Goal: Transaction & Acquisition: Book appointment/travel/reservation

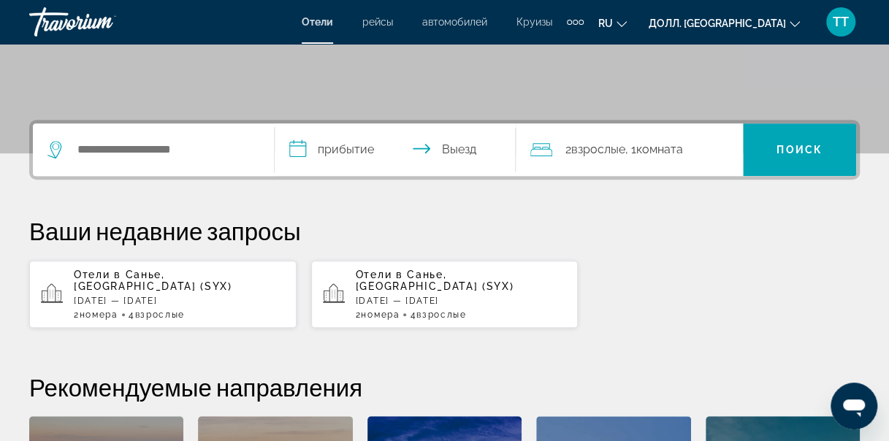
scroll to position [321, 0]
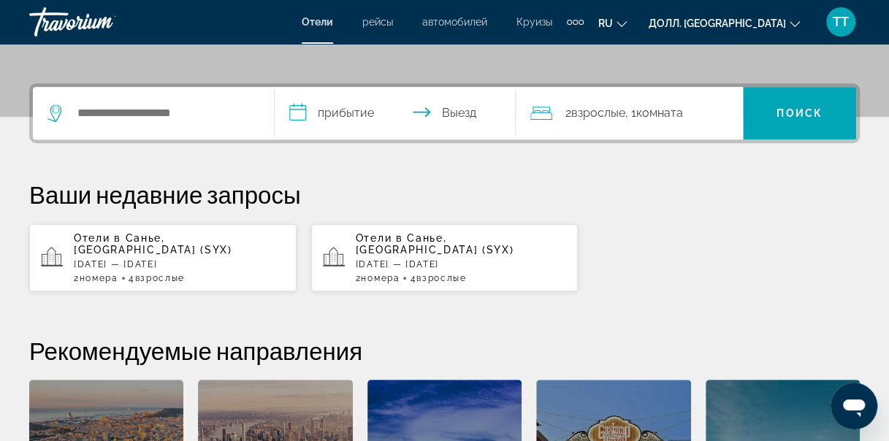
click at [854, 222] on div "Ваши недавние запросы Отели в [GEOGRAPHIC_DATA], [GEOGRAPHIC_DATA] (SYX) [DATE]…" at bounding box center [444, 236] width 830 height 112
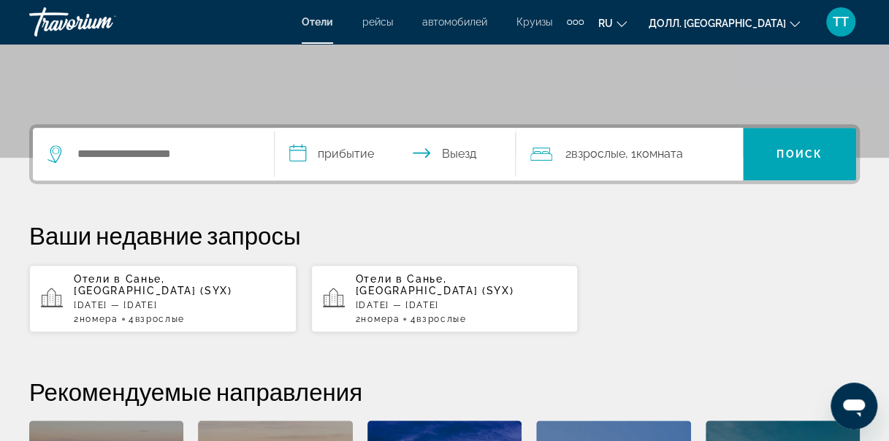
scroll to position [263, 0]
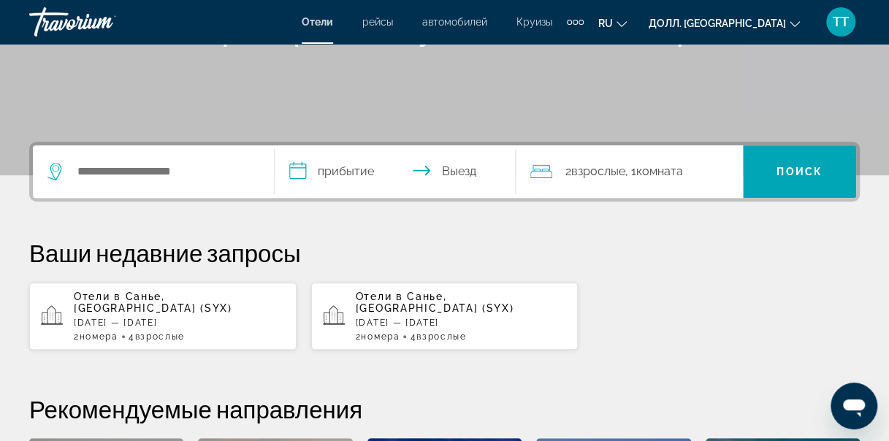
click at [856, 231] on div "**********" at bounding box center [444, 394] width 889 height 504
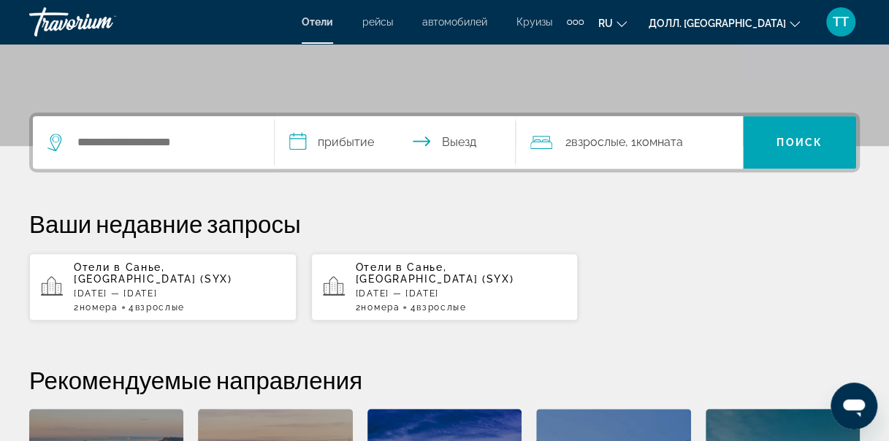
click at [856, 231] on p "Ваши недавние запросы" at bounding box center [444, 223] width 830 height 29
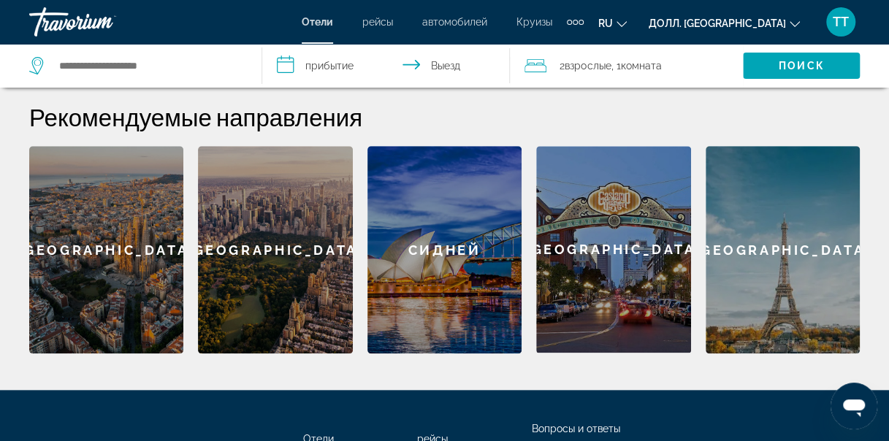
scroll to position [526, 0]
click at [810, 135] on div "Рекомендуемые направления [GEOGRAPHIC_DATA] [GEOGRAPHIC_DATA] [GEOGRAPHIC_DATA]…" at bounding box center [444, 227] width 830 height 251
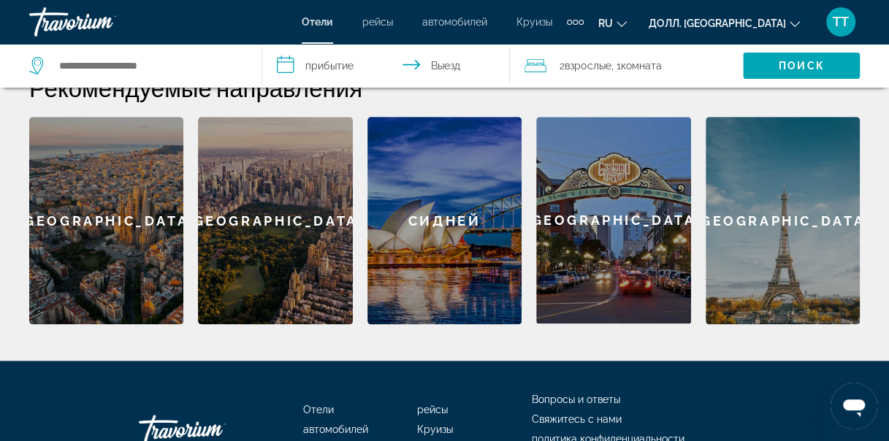
click at [136, 243] on div "[GEOGRAPHIC_DATA]" at bounding box center [106, 220] width 154 height 207
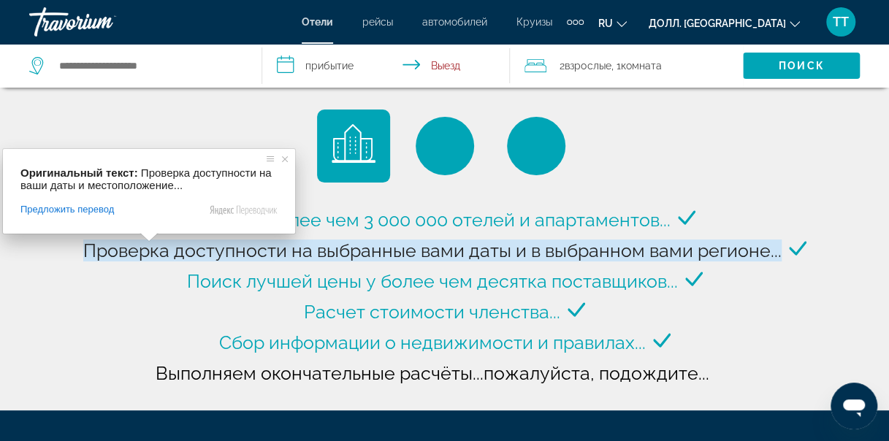
type input "**********"
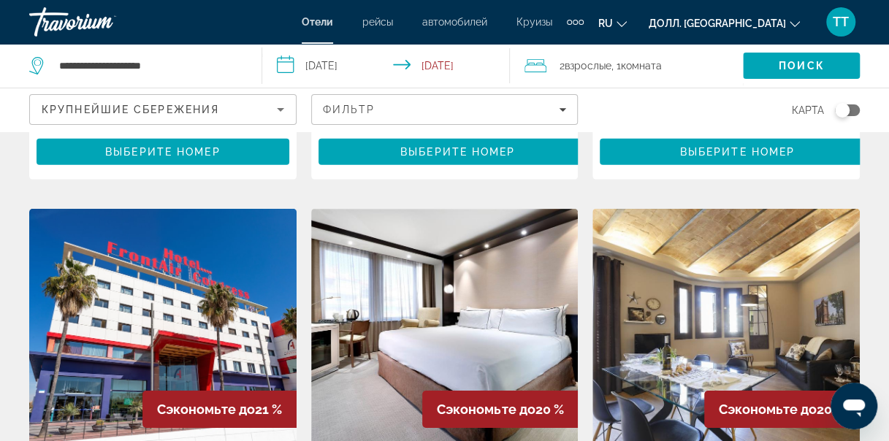
scroll to position [2074, 0]
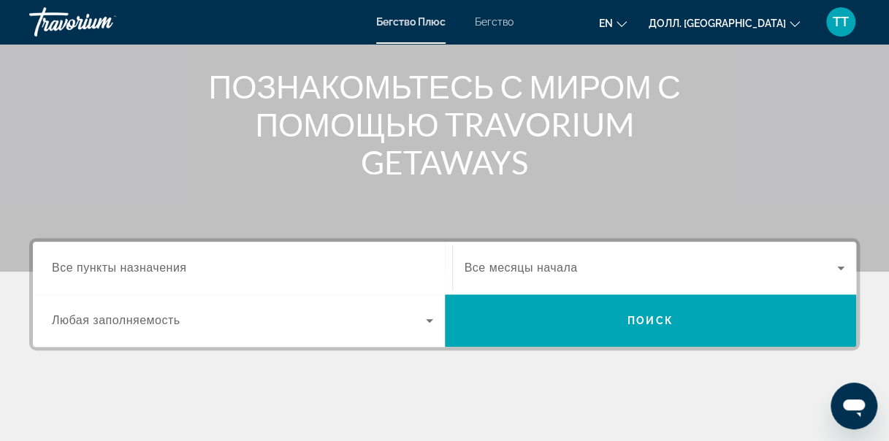
scroll to position [137, 0]
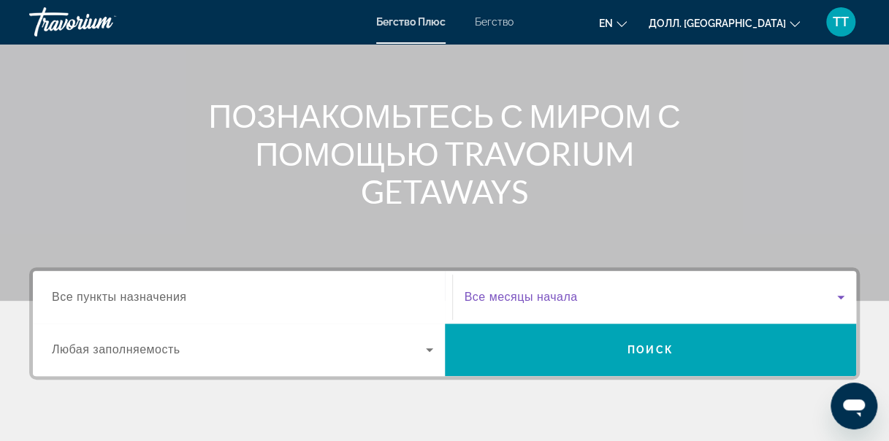
click at [839, 294] on icon "Виджет поиска" at bounding box center [841, 297] width 18 height 18
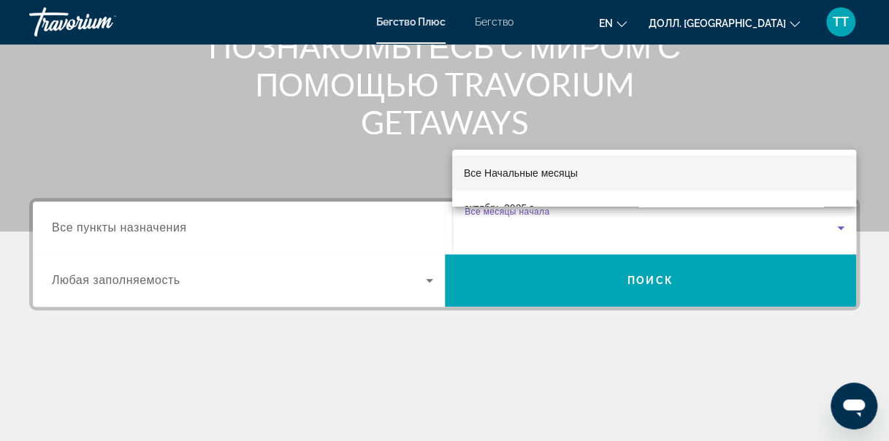
scroll to position [181, 0]
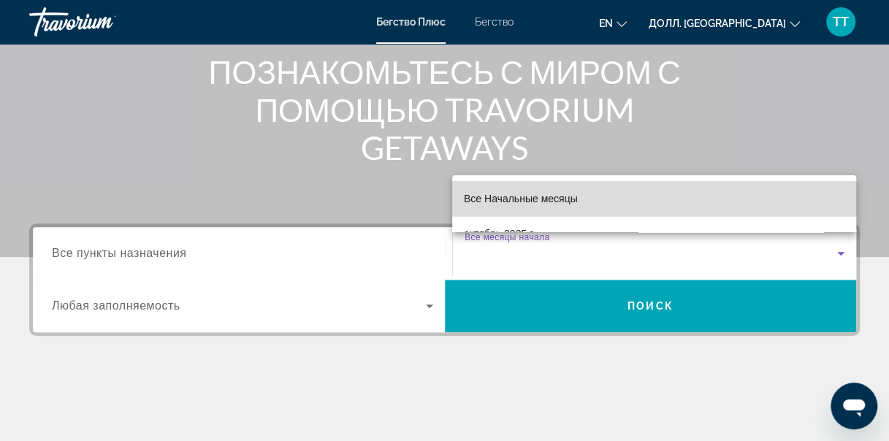
click at [799, 209] on mat-option "Все Начальные месяцы" at bounding box center [654, 198] width 404 height 35
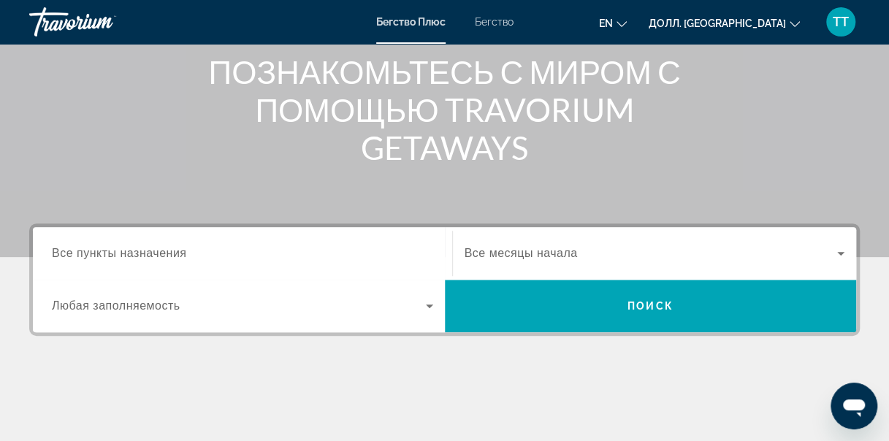
click at [180, 254] on ya-tr-span "Все пункты назначения" at bounding box center [119, 253] width 134 height 12
click at [180, 254] on input "Пункт назначения Все пункты назначения" at bounding box center [242, 254] width 381 height 18
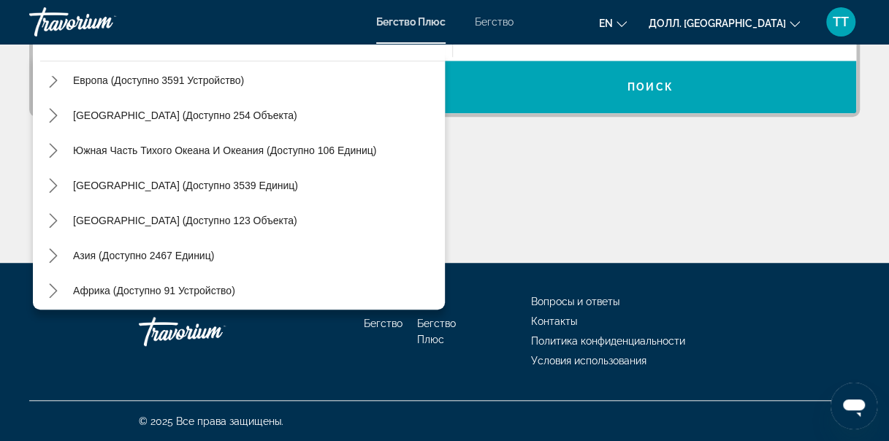
scroll to position [197, 0]
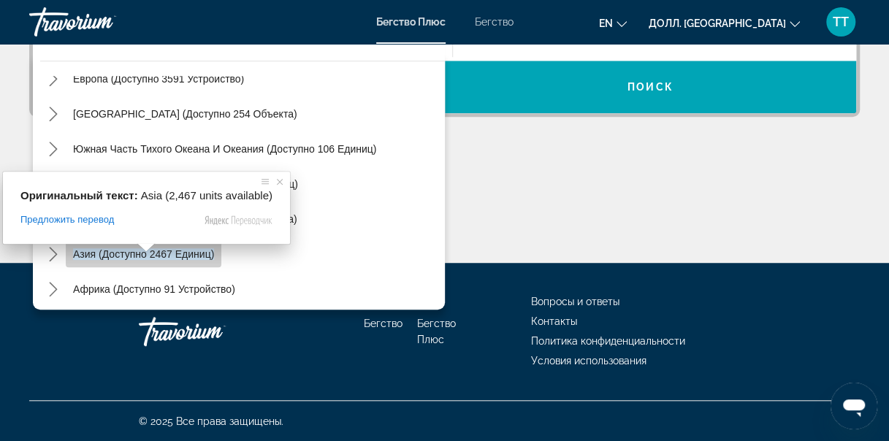
click at [110, 251] on ya-tr-span "Азия (доступно 2467 единиц)" at bounding box center [143, 254] width 141 height 12
type input "**********"
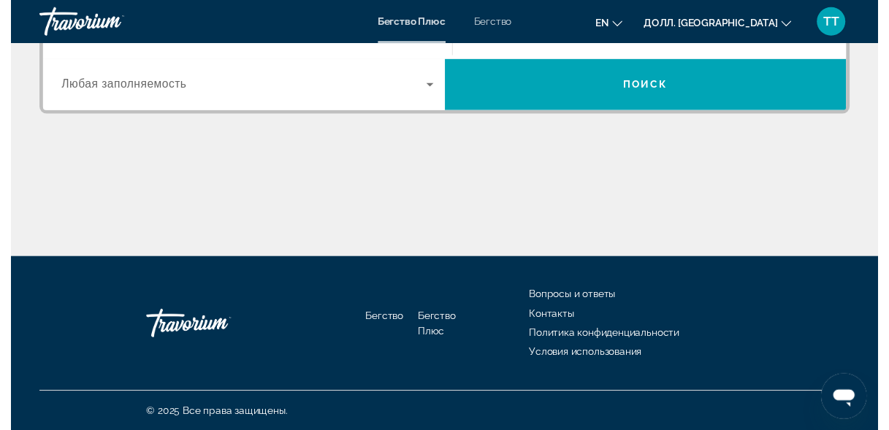
scroll to position [356, 0]
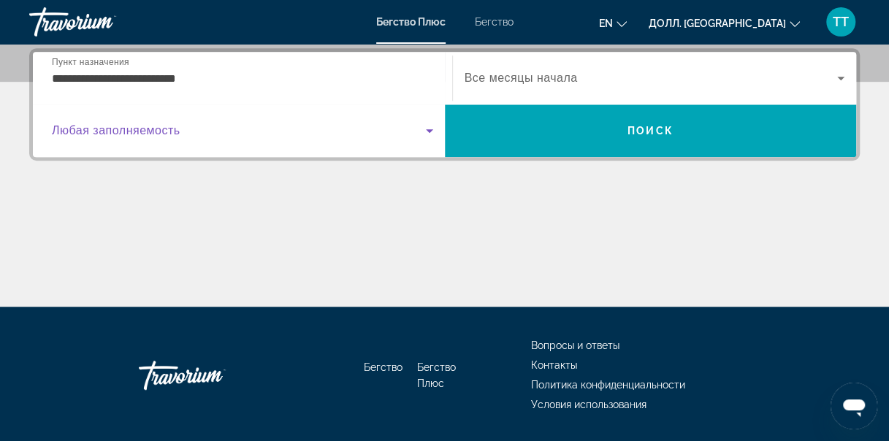
click at [428, 130] on icon "Виджет поиска" at bounding box center [429, 131] width 7 height 4
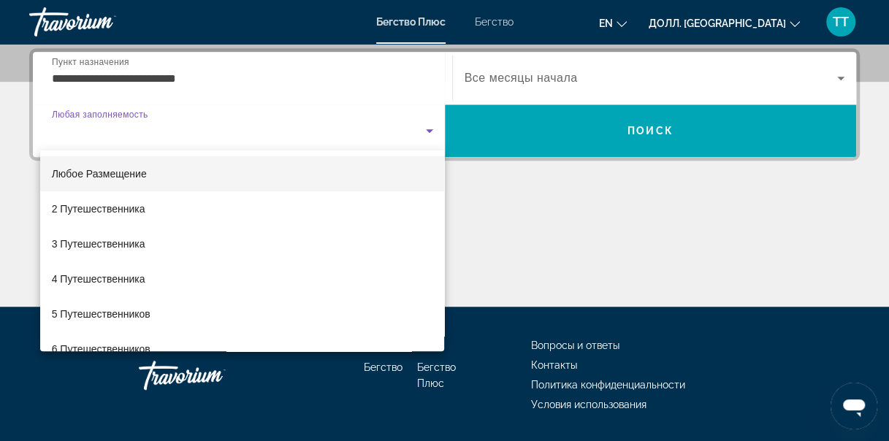
click at [556, 80] on div at bounding box center [444, 220] width 889 height 441
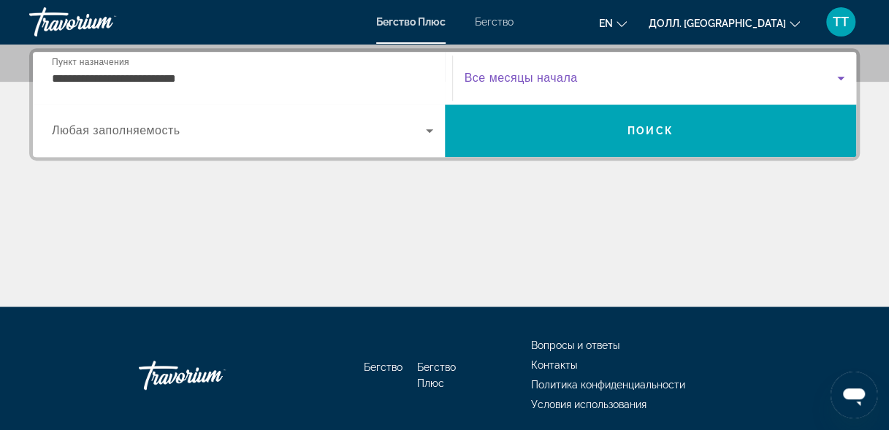
click at [841, 77] on icon "Виджет поиска" at bounding box center [840, 79] width 7 height 4
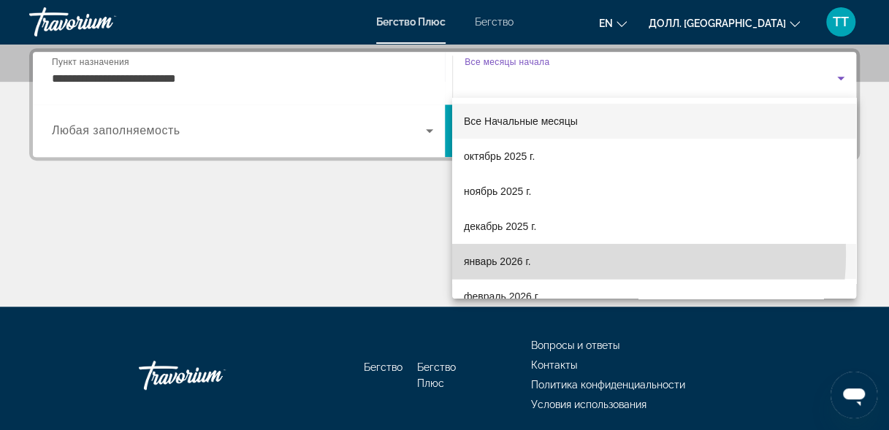
click at [584, 254] on mat-option "январь 2026 г." at bounding box center [654, 261] width 404 height 35
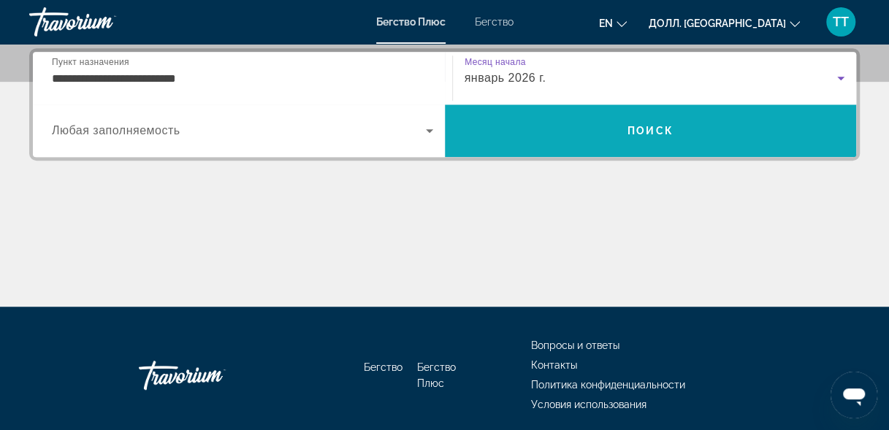
click at [644, 134] on span "Поиск" at bounding box center [650, 131] width 46 height 12
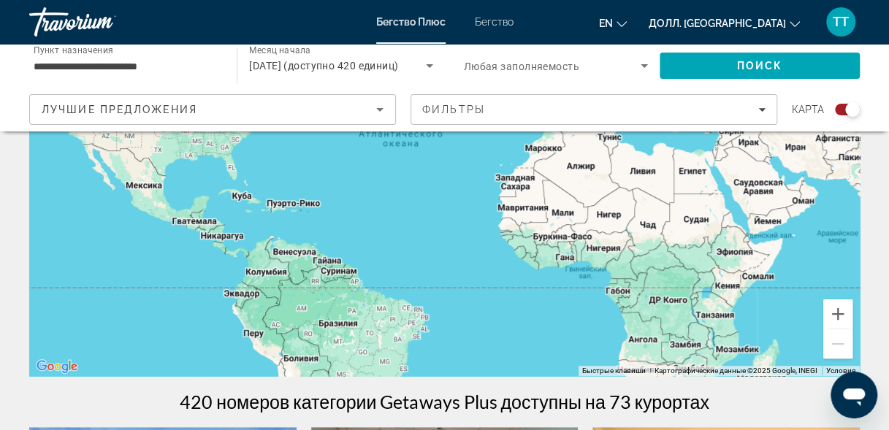
scroll to position [234, 0]
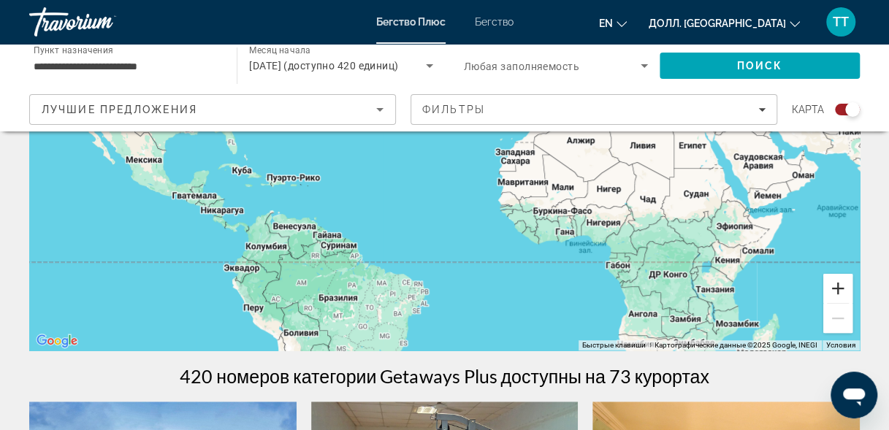
click at [841, 288] on button "Увеличить" at bounding box center [837, 288] width 29 height 29
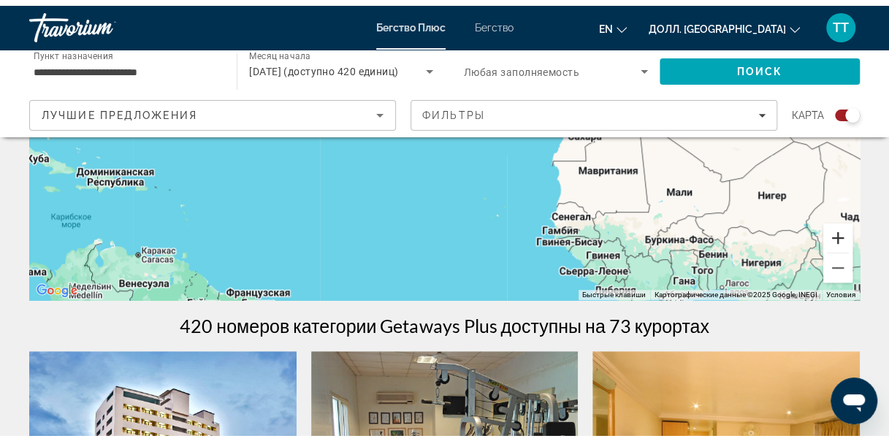
scroll to position [292, 0]
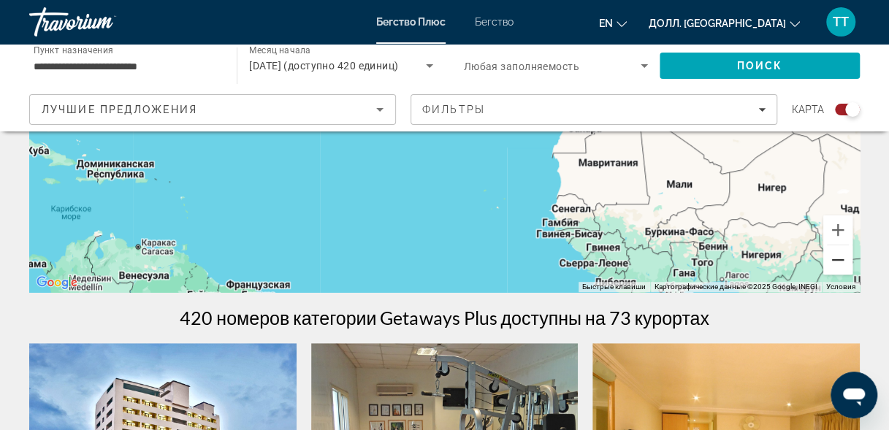
click at [832, 261] on button "Уменьшить" at bounding box center [837, 259] width 29 height 29
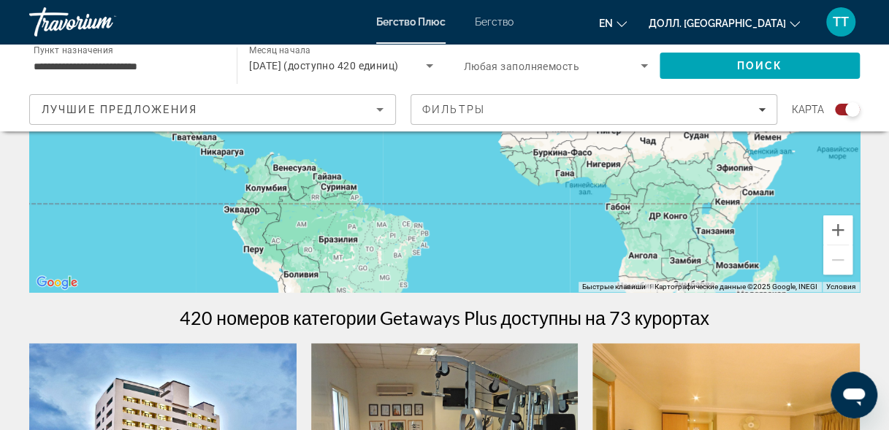
click at [486, 181] on div "Быстрые клавиши Картографические данные Картографические данные ©2025 Google, I…" at bounding box center [444, 73] width 830 height 438
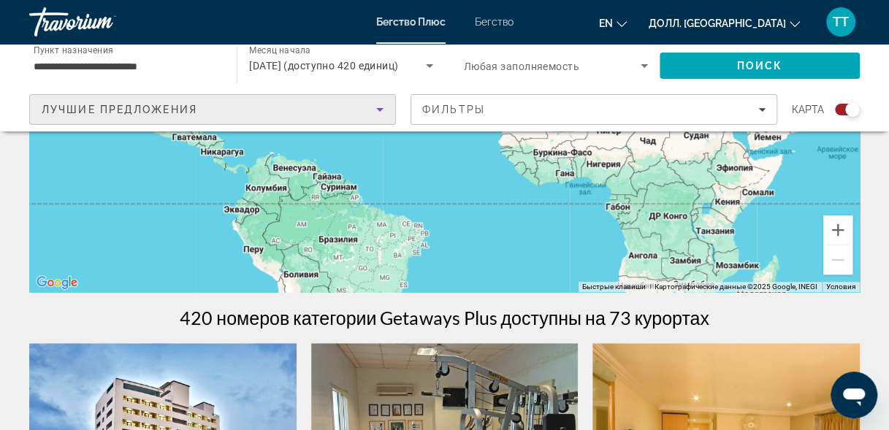
click at [105, 116] on div "Лучшие Предложения" at bounding box center [209, 110] width 334 height 18
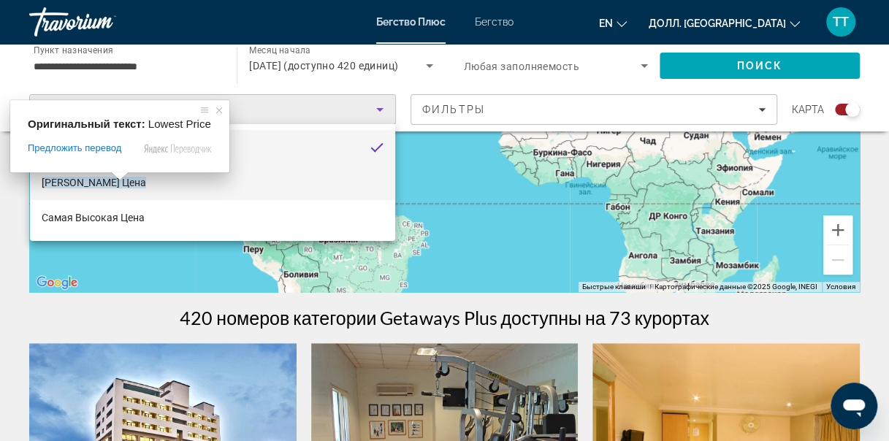
click at [120, 180] on span at bounding box center [119, 176] width 19 height 9
click at [63, 183] on ya-tr-span "[PERSON_NAME] Цена" at bounding box center [94, 183] width 104 height 12
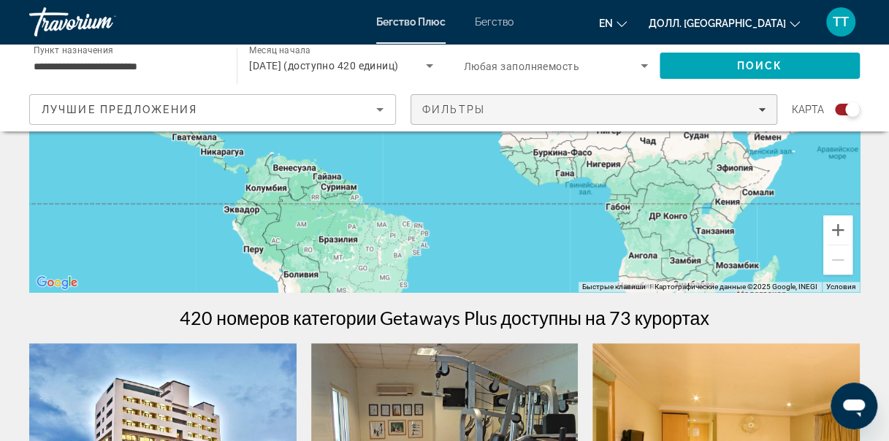
click at [760, 104] on div "Фильтры" at bounding box center [593, 110] width 343 height 12
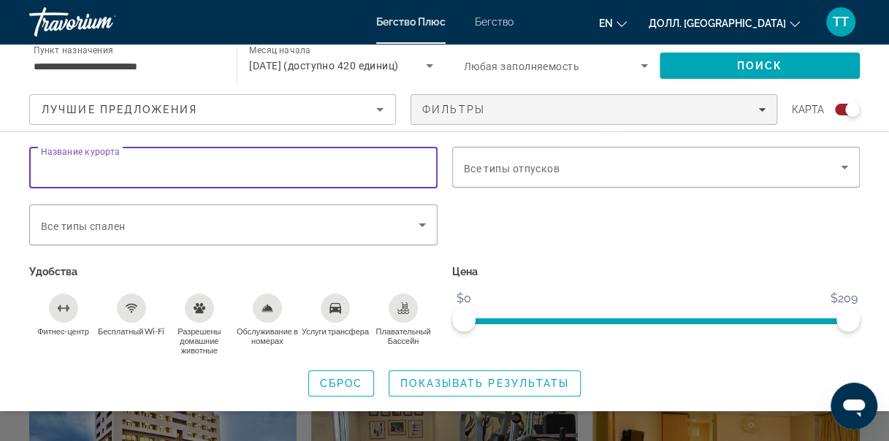
click at [391, 162] on input "Название курорта" at bounding box center [233, 168] width 385 height 18
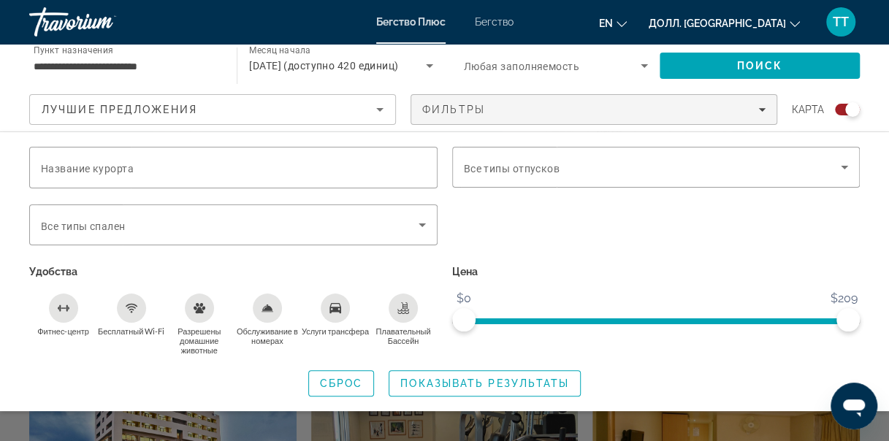
click at [805, 99] on span "Карта" at bounding box center [807, 109] width 32 height 20
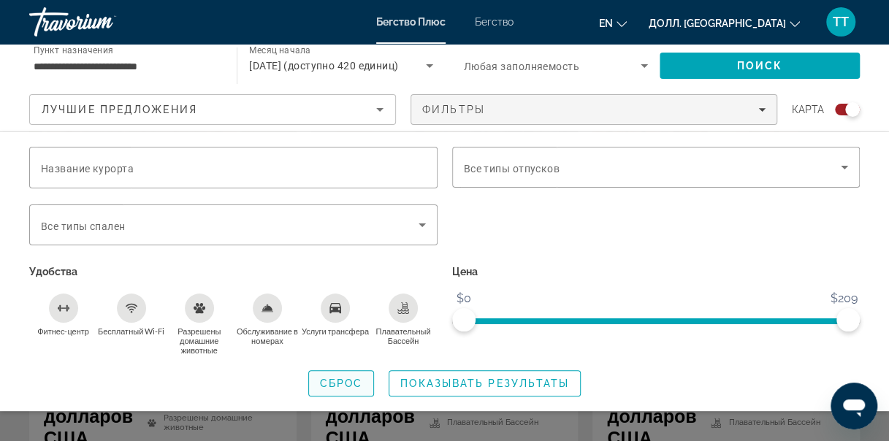
click at [339, 388] on ya-tr-span "Сброс" at bounding box center [341, 383] width 43 height 12
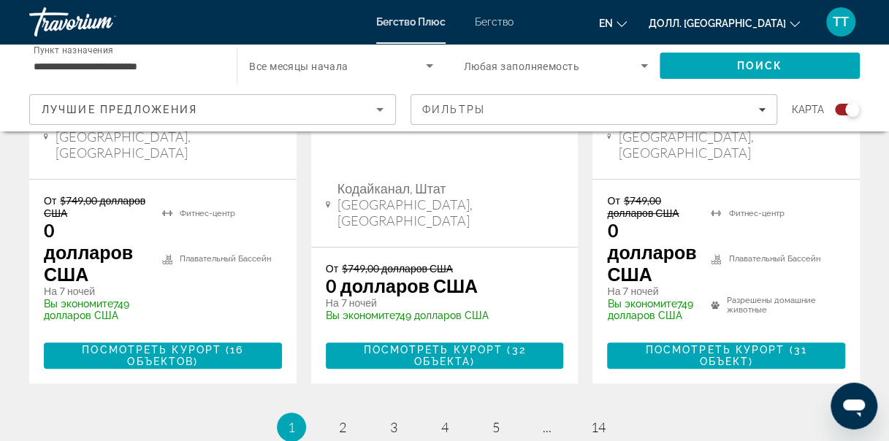
scroll to position [2757, 0]
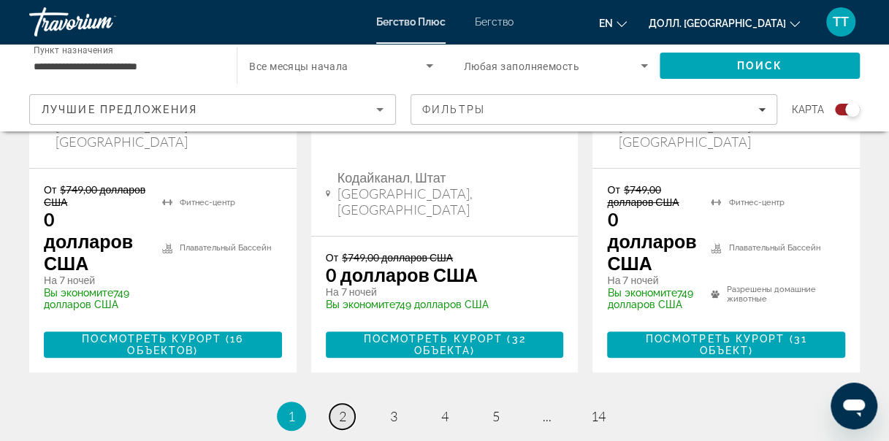
click at [337, 404] on link "страница 2" at bounding box center [342, 417] width 26 height 26
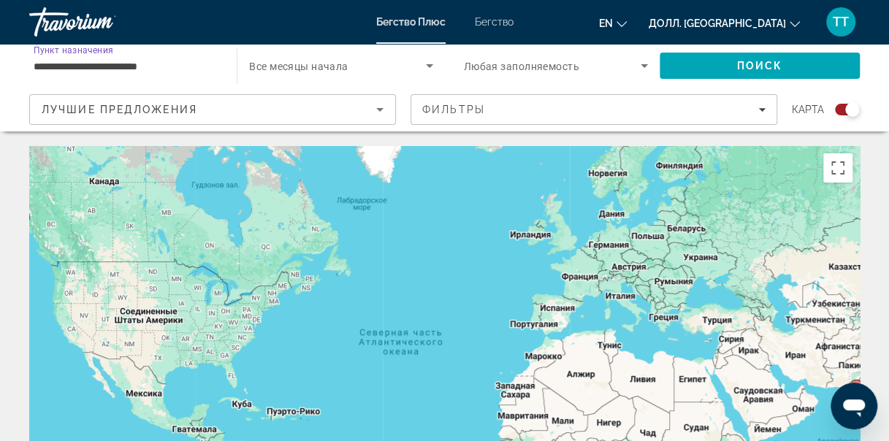
click at [118, 72] on input "**********" at bounding box center [126, 67] width 184 height 18
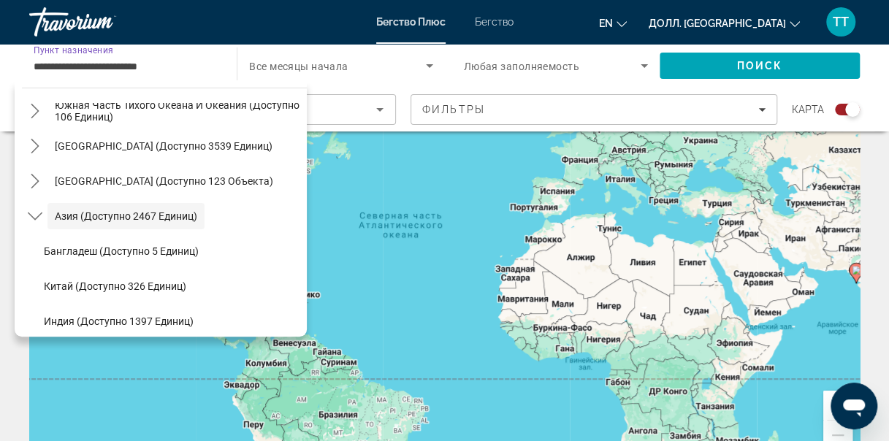
scroll to position [146, 0]
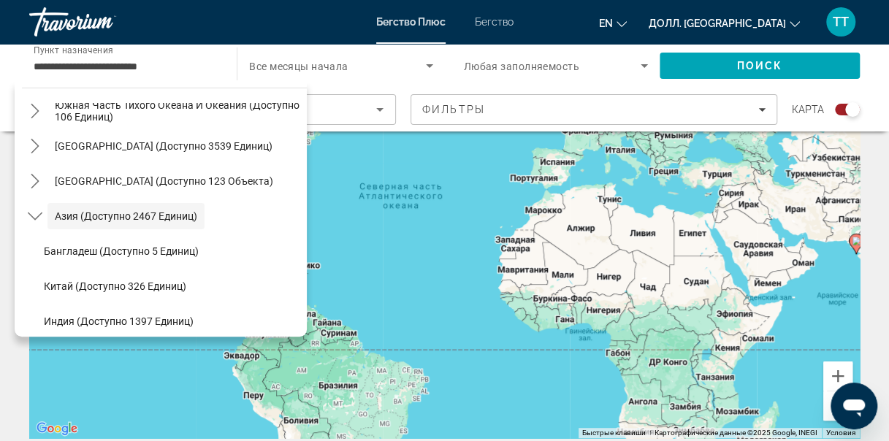
click at [850, 258] on div "Чтобы активировать перетаскивание с помощью клавиатуры, нажмите Alt + Enter. По…" at bounding box center [444, 219] width 830 height 438
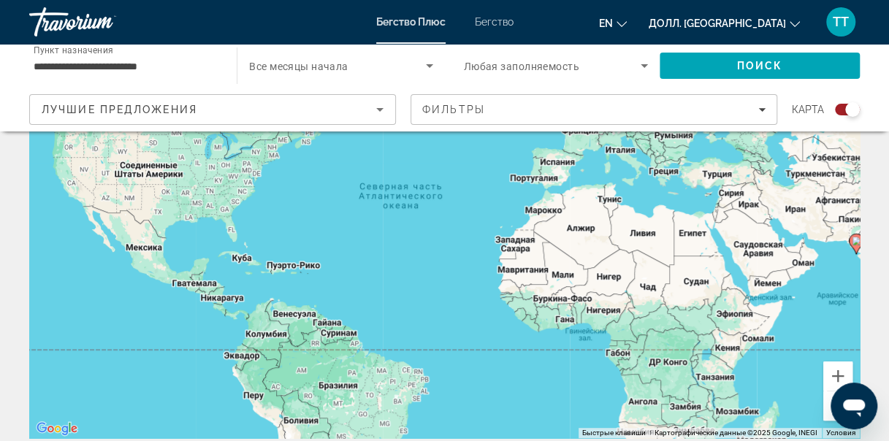
click at [850, 258] on div "Чтобы активировать перетаскивание с помощью клавиатуры, нажмите Alt + Enter. По…" at bounding box center [444, 219] width 830 height 438
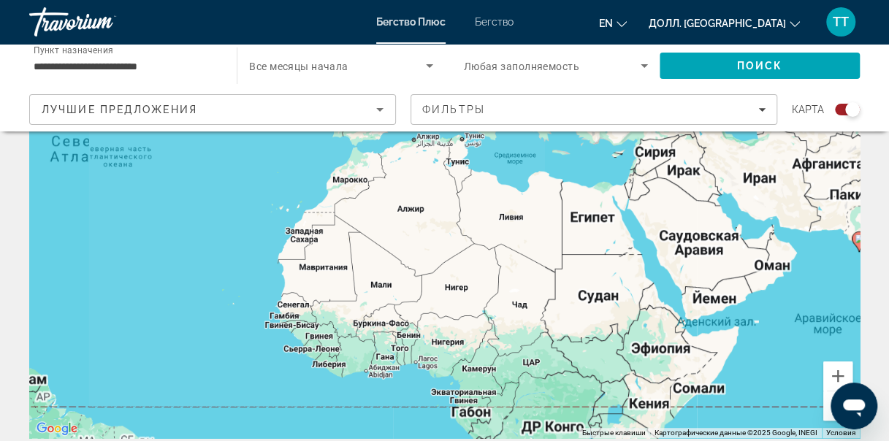
click at [850, 258] on div "Чтобы активировать перетаскивание с помощью клавиатуры, нажмите Alt + Enter. По…" at bounding box center [444, 219] width 830 height 438
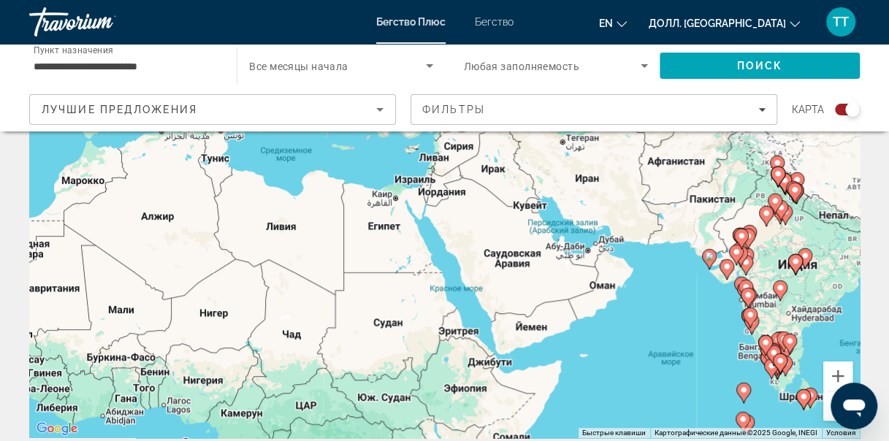
drag, startPoint x: 838, startPoint y: 315, endPoint x: 629, endPoint y: 340, distance: 210.3
click at [629, 340] on div "Чтобы активировать перетаскивание с помощью клавиатуры, нажмите Alt + Enter. По…" at bounding box center [444, 219] width 830 height 438
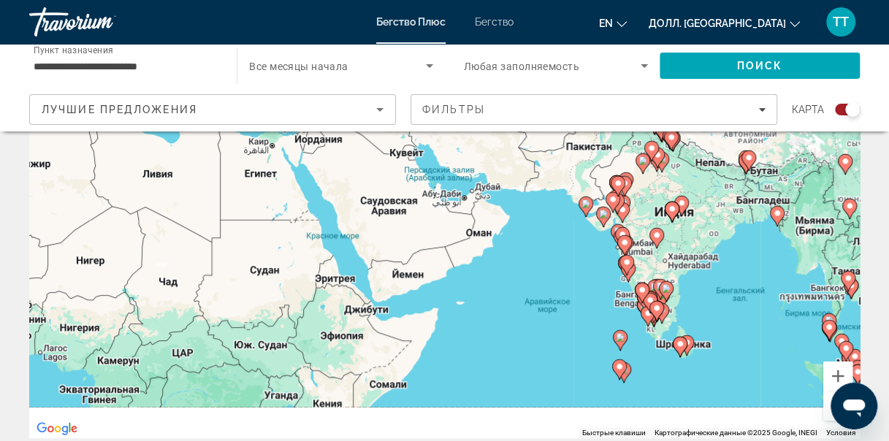
drag, startPoint x: 694, startPoint y: 327, endPoint x: 588, endPoint y: 273, distance: 118.2
click at [588, 273] on div "Чтобы активировать перетаскивание с помощью клавиатуры, нажмите Alt + Enter. По…" at bounding box center [444, 219] width 830 height 438
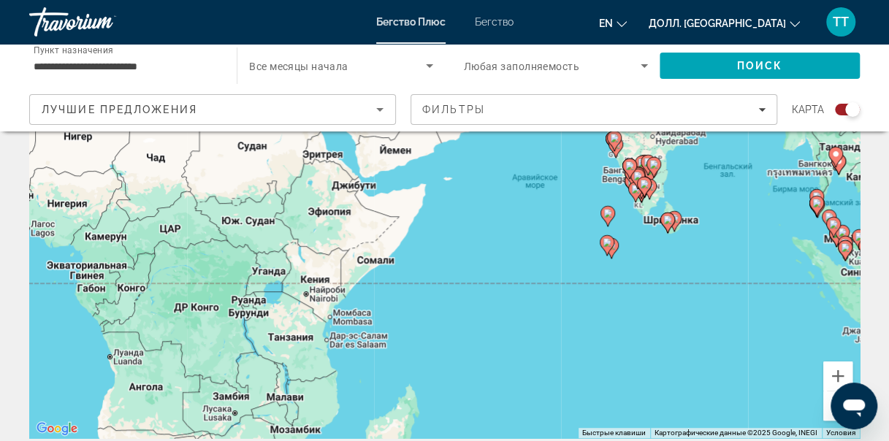
drag, startPoint x: 650, startPoint y: 373, endPoint x: 636, endPoint y: 244, distance: 130.0
click at [636, 244] on div "Чтобы активировать перетаскивание с помощью клавиатуры, нажмите Alt + Enter. По…" at bounding box center [444, 219] width 830 height 438
click at [612, 262] on div "Чтобы активировать перетаскивание с помощью клавиатуры, нажмите Alt + Enter. По…" at bounding box center [444, 219] width 830 height 438
click at [605, 248] on icon "Основное содержание" at bounding box center [605, 245] width 13 height 19
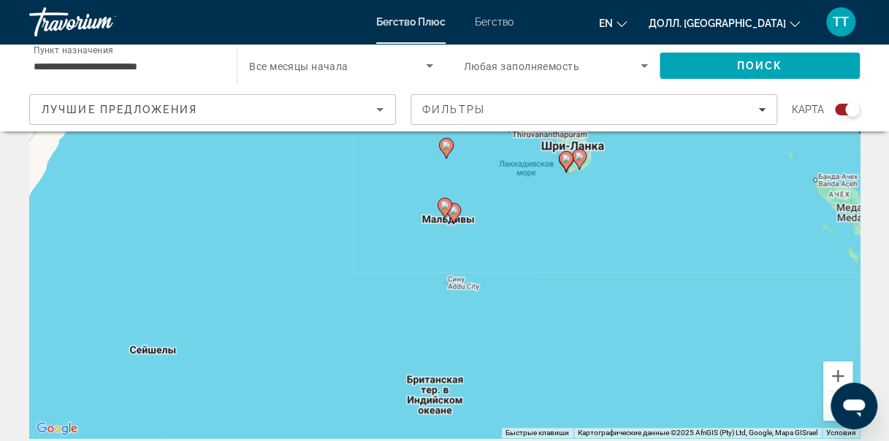
click at [454, 226] on div "Для навигации используйте клавиши со стрелками. Чтобы активировать перетаскиван…" at bounding box center [444, 219] width 830 height 438
click at [454, 226] on div "Чтобы активировать перетаскивание с помощью клавиатуры, нажмите Alt + Enter. По…" at bounding box center [444, 219] width 830 height 438
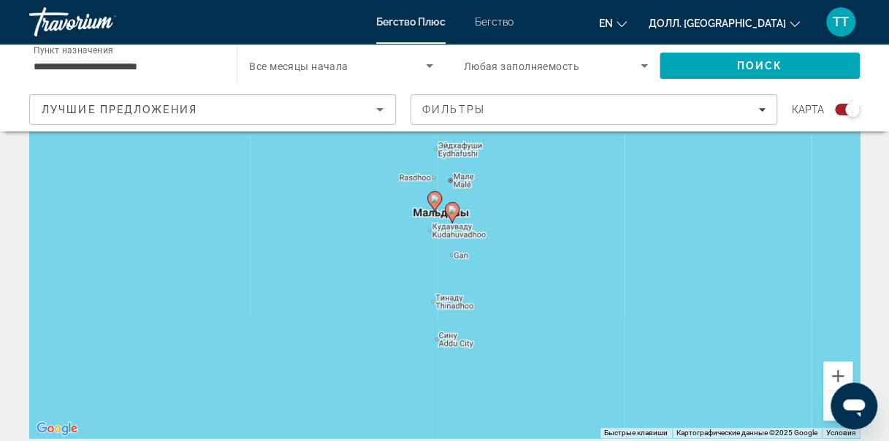
click at [459, 186] on div "Чтобы активировать перетаскивание с помощью клавиатуры, нажмите Alt + Enter. По…" at bounding box center [444, 219] width 830 height 438
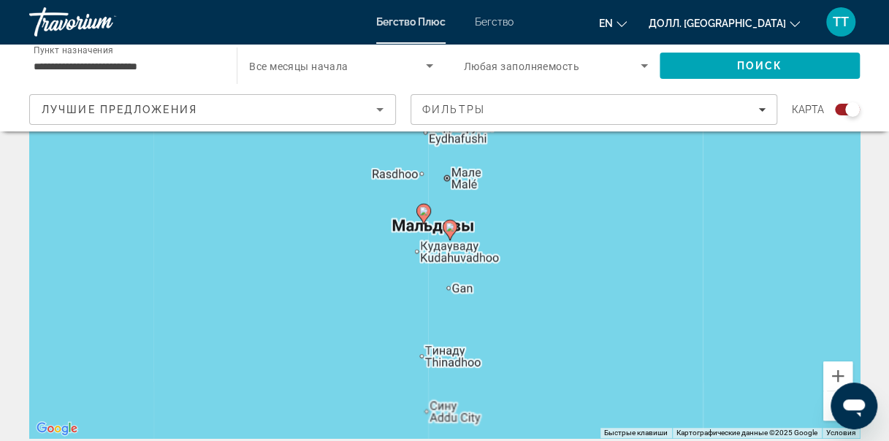
click at [459, 186] on div "Чтобы активировать перетаскивание с помощью клавиатуры, нажмите Alt + Enter. По…" at bounding box center [444, 219] width 830 height 438
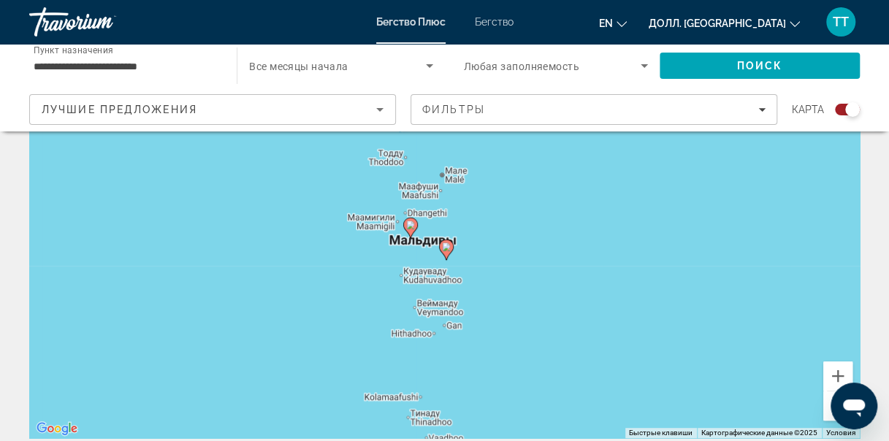
click at [456, 187] on div "Чтобы активировать перетаскивание с помощью клавиатуры, нажмите Alt + Enter. По…" at bounding box center [444, 219] width 830 height 438
click at [418, 199] on div "Чтобы активировать перетаскивание с помощью клавиатуры, нажмите Alt + Enter. По…" at bounding box center [444, 219] width 830 height 438
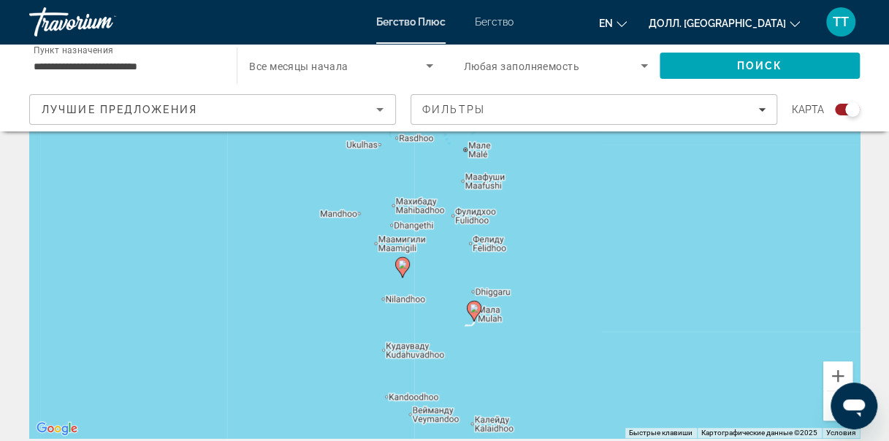
click at [480, 188] on div "Чтобы активировать перетаскивание с помощью клавиатуры, нажмите Alt + Enter. По…" at bounding box center [444, 219] width 830 height 438
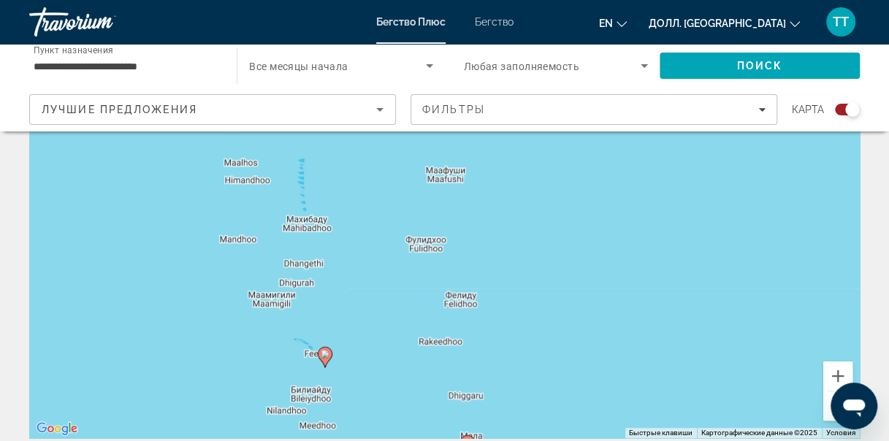
click at [448, 180] on div "Чтобы активировать перетаскивание с помощью клавиатуры, нажмите Alt + Enter. По…" at bounding box center [444, 219] width 830 height 438
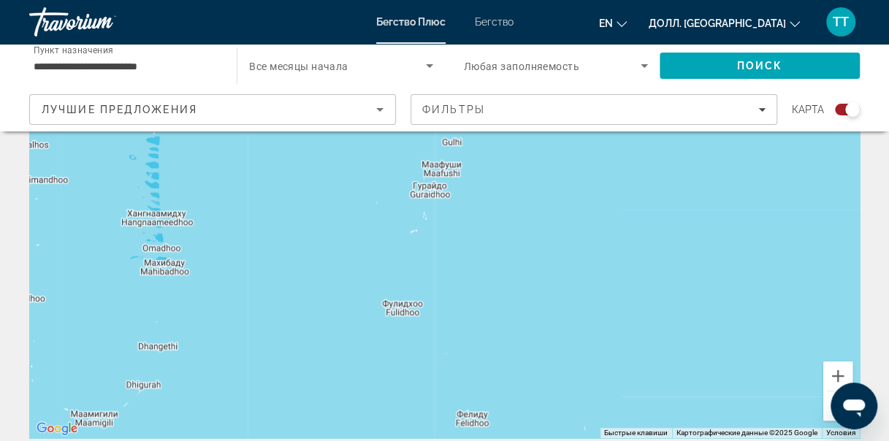
click at [445, 175] on div "Чтобы активировать перетаскивание с помощью клавиатуры, нажмите Alt + Enter. По…" at bounding box center [444, 219] width 830 height 438
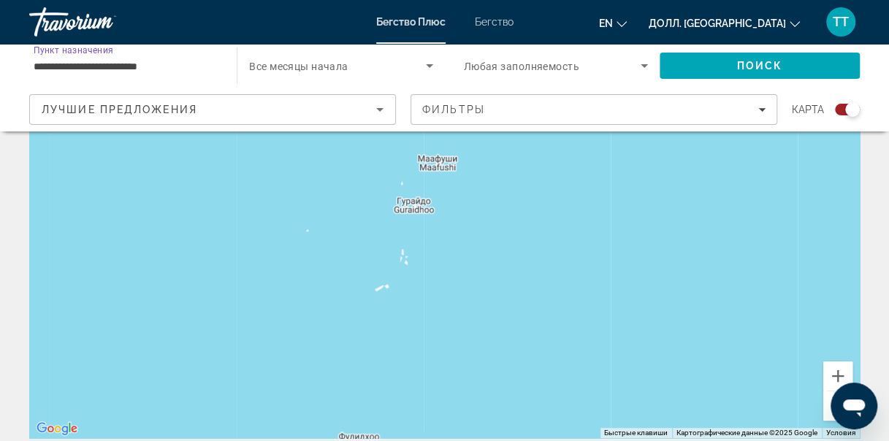
click at [137, 70] on input "**********" at bounding box center [126, 67] width 184 height 18
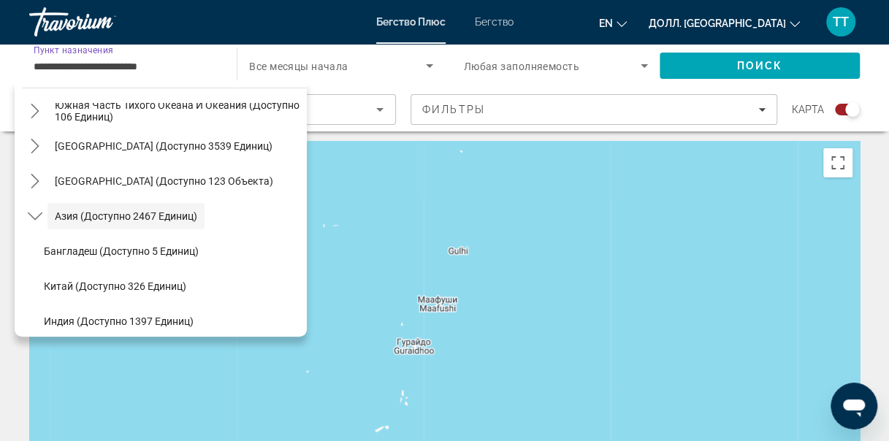
scroll to position [0, 0]
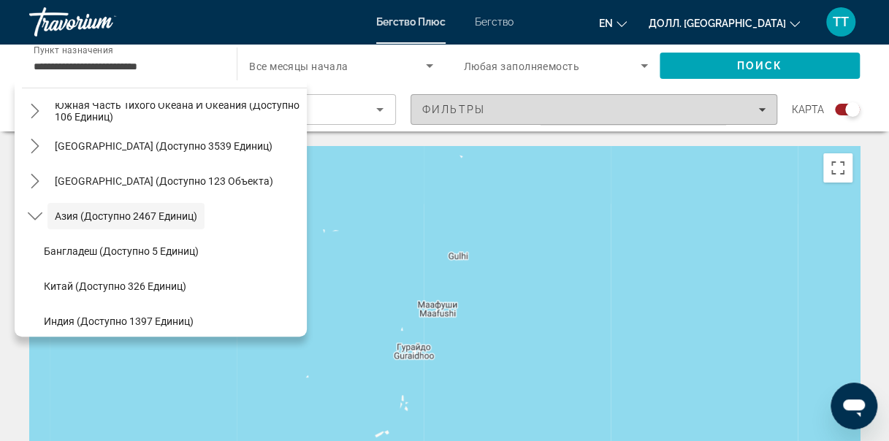
click at [473, 125] on span "Фильтры" at bounding box center [593, 109] width 365 height 35
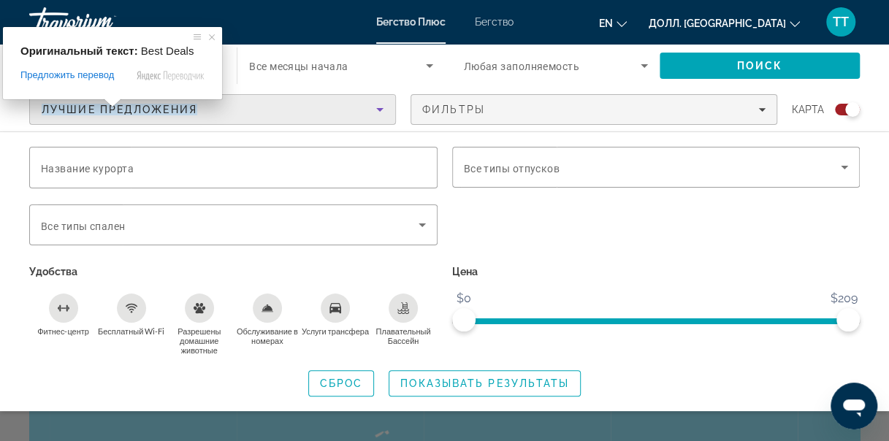
click at [85, 114] on ya-tr-span "Лучшие Предложения" at bounding box center [120, 110] width 156 height 12
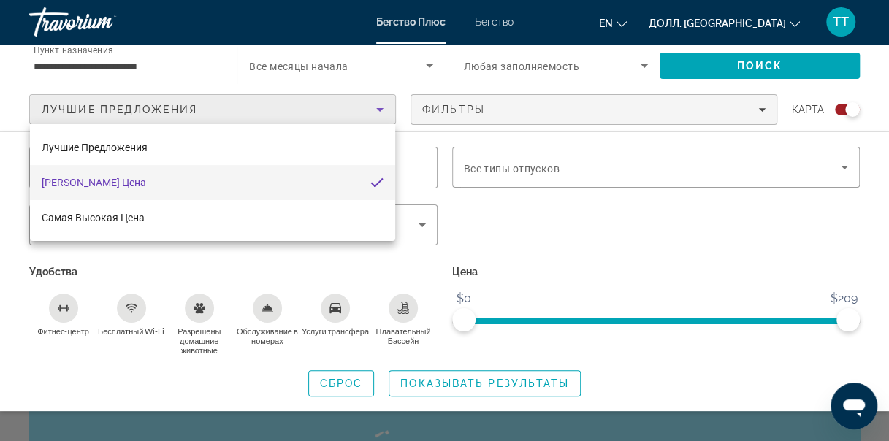
click at [85, 114] on div at bounding box center [444, 220] width 889 height 441
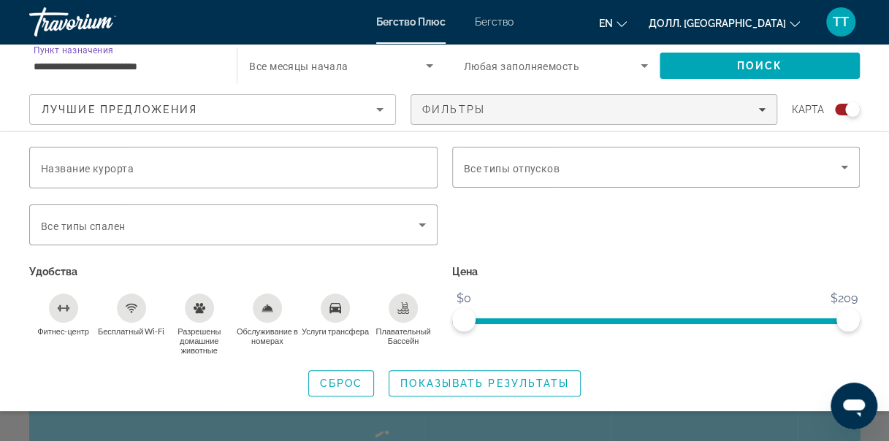
click at [112, 64] on input "**********" at bounding box center [126, 67] width 184 height 18
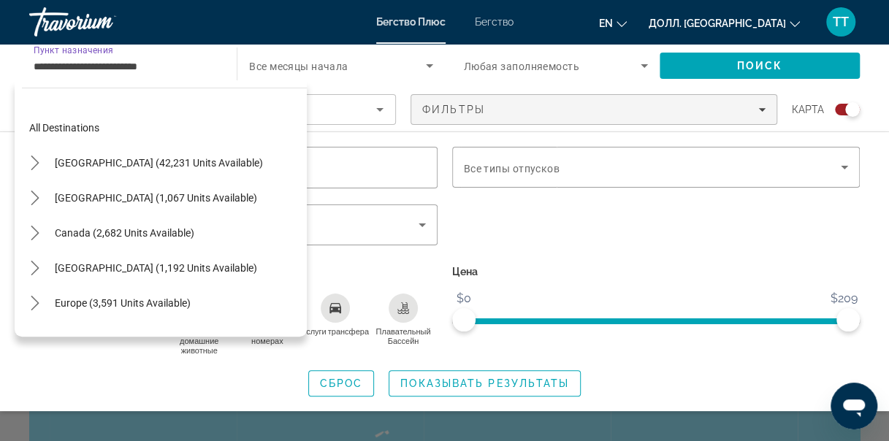
scroll to position [262, 0]
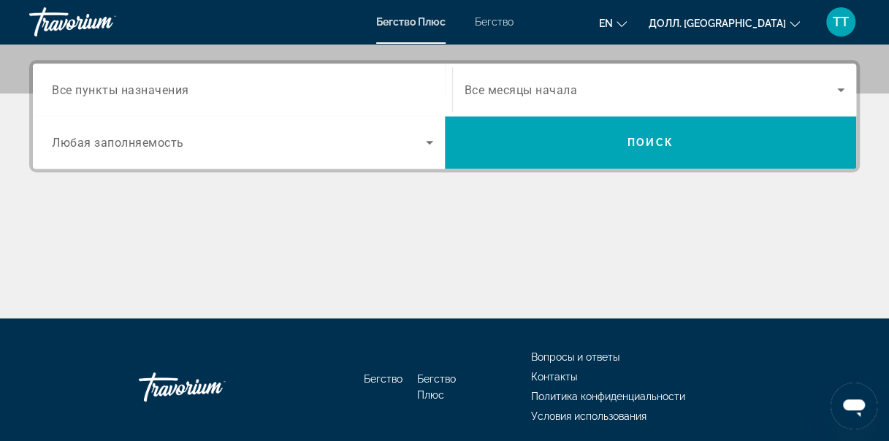
scroll to position [327, 0]
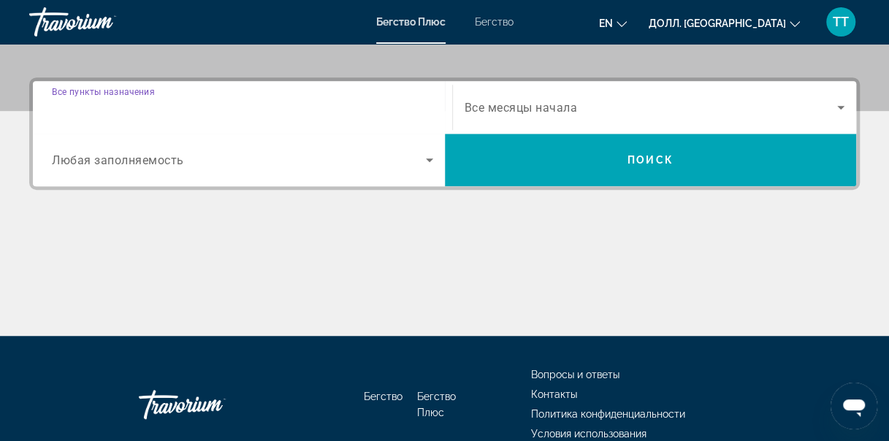
click at [264, 111] on input "Пункт назначения Все пункты назначения" at bounding box center [242, 108] width 381 height 18
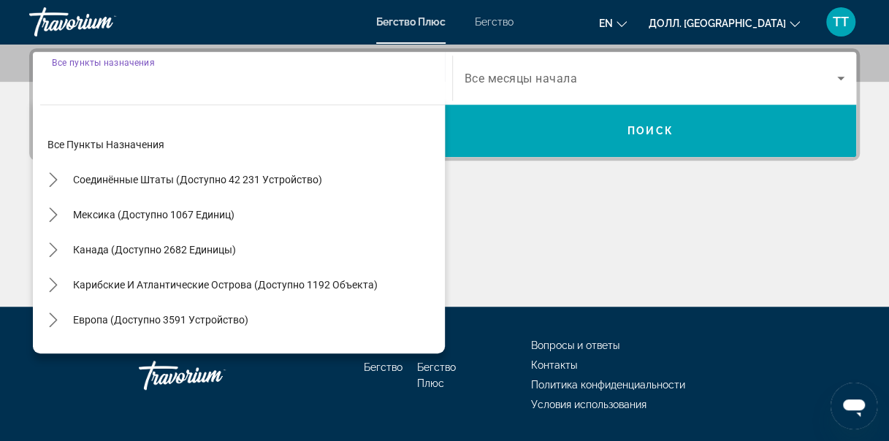
click at [99, 83] on input "Пункт назначения Все пункты назначения" at bounding box center [242, 79] width 381 height 18
click at [99, 88] on div "Виджет поиска" at bounding box center [242, 79] width 381 height 42
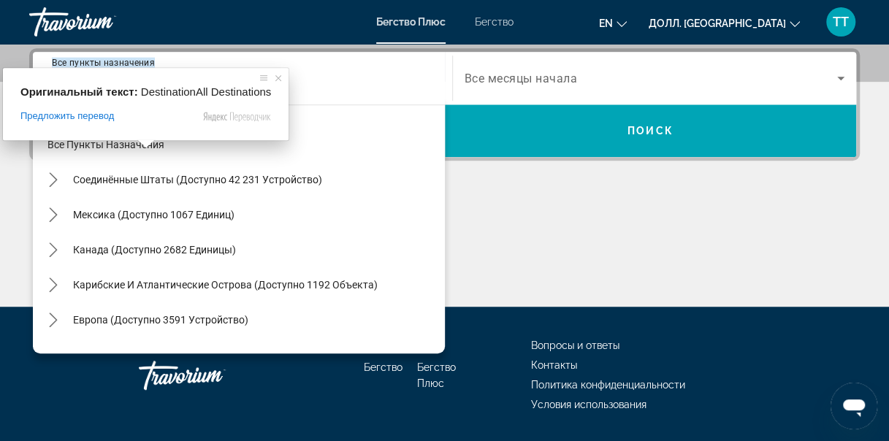
click at [294, 74] on input "Пункт назначения Все пункты назначения" at bounding box center [242, 79] width 381 height 18
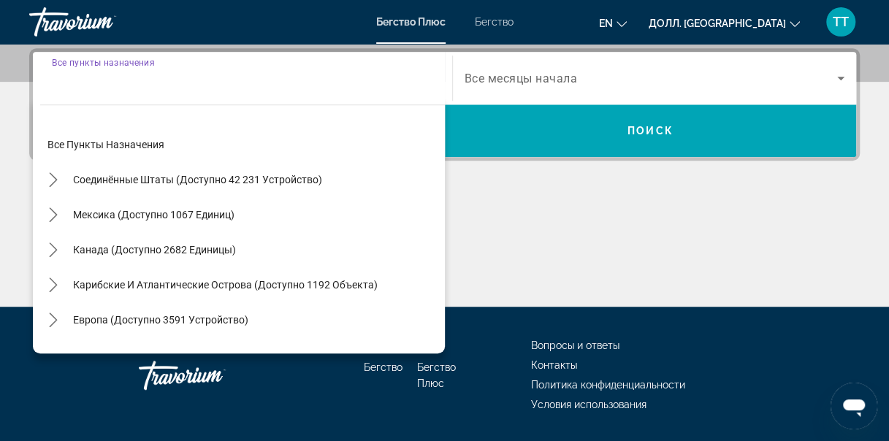
click at [156, 80] on input "Пункт назначения Все пункты назначения" at bounding box center [242, 79] width 381 height 18
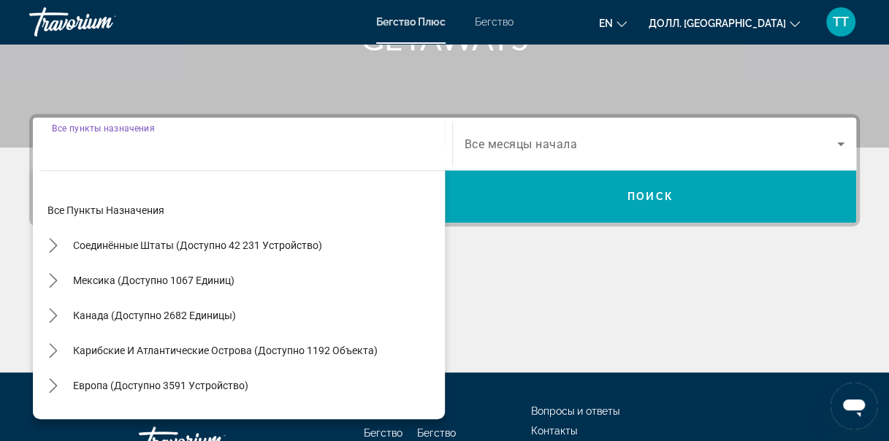
scroll to position [292, 0]
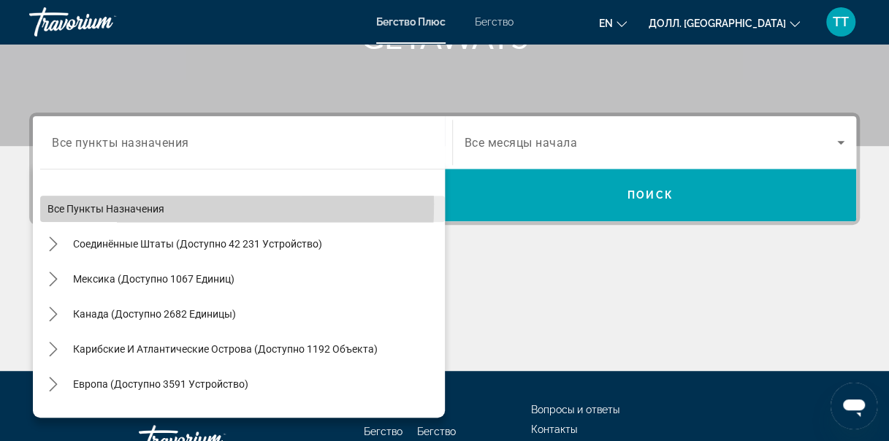
click at [89, 204] on ya-tr-span "Все пункты назначения" at bounding box center [105, 209] width 117 height 12
type input "**********"
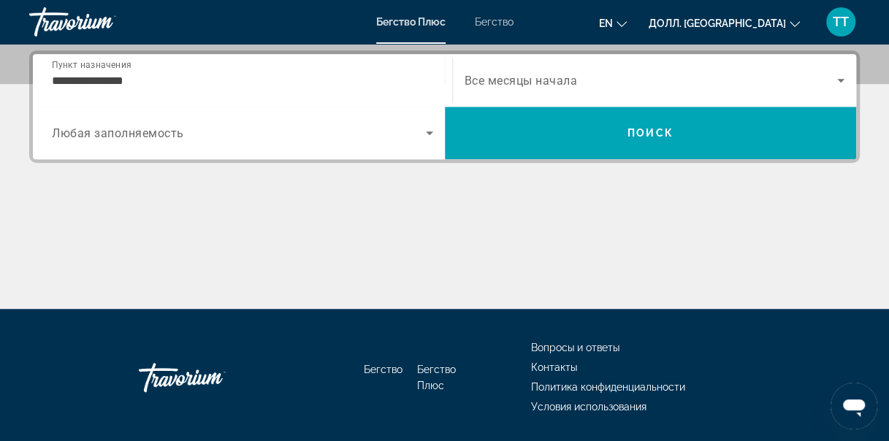
scroll to position [356, 0]
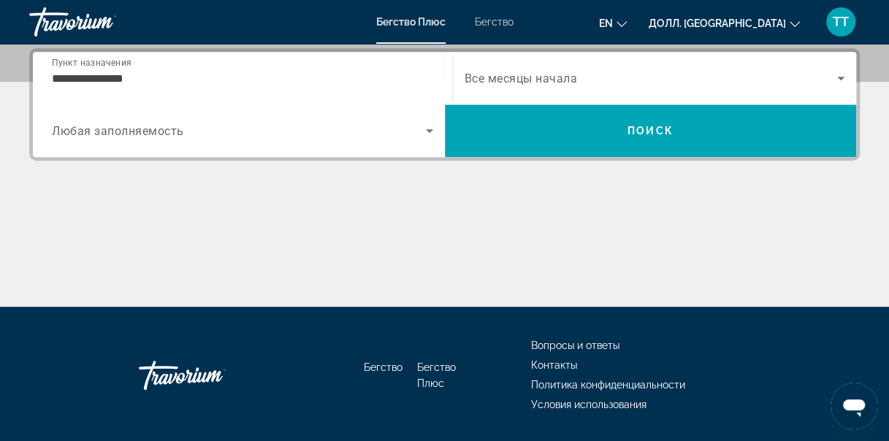
click at [137, 88] on div "**********" at bounding box center [242, 79] width 381 height 42
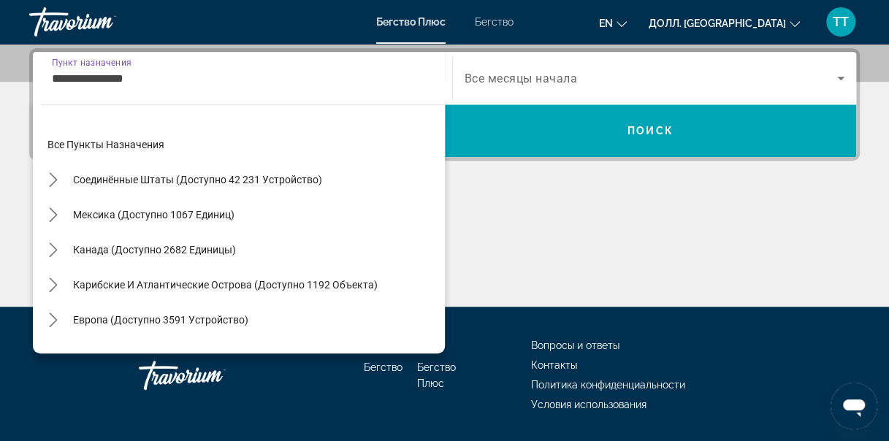
click at [125, 82] on input "**********" at bounding box center [242, 79] width 381 height 18
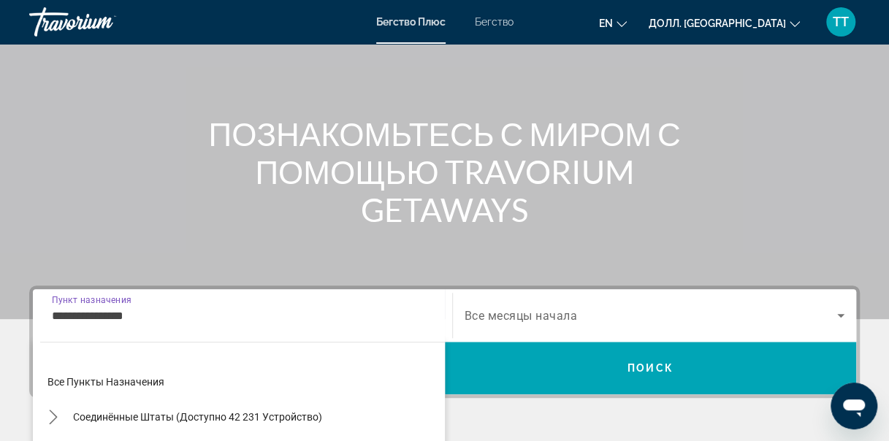
scroll to position [146, 0]
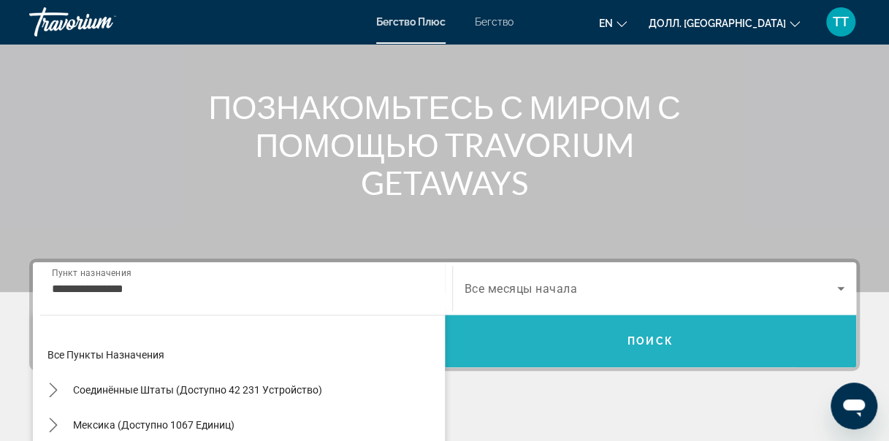
click at [642, 356] on span "Поиск" at bounding box center [651, 340] width 412 height 35
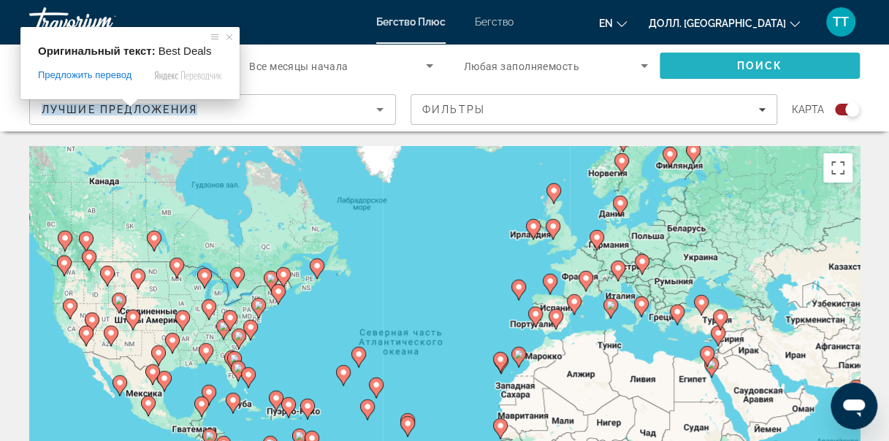
click at [712, 69] on span "Поиск" at bounding box center [759, 65] width 200 height 35
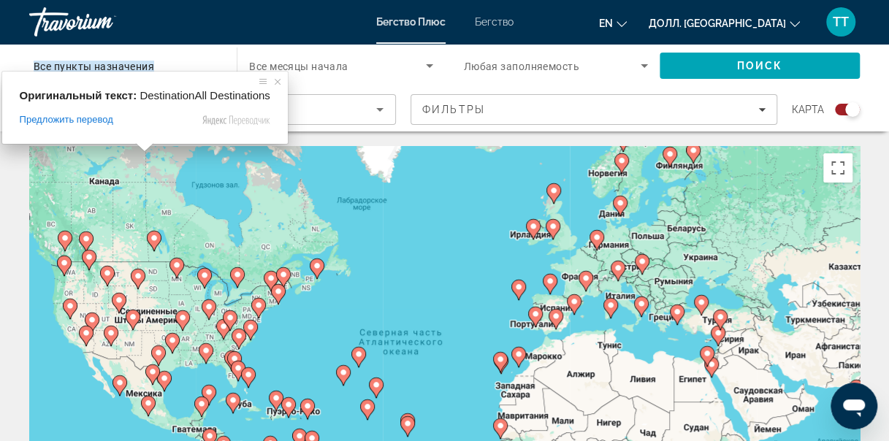
click at [147, 70] on ya-tr-span "Все пункты назначения" at bounding box center [94, 67] width 120 height 12
click at [147, 70] on input "Пункт назначения Все пункты назначения" at bounding box center [126, 67] width 184 height 18
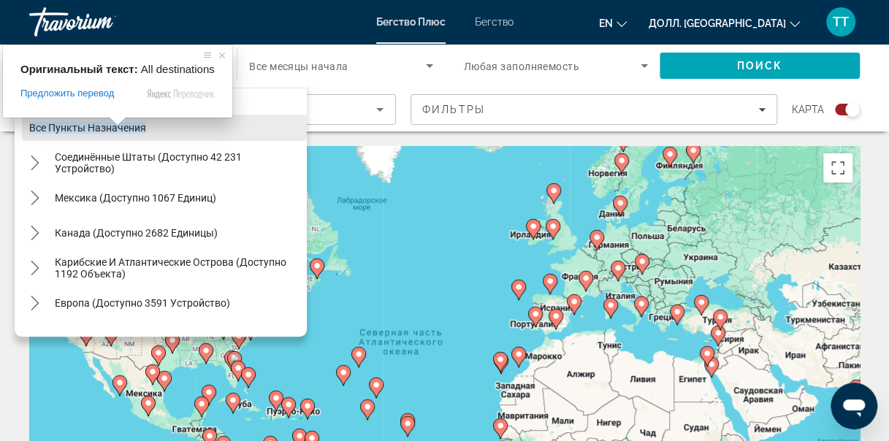
click at [82, 130] on ya-tr-span "Все пункты назначения" at bounding box center [87, 128] width 117 height 12
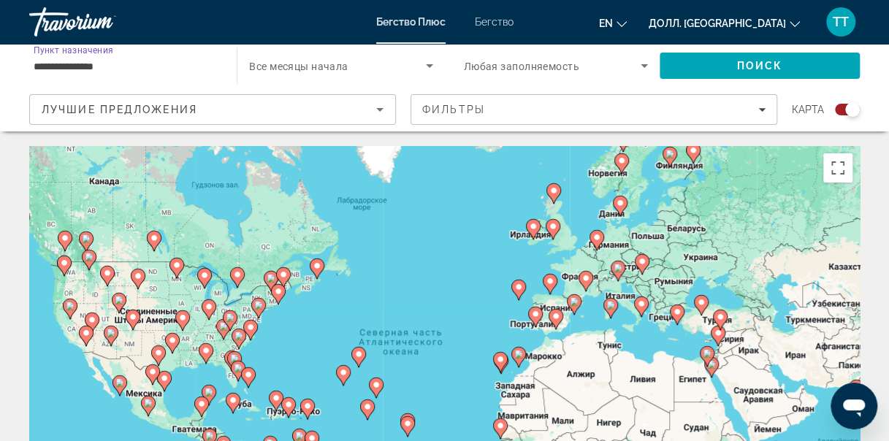
click at [114, 73] on input "**********" at bounding box center [126, 67] width 184 height 18
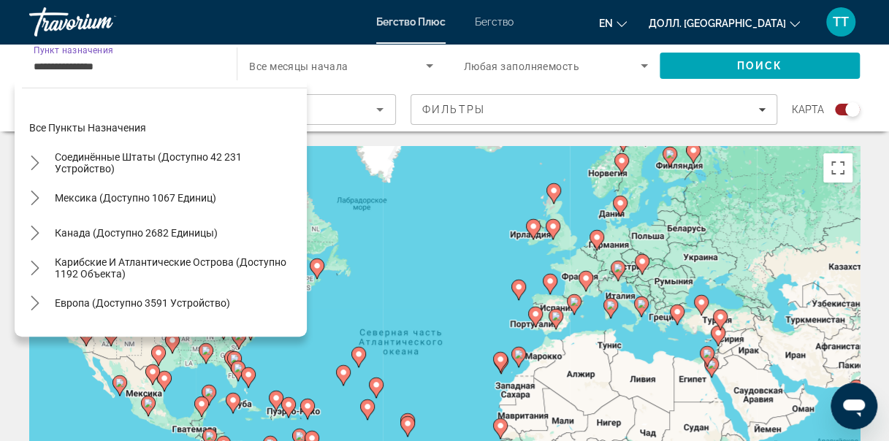
click at [125, 69] on input "**********" at bounding box center [126, 67] width 184 height 18
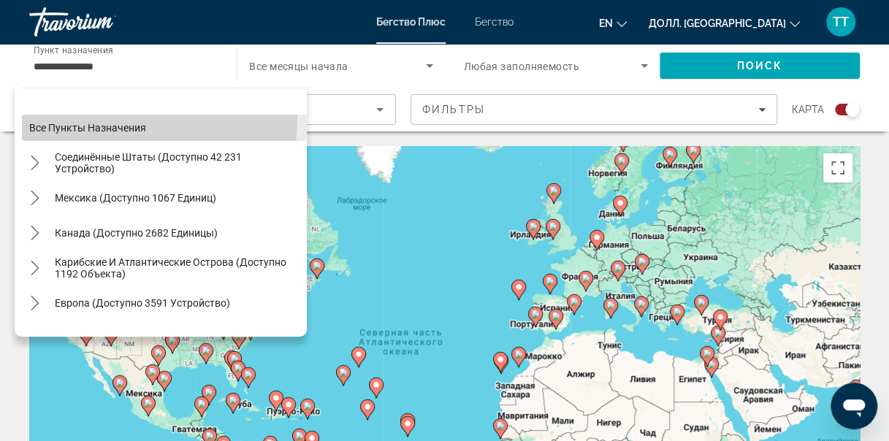
click at [111, 118] on span "Выберите пункт назначения: Все пункты назначения" at bounding box center [164, 127] width 285 height 35
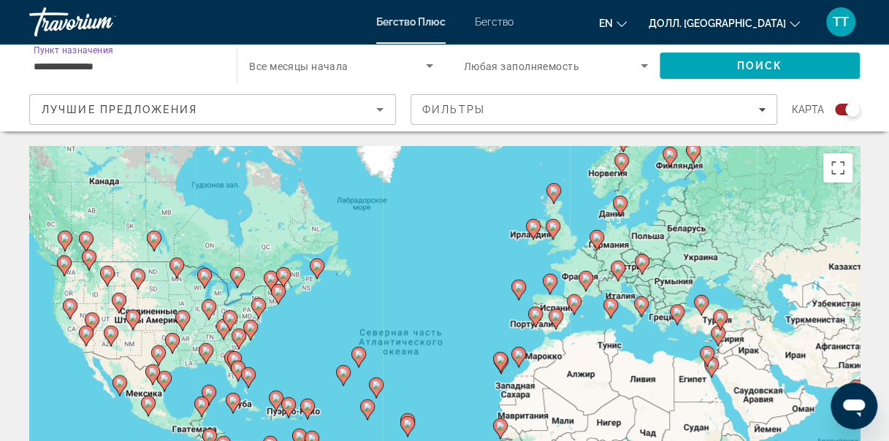
click at [106, 65] on input "**********" at bounding box center [126, 67] width 184 height 18
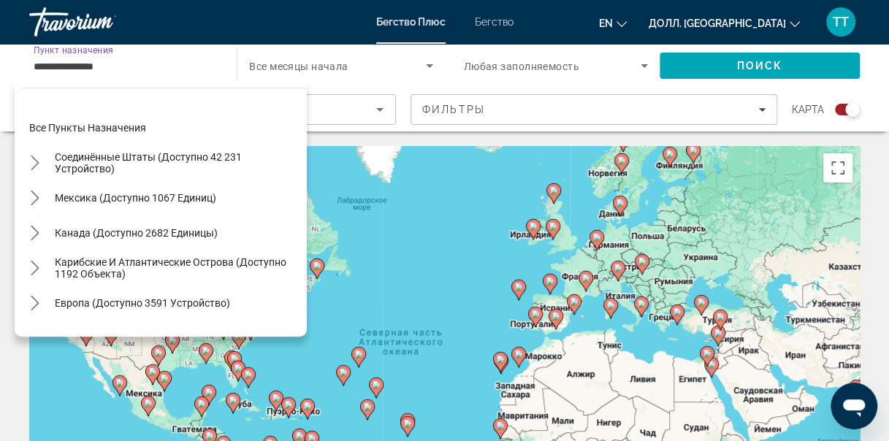
click at [128, 64] on input "**********" at bounding box center [126, 67] width 184 height 18
click at [359, 78] on div "Виджет поиска" at bounding box center [340, 65] width 183 height 41
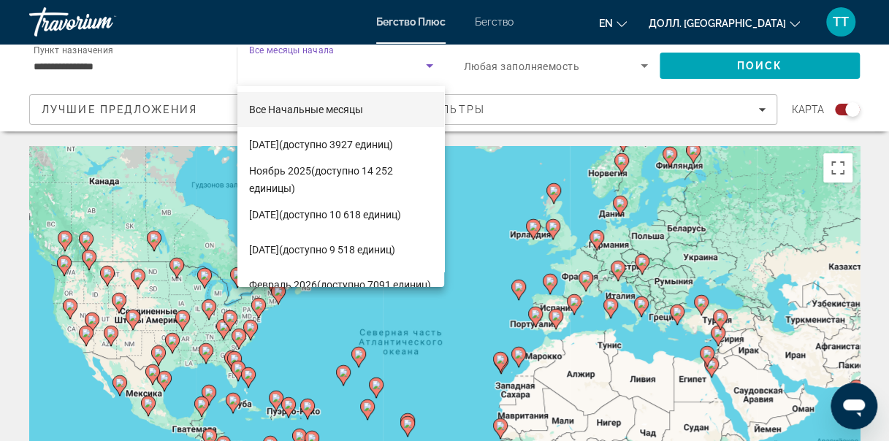
click at [178, 64] on div at bounding box center [444, 220] width 889 height 441
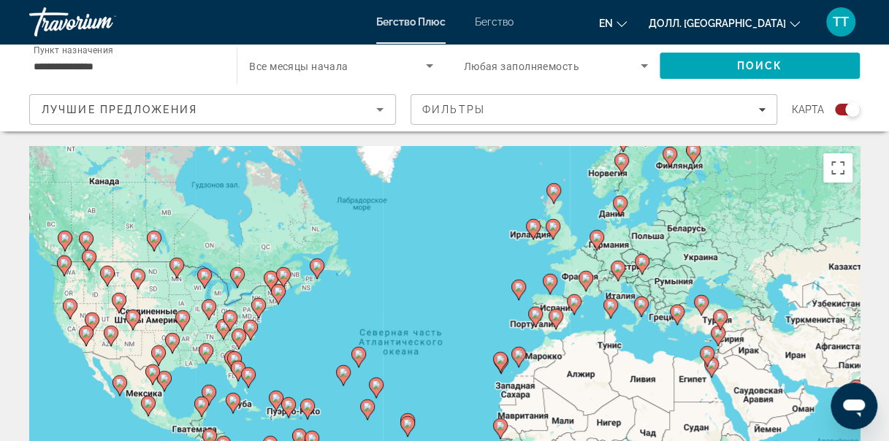
click at [117, 69] on input "**********" at bounding box center [126, 67] width 184 height 18
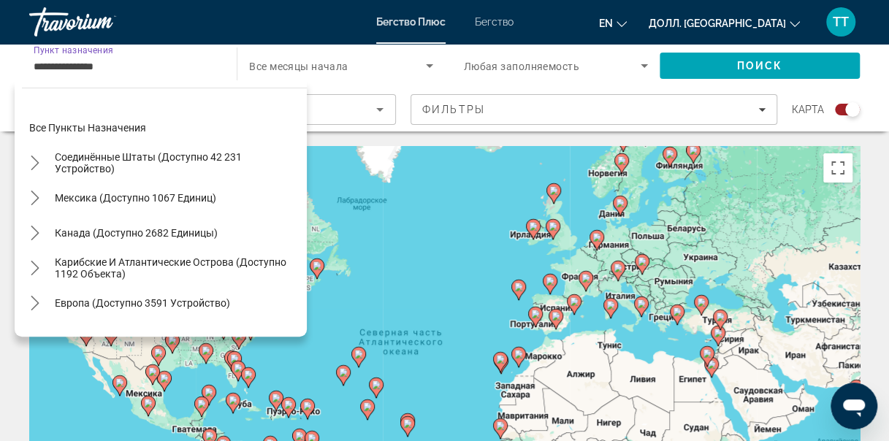
scroll to position [197, 0]
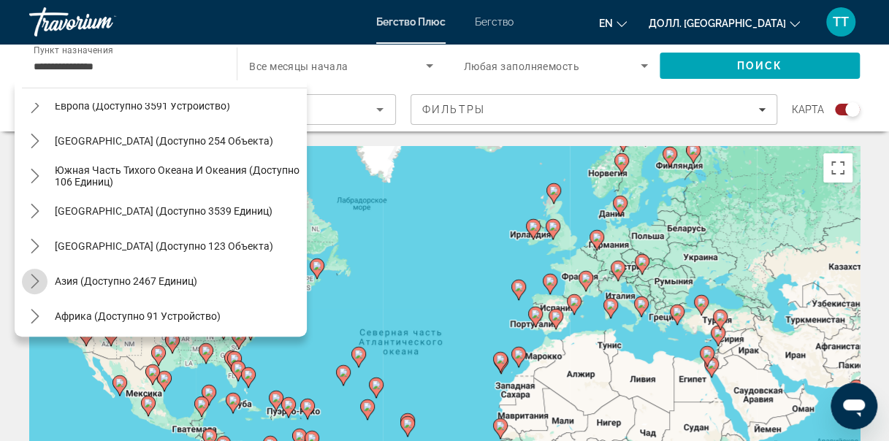
click at [31, 283] on icon "Подменю «Азия» (доступно 2467 единиц)" at bounding box center [35, 281] width 15 height 15
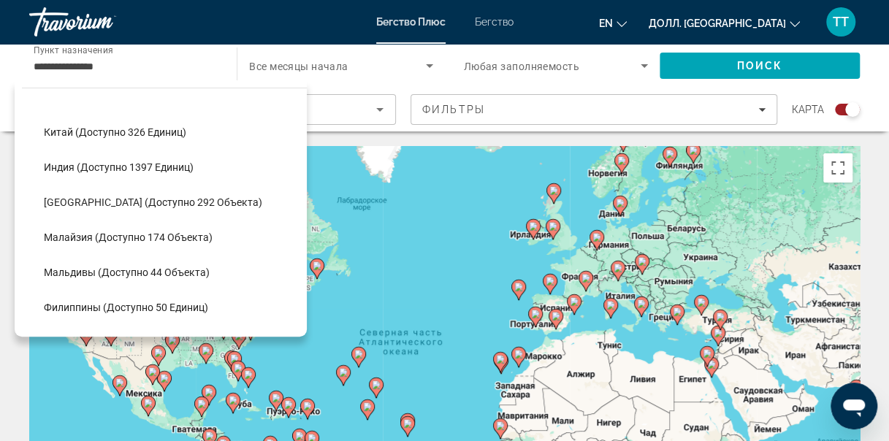
scroll to position [445, 0]
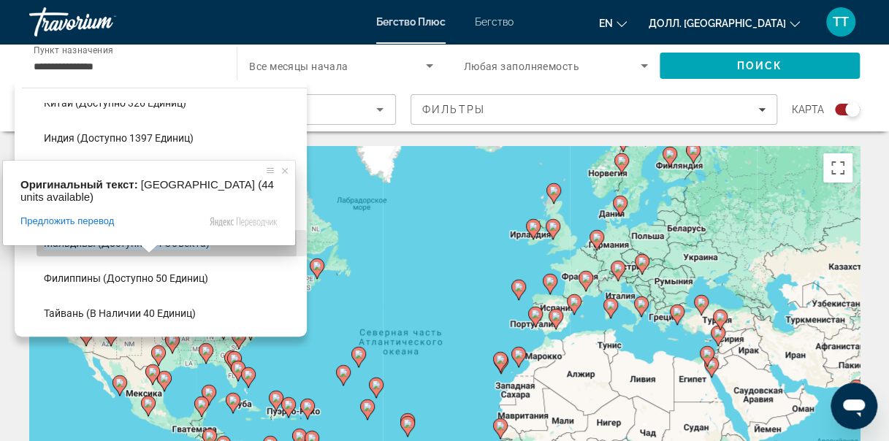
click at [124, 245] on ya-tr-span "Мальдивы (доступно 44 объекта)" at bounding box center [127, 243] width 166 height 12
type input "**********"
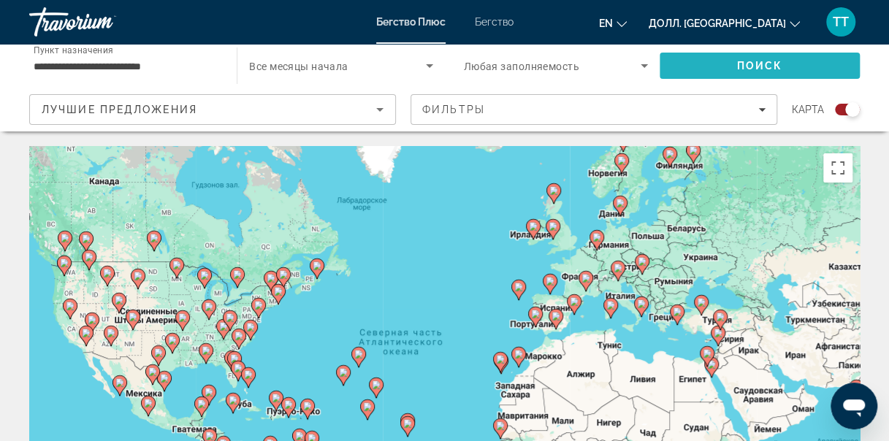
click at [712, 64] on span "Поиск" at bounding box center [759, 65] width 200 height 35
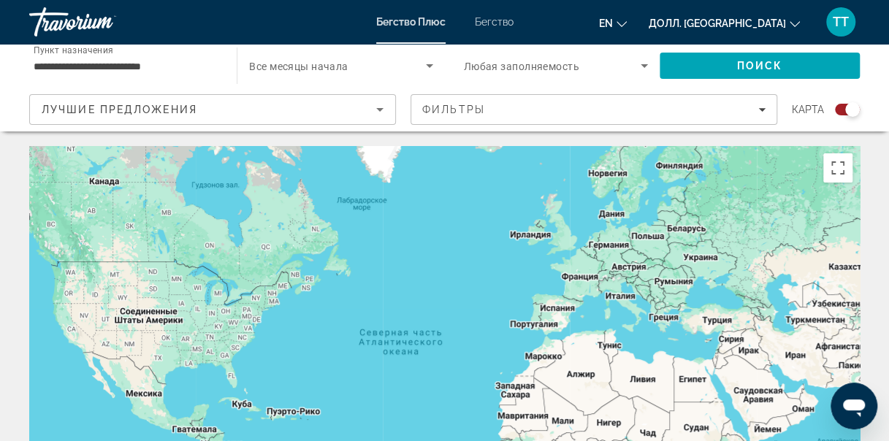
drag, startPoint x: 712, startPoint y: 64, endPoint x: 891, endPoint y: 315, distance: 307.8
click at [889, 315] on html "**********" at bounding box center [444, 220] width 889 height 441
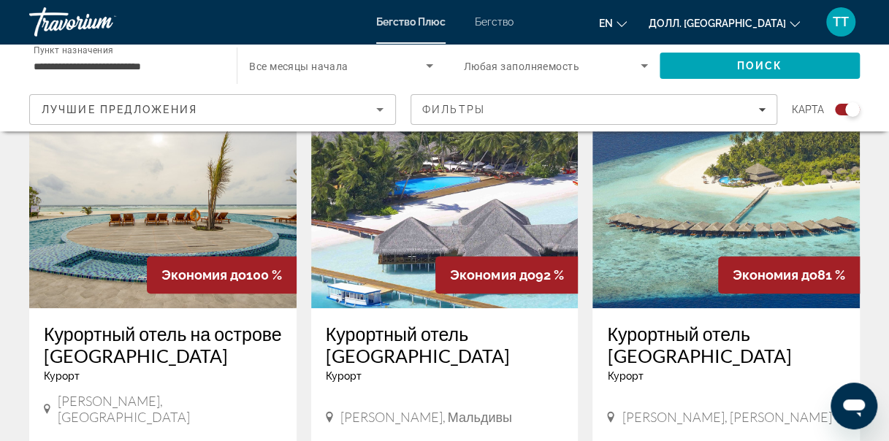
scroll to position [532, 0]
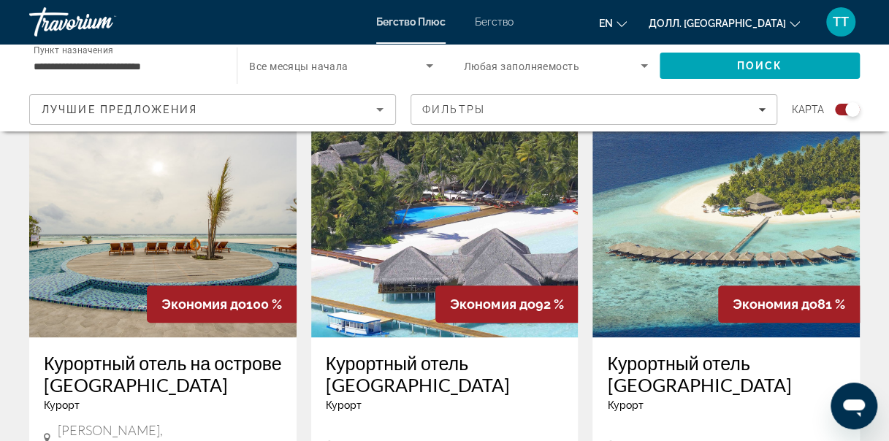
click at [147, 219] on img "Основное содержание" at bounding box center [162, 221] width 267 height 234
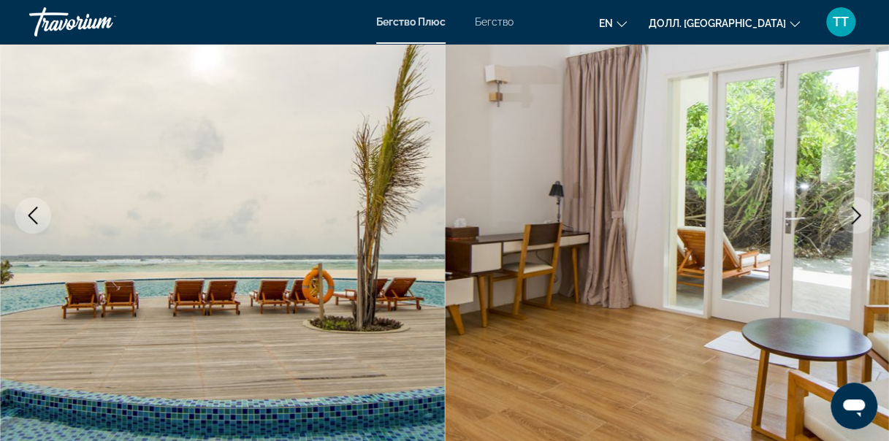
scroll to position [146, 0]
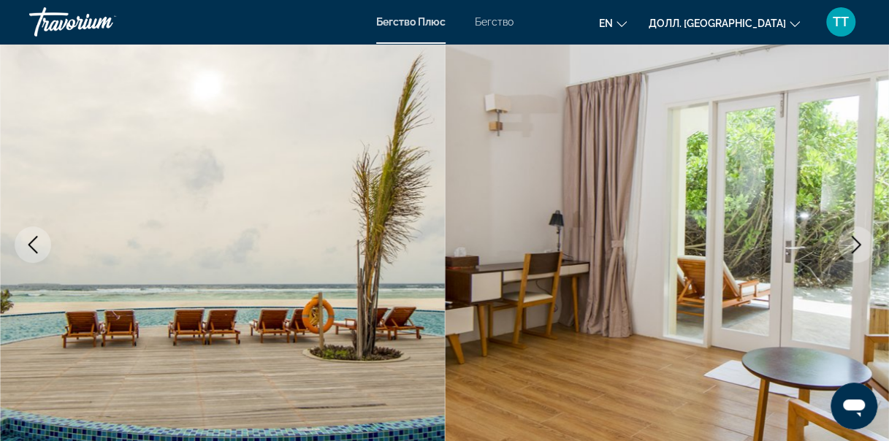
click at [854, 244] on icon "Следующее изображение" at bounding box center [856, 245] width 18 height 18
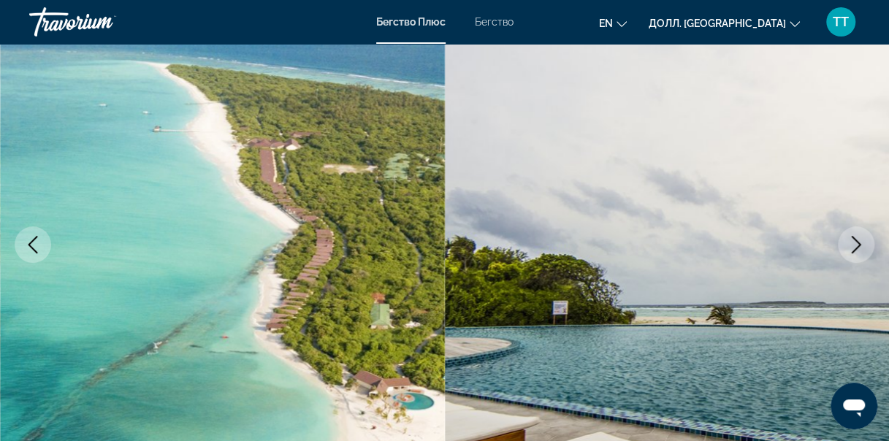
click at [853, 245] on icon "Следующее изображение" at bounding box center [856, 245] width 18 height 18
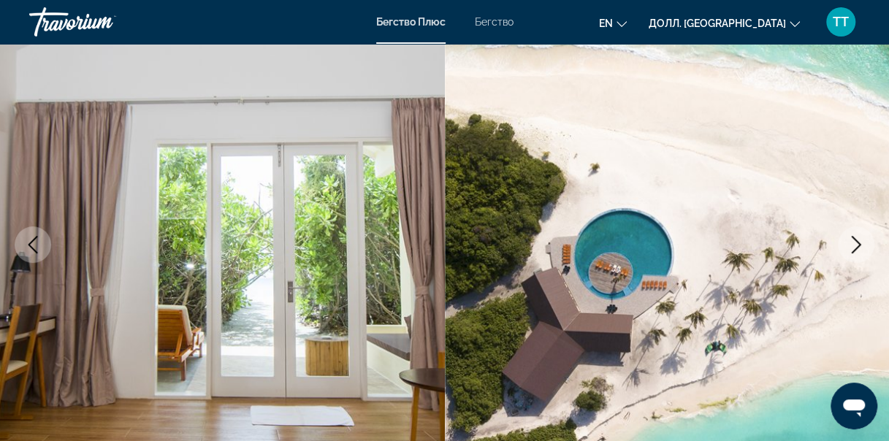
click at [853, 245] on icon "Следующее изображение" at bounding box center [856, 245] width 18 height 18
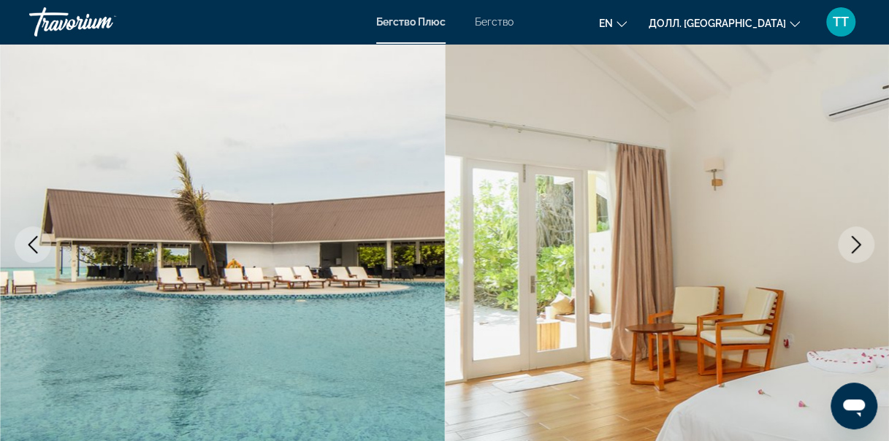
click at [853, 245] on icon "Следующее изображение" at bounding box center [856, 245] width 18 height 18
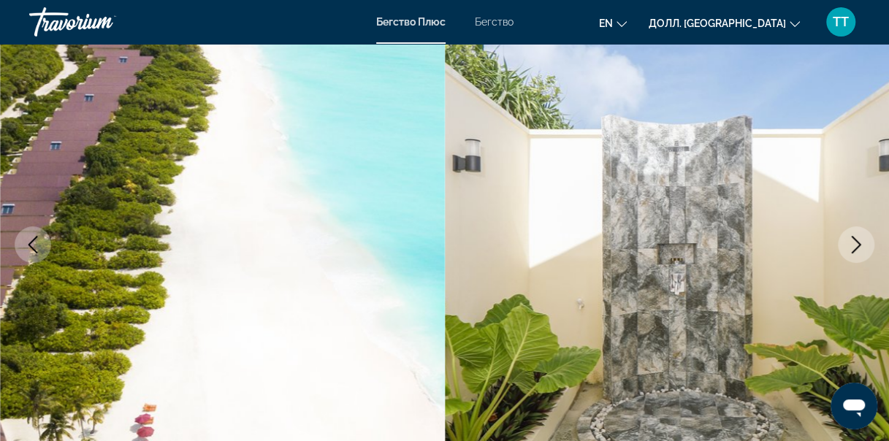
click at [853, 245] on icon "Следующее изображение" at bounding box center [856, 245] width 18 height 18
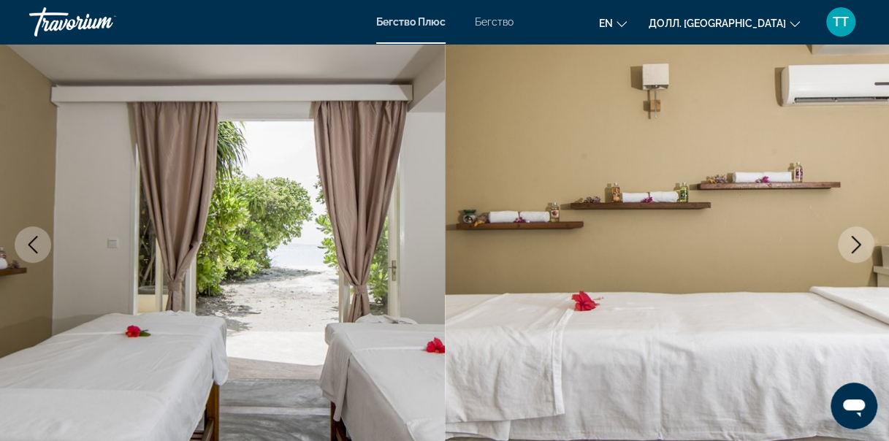
click at [854, 244] on icon "Следующее изображение" at bounding box center [856, 245] width 18 height 18
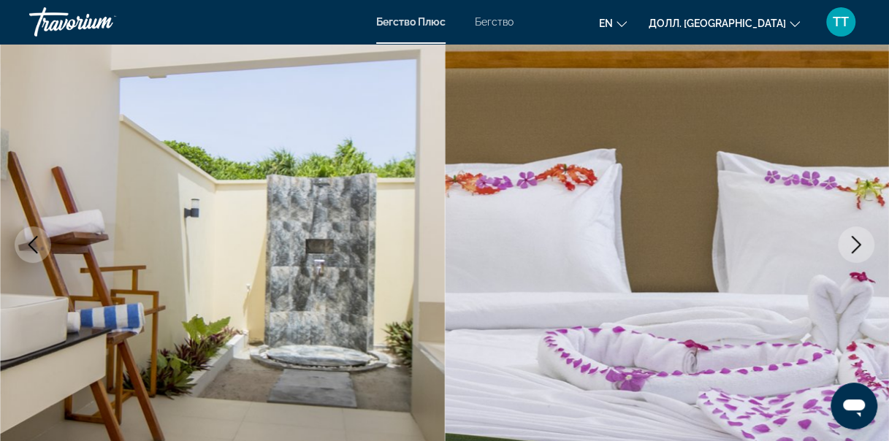
click at [854, 244] on icon "Следующее изображение" at bounding box center [856, 245] width 18 height 18
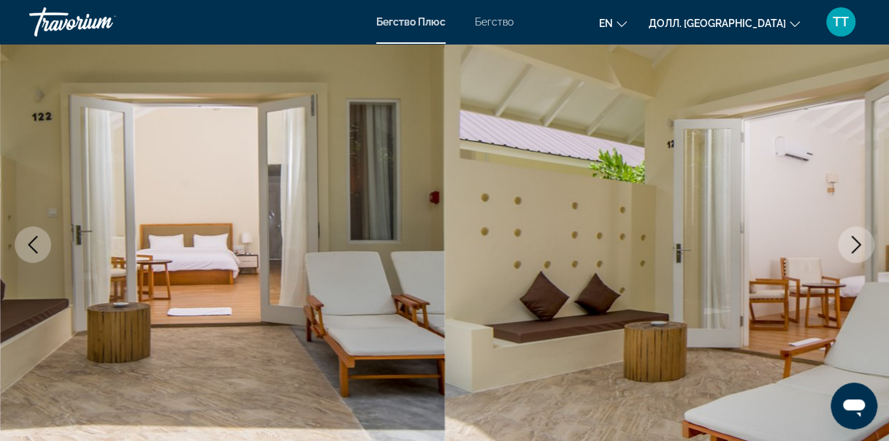
click at [854, 244] on icon "Следующее изображение" at bounding box center [856, 245] width 18 height 18
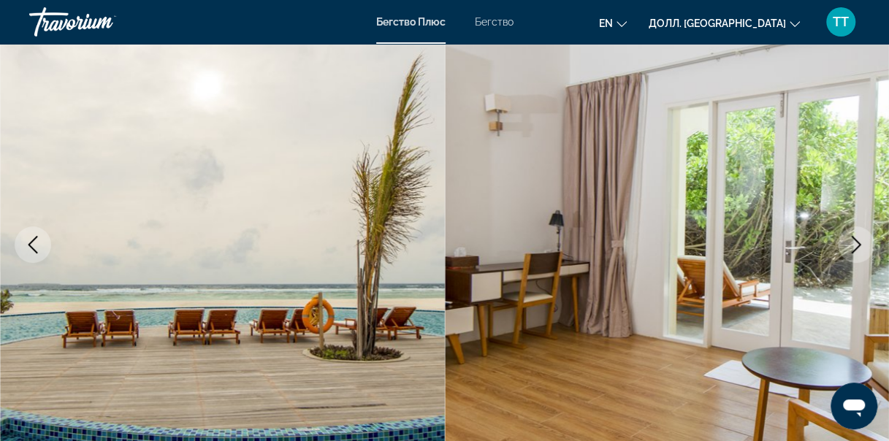
click at [854, 244] on icon "Следующее изображение" at bounding box center [856, 245] width 18 height 18
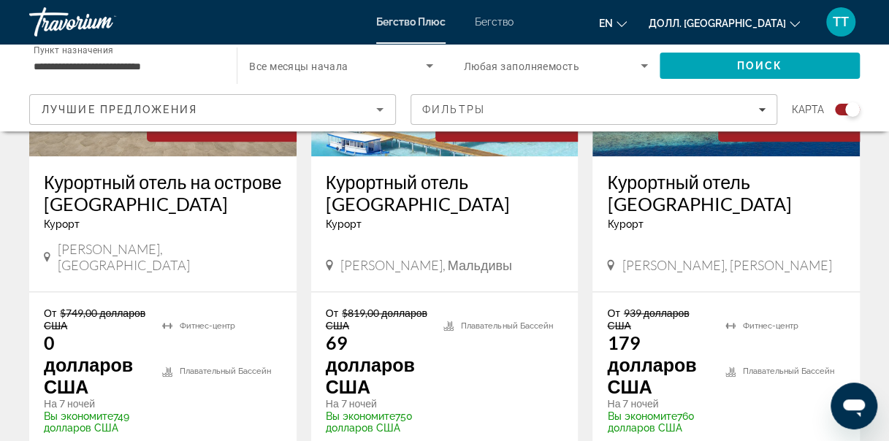
scroll to position [742, 0]
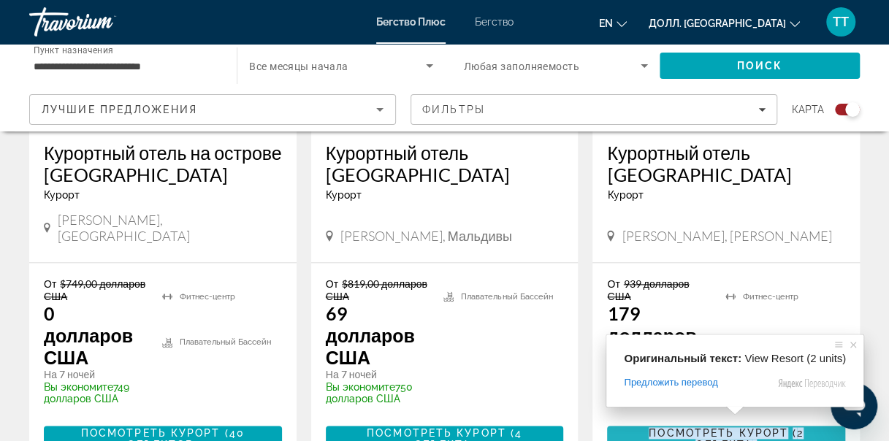
click at [732, 427] on ya-tr-span "2 объекта" at bounding box center [749, 438] width 108 height 23
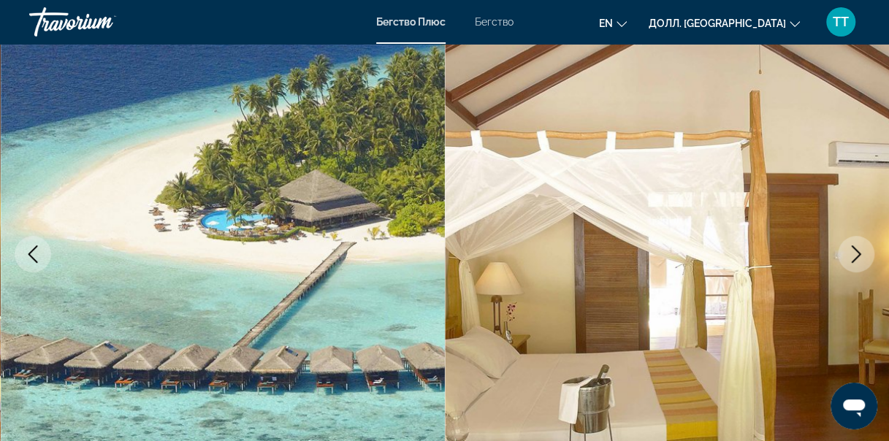
scroll to position [146, 0]
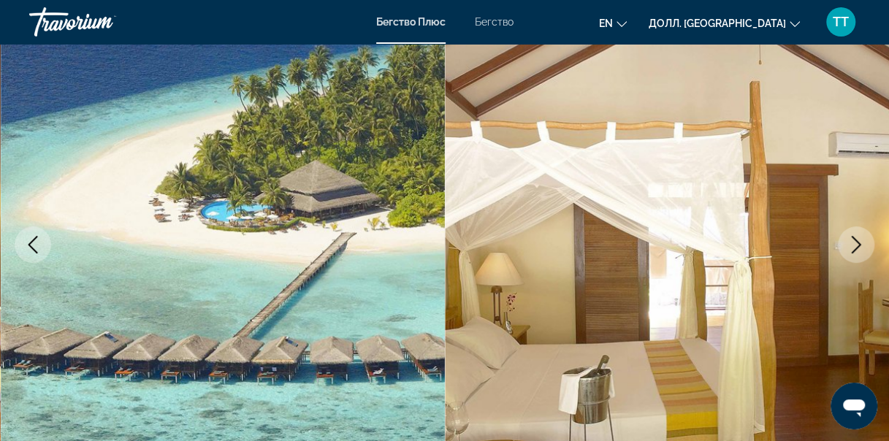
click at [854, 241] on icon "Следующее изображение" at bounding box center [856, 245] width 18 height 18
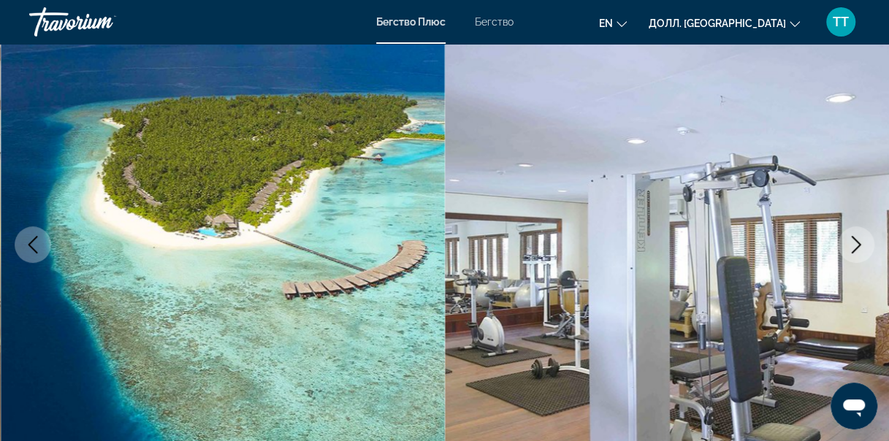
click at [854, 241] on icon "Следующее изображение" at bounding box center [856, 245] width 18 height 18
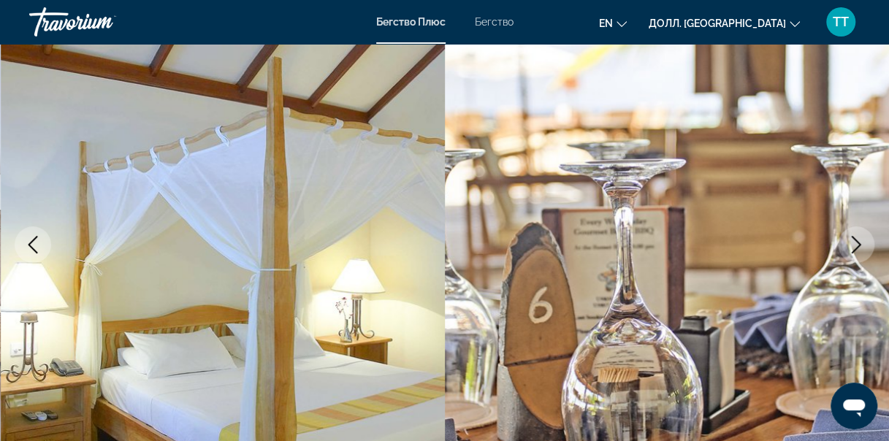
click at [854, 241] on icon "Следующее изображение" at bounding box center [856, 245] width 18 height 18
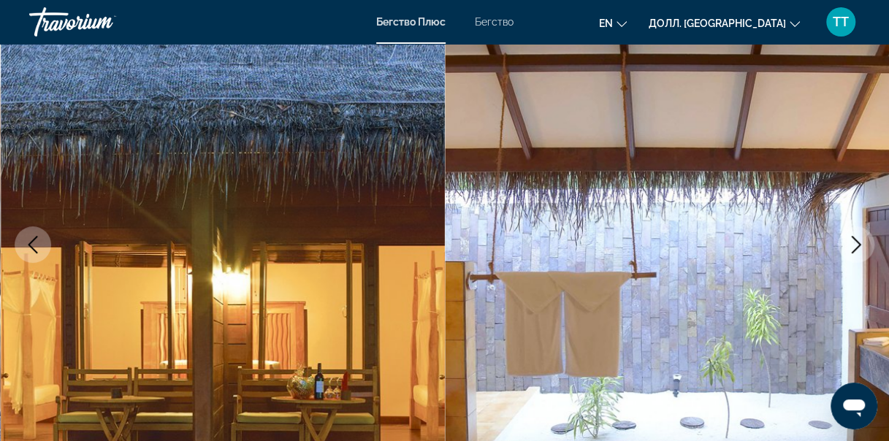
click at [854, 241] on icon "Следующее изображение" at bounding box center [856, 245] width 18 height 18
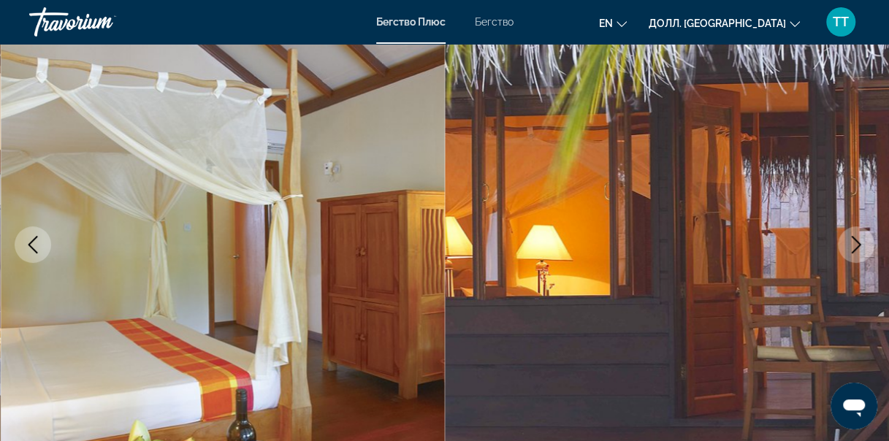
click at [854, 241] on icon "Следующее изображение" at bounding box center [856, 245] width 18 height 18
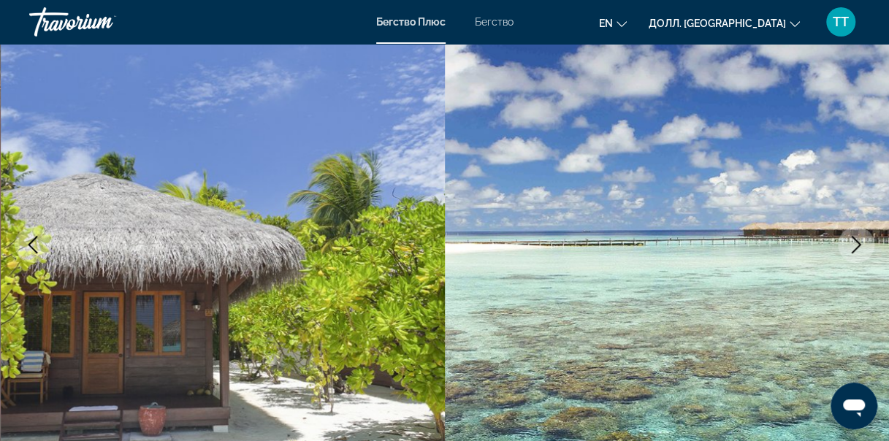
click at [854, 241] on icon "Следующее изображение" at bounding box center [856, 245] width 18 height 18
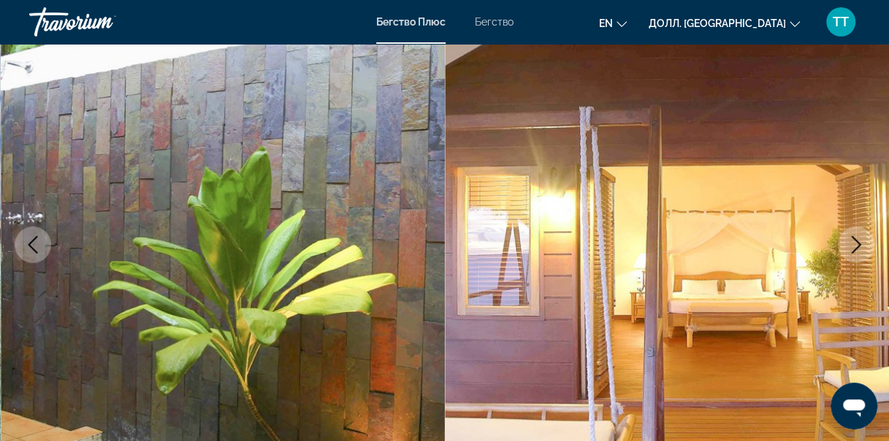
click at [854, 241] on icon "Следующее изображение" at bounding box center [856, 245] width 18 height 18
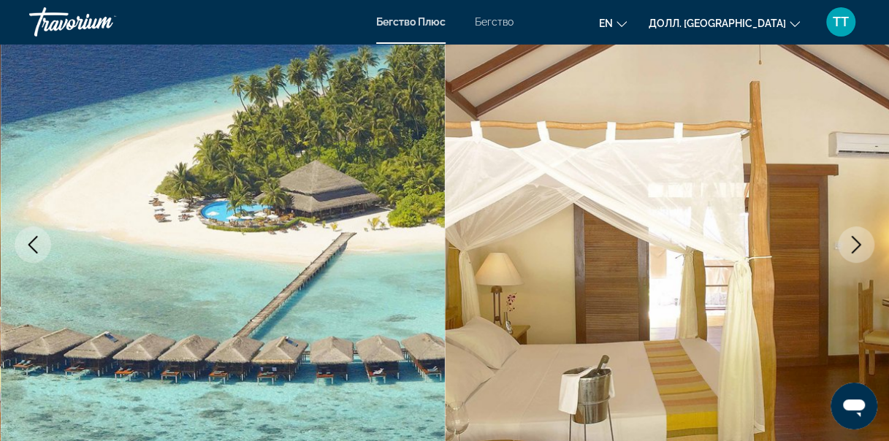
click at [854, 241] on icon "Следующее изображение" at bounding box center [856, 245] width 18 height 18
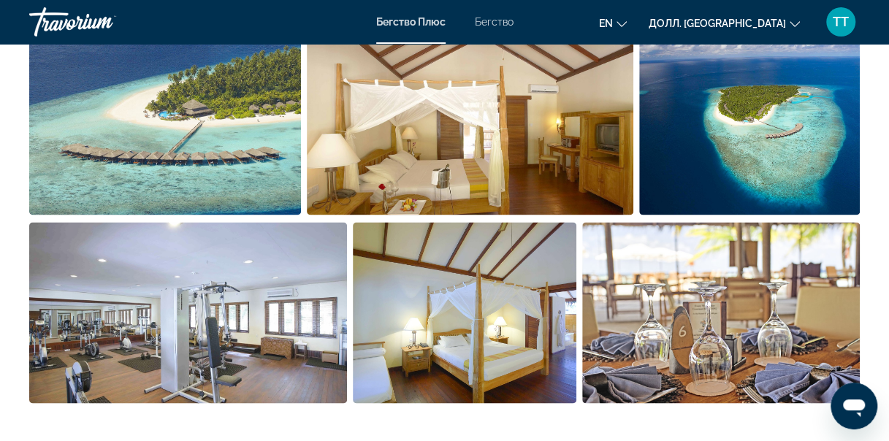
scroll to position [619, 0]
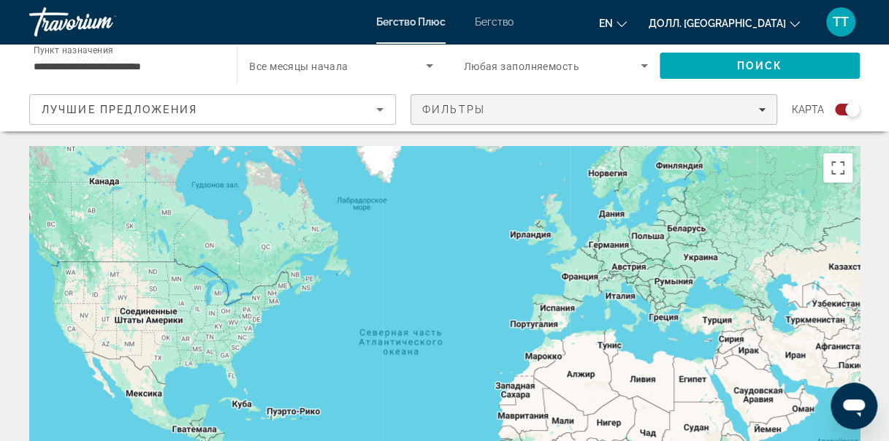
click at [764, 110] on icon "Фильтры" at bounding box center [761, 109] width 7 height 7
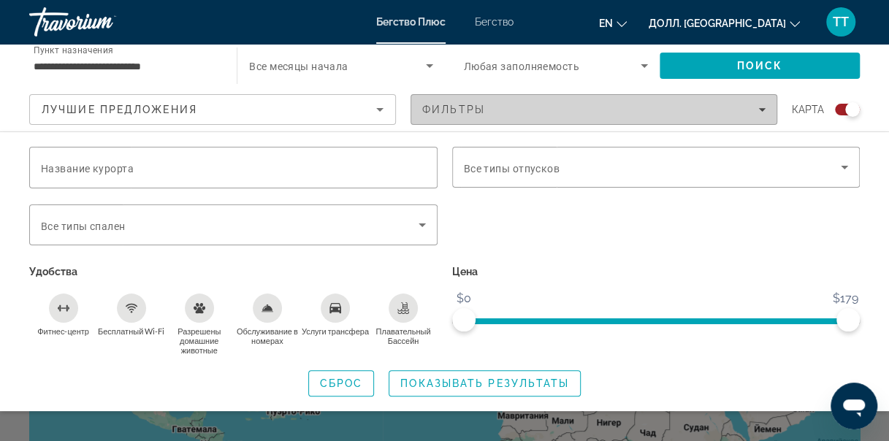
click at [760, 108] on icon "Фильтры" at bounding box center [761, 110] width 7 height 4
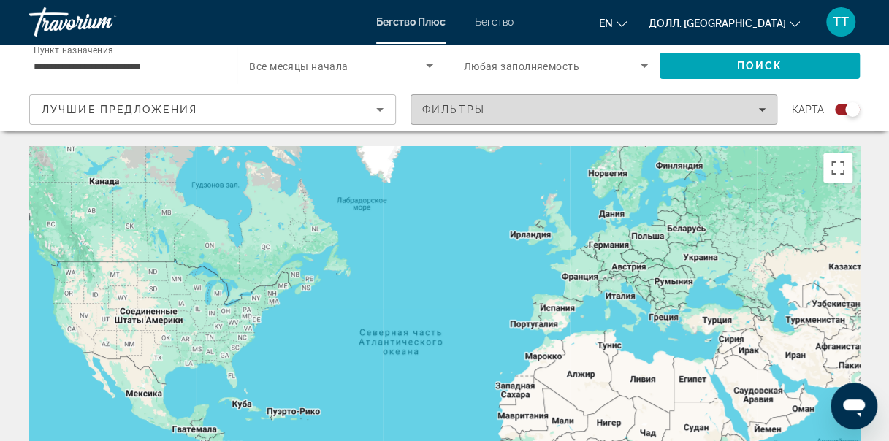
click at [760, 108] on icon "Фильтры" at bounding box center [761, 110] width 7 height 4
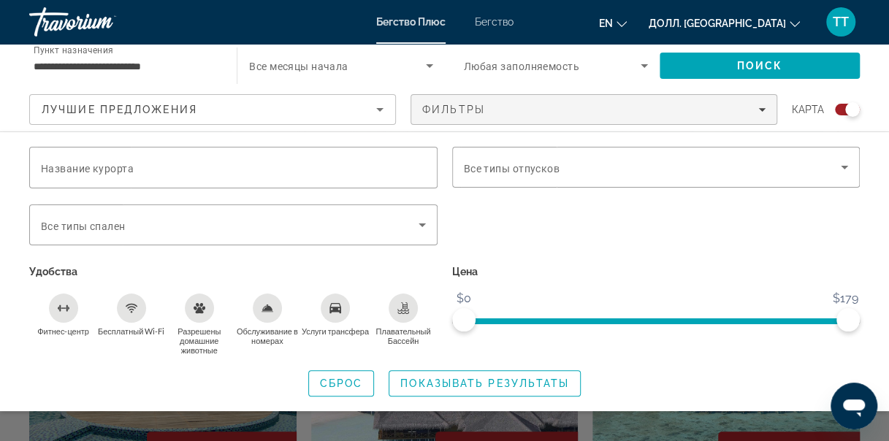
scroll to position [771, 0]
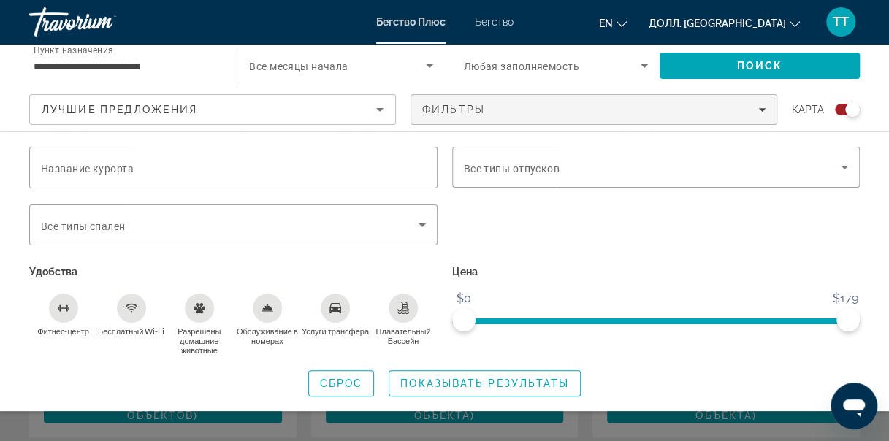
click at [348, 72] on ya-tr-span "Все месяцы начала" at bounding box center [298, 67] width 99 height 12
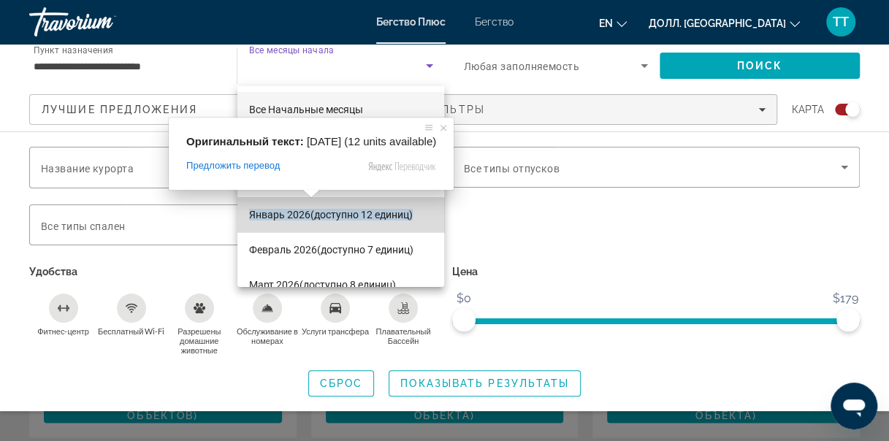
click at [408, 212] on ya-tr-span "(доступно 12 единиц)" at bounding box center [361, 215] width 102 height 12
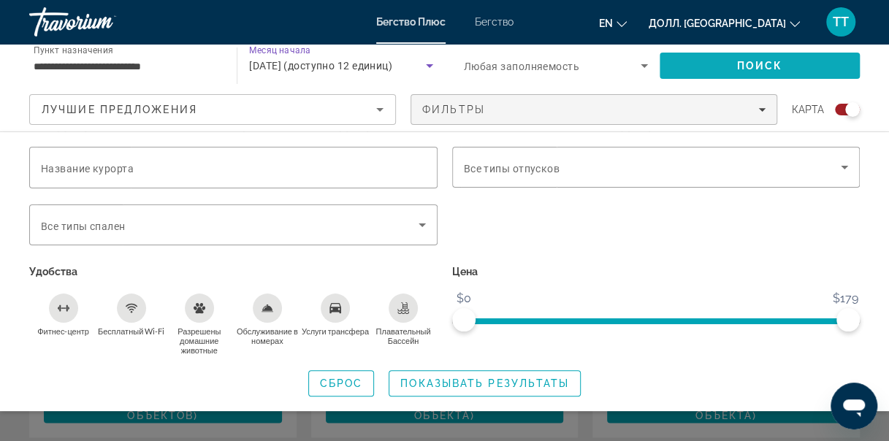
click at [745, 67] on span "Поиск" at bounding box center [760, 66] width 46 height 12
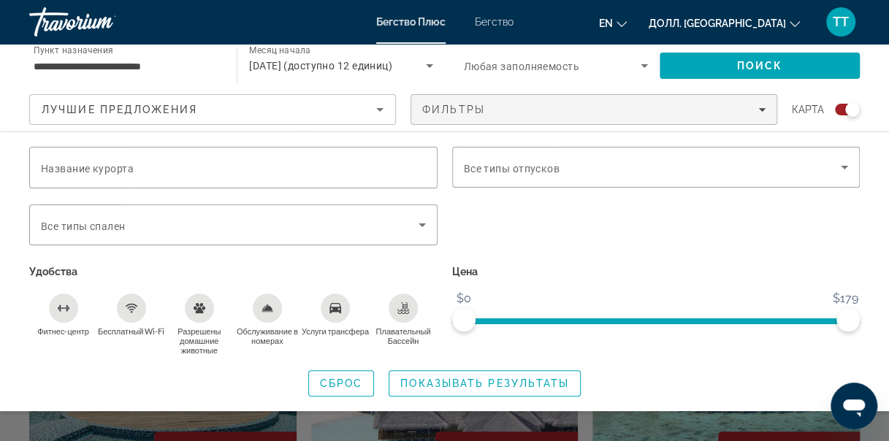
scroll to position [771, 0]
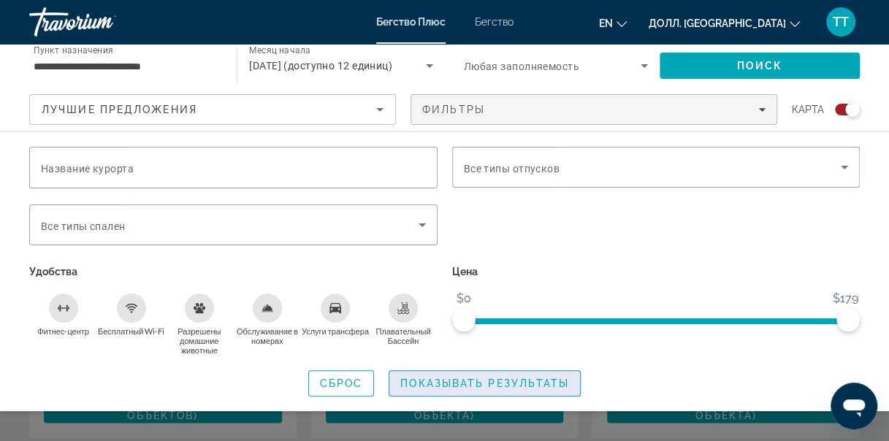
click at [445, 386] on ya-tr-span "Показывать результаты" at bounding box center [484, 383] width 169 height 12
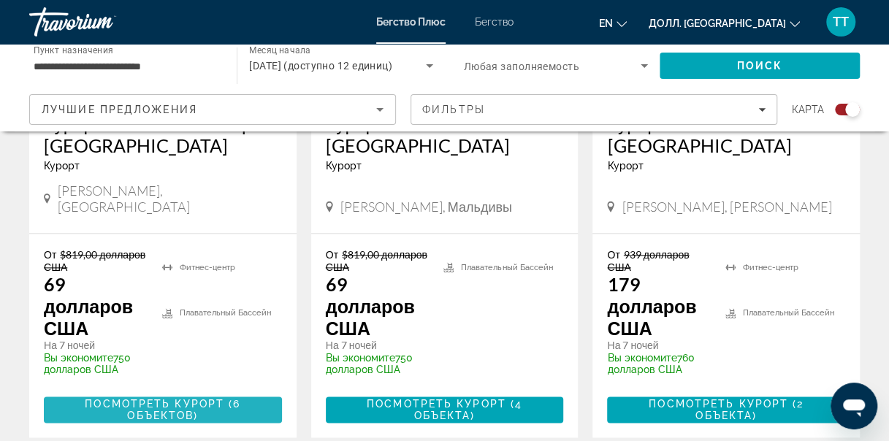
click at [220, 398] on span "Посмотреть курорт ( 6 объектов )" at bounding box center [162, 409] width 215 height 23
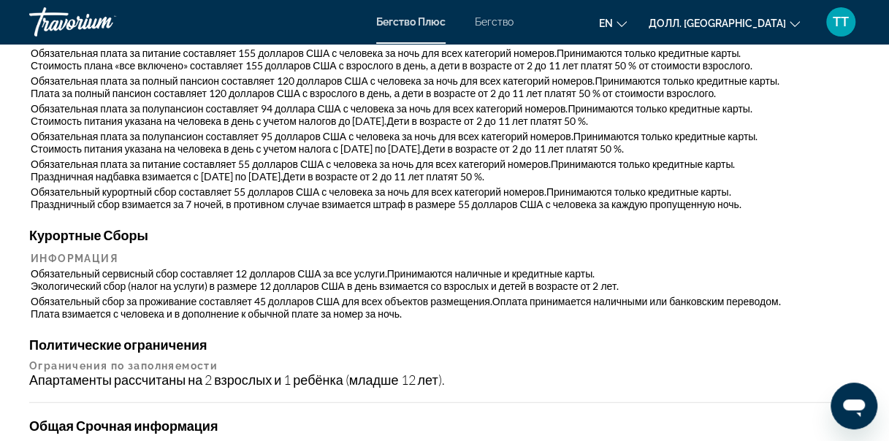
scroll to position [1746, 0]
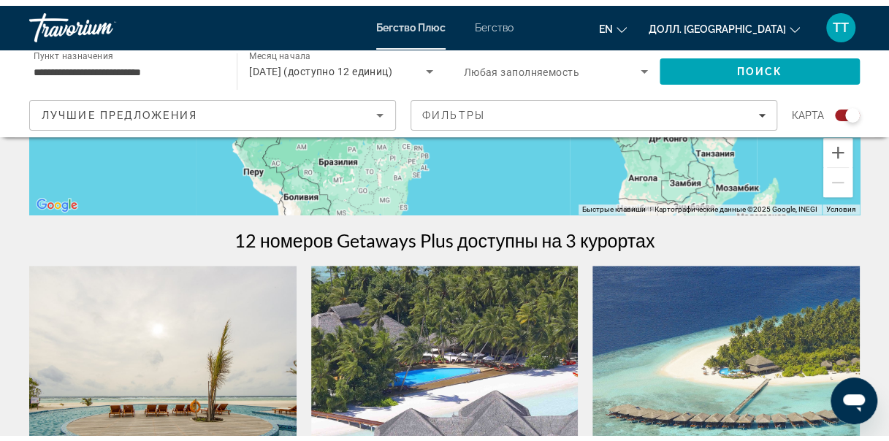
scroll to position [751, 0]
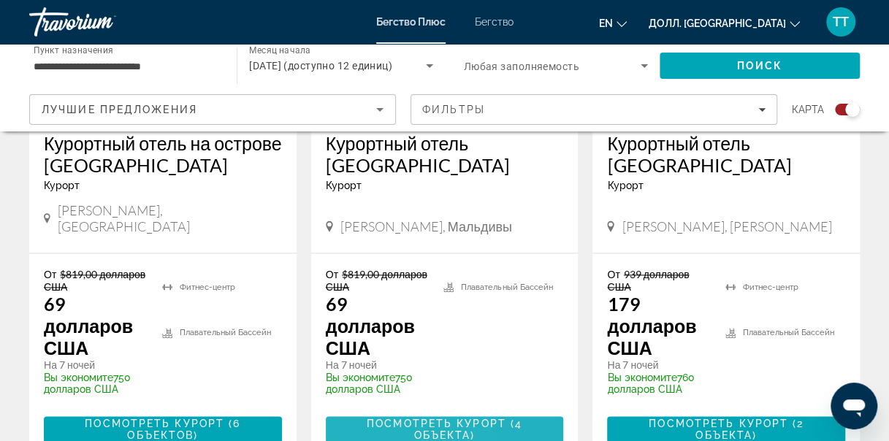
click at [344, 418] on span "Посмотреть курорт ( 4 объекта )" at bounding box center [444, 429] width 215 height 23
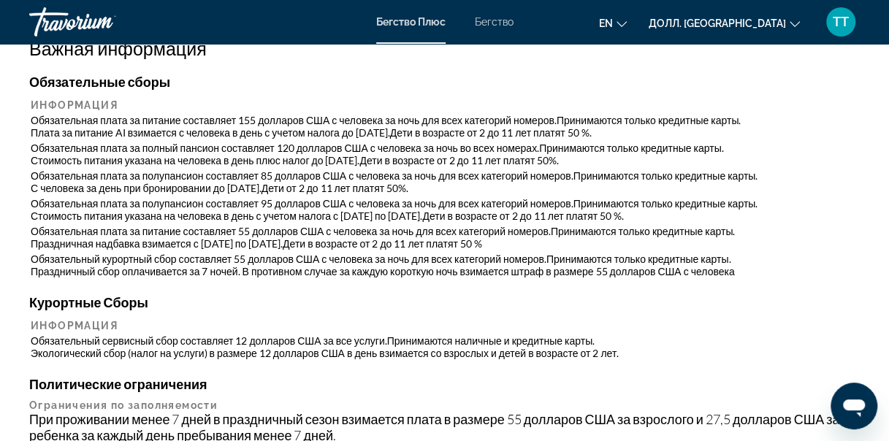
scroll to position [1635, 0]
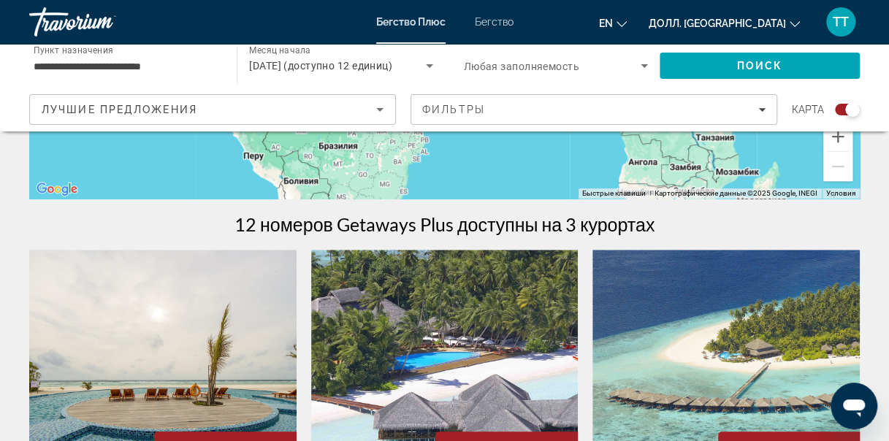
scroll to position [771, 0]
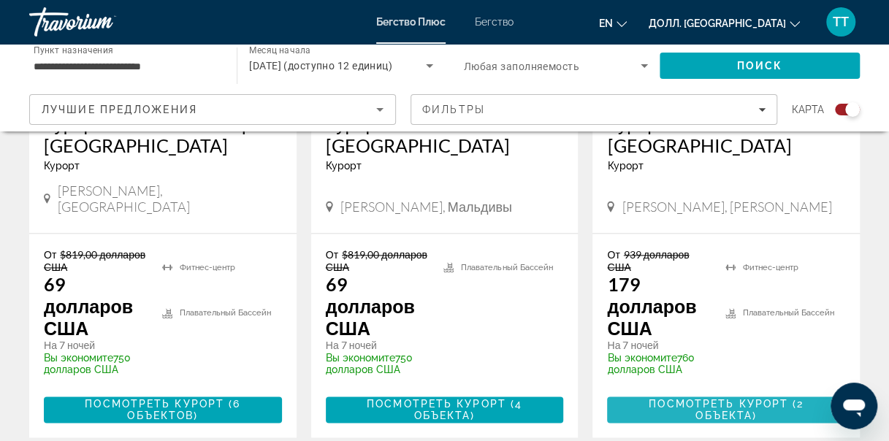
click at [687, 398] on span "Посмотреть курорт ( 2 объекта )" at bounding box center [725, 409] width 215 height 23
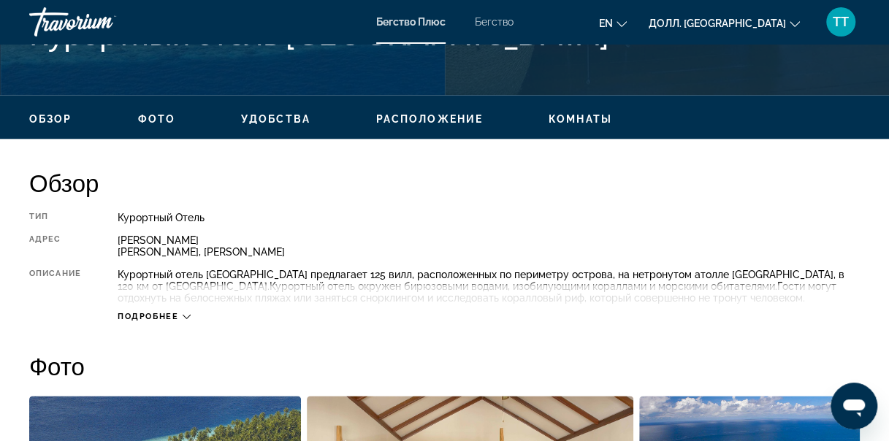
scroll to position [672, 0]
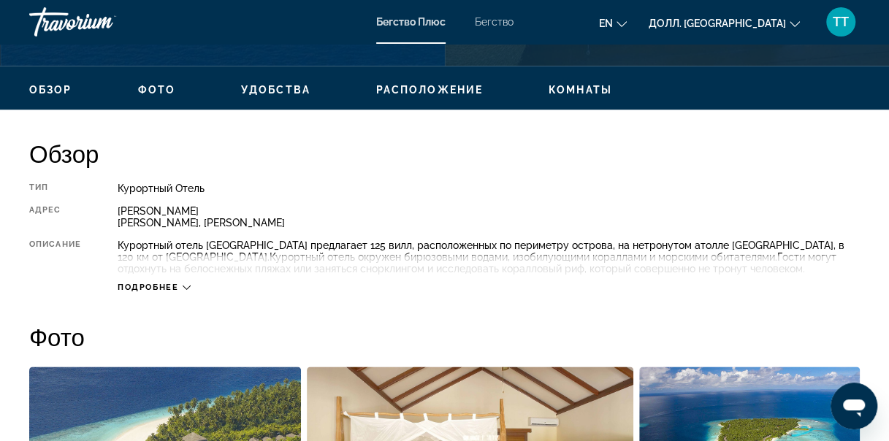
click at [188, 287] on icon "Основное содержание" at bounding box center [187, 287] width 8 height 4
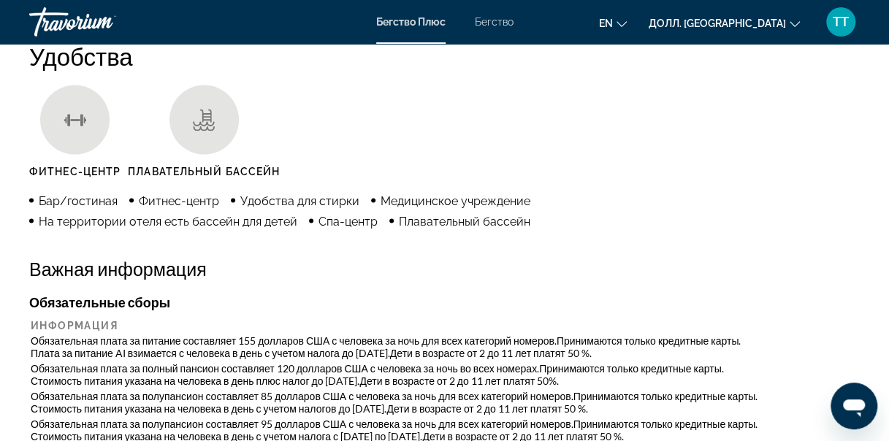
scroll to position [1431, 0]
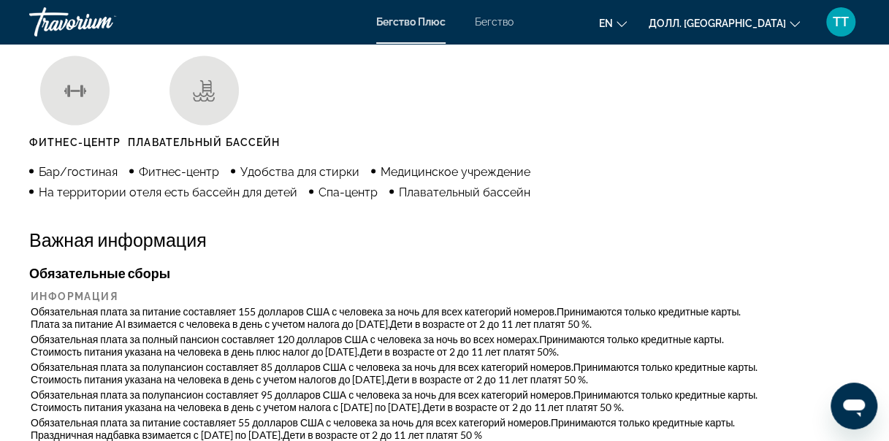
click at [716, 71] on ul "Фитнес-центр Плавательный Бассейн" at bounding box center [444, 107] width 830 height 103
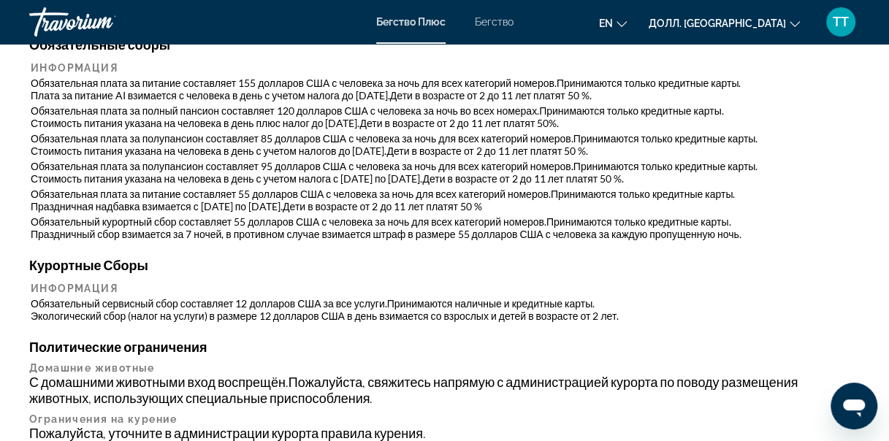
scroll to position [1723, 0]
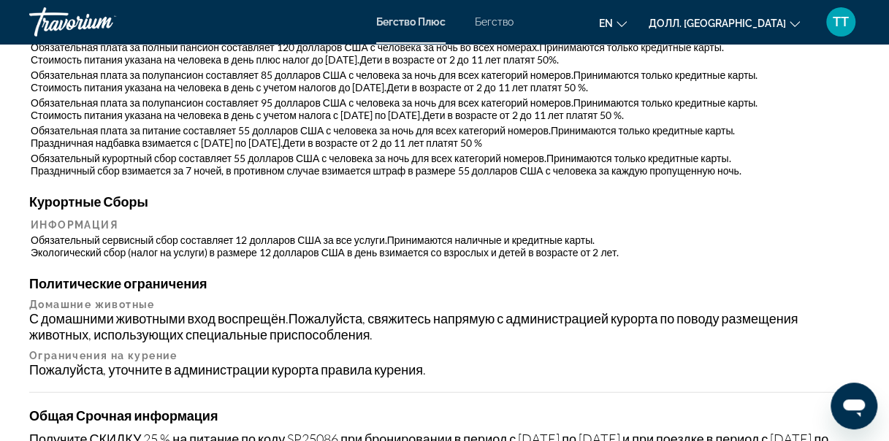
click at [458, 287] on h4 "Политические ограничения" at bounding box center [444, 283] width 830 height 16
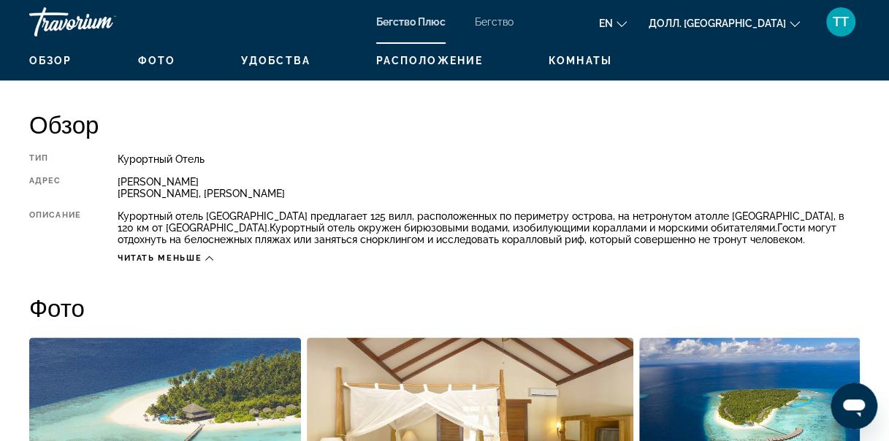
scroll to position [315, 0]
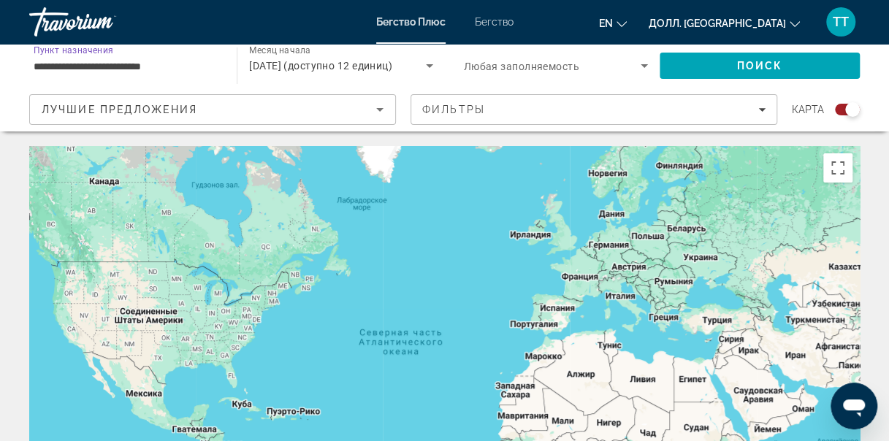
click at [200, 67] on input "**********" at bounding box center [126, 67] width 184 height 18
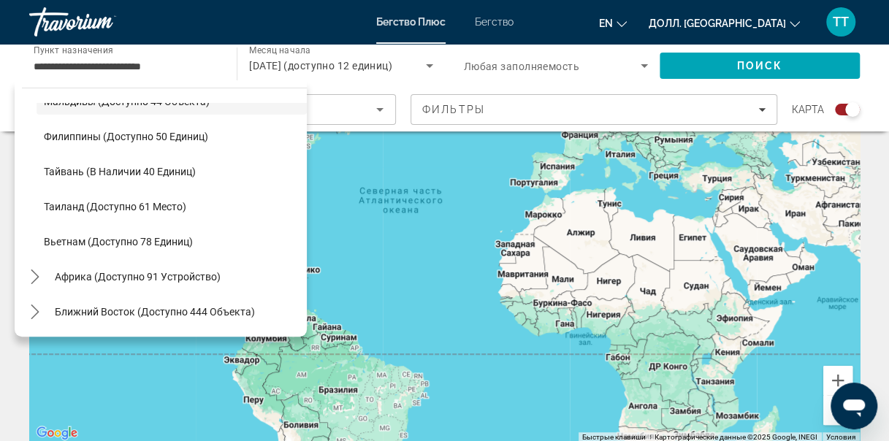
scroll to position [146, 0]
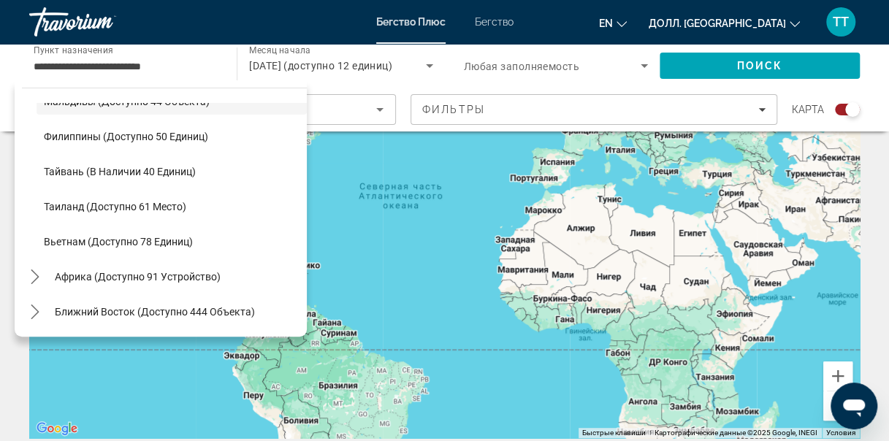
click at [692, 241] on div "Основное содержание" at bounding box center [444, 219] width 830 height 438
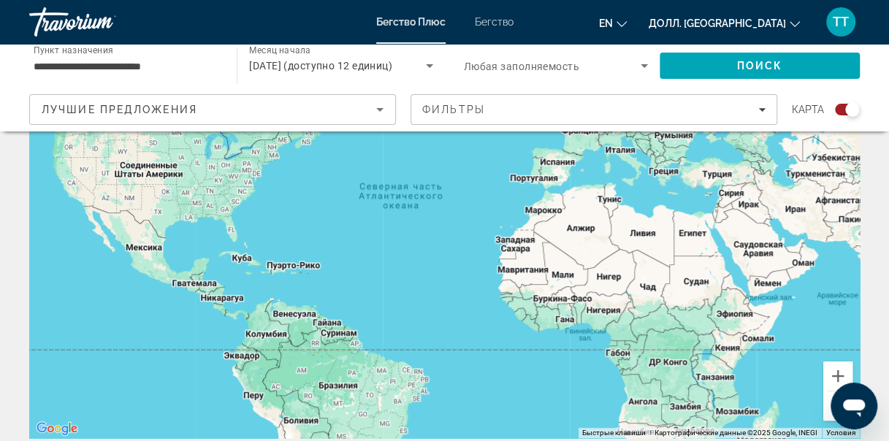
click at [692, 241] on div "Основное содержание" at bounding box center [444, 219] width 830 height 438
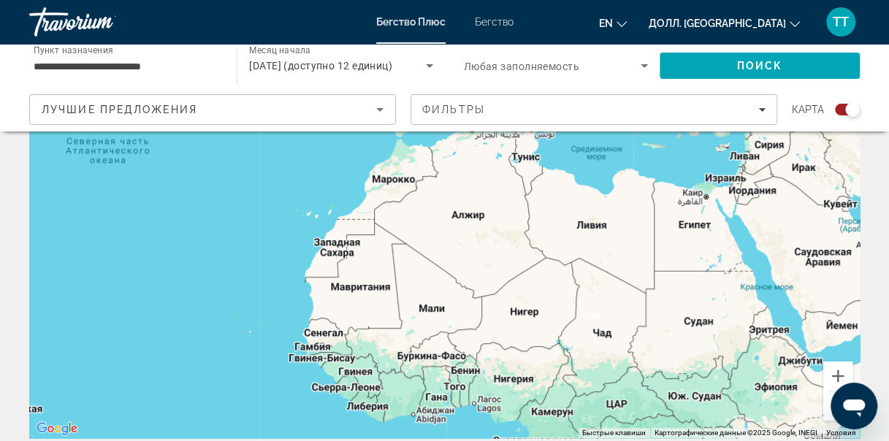
click at [692, 241] on div "Чтобы активировать перетаскивание с помощью клавиатуры, нажмите Alt + Enter. По…" at bounding box center [444, 219] width 830 height 438
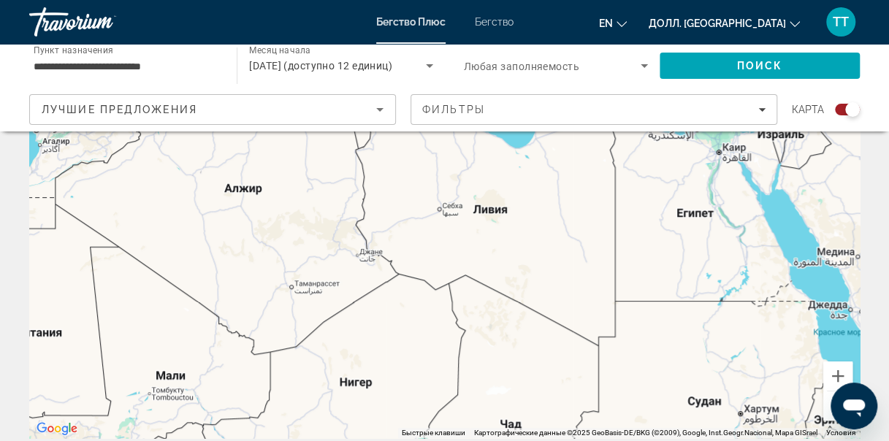
click at [692, 241] on div "Основное содержание" at bounding box center [444, 219] width 830 height 438
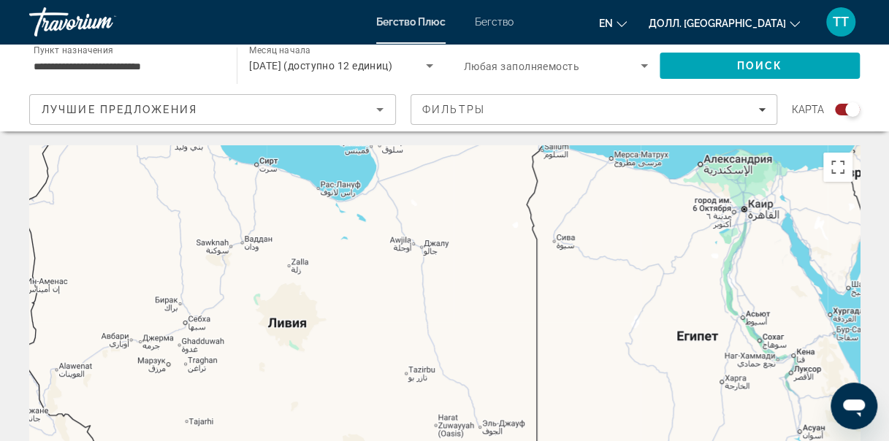
scroll to position [0, 0]
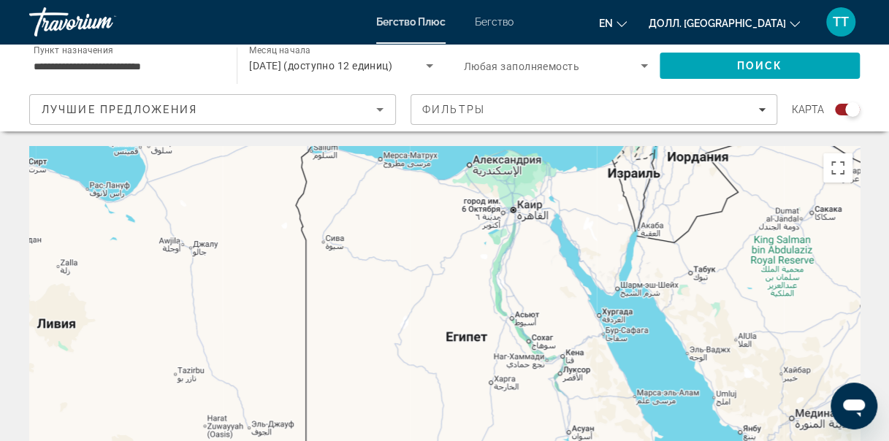
click at [632, 294] on div "Основное содержание" at bounding box center [444, 365] width 830 height 438
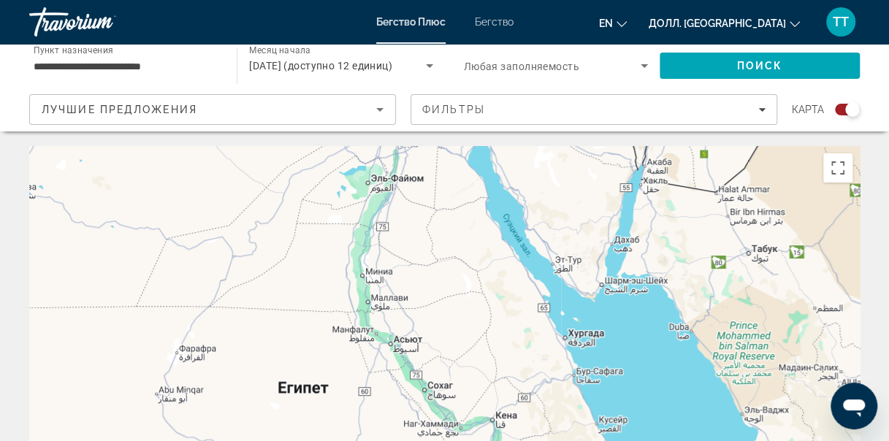
click at [612, 291] on div "Основное содержание" at bounding box center [444, 365] width 830 height 438
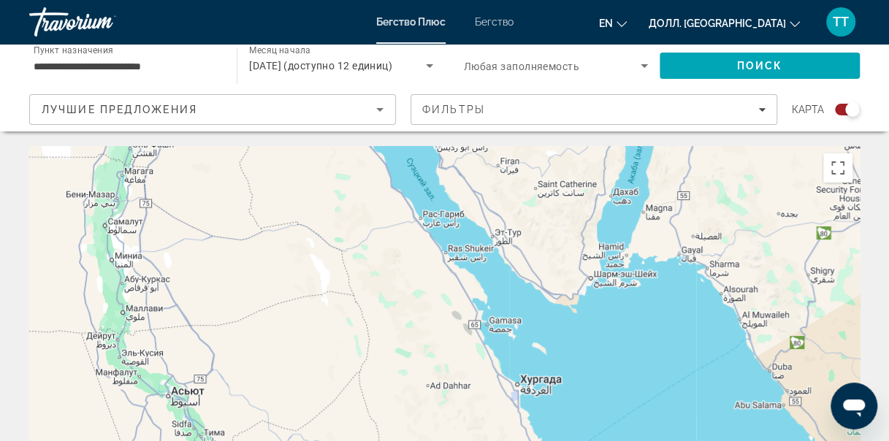
click at [603, 280] on div "Основное содержание" at bounding box center [444, 365] width 830 height 438
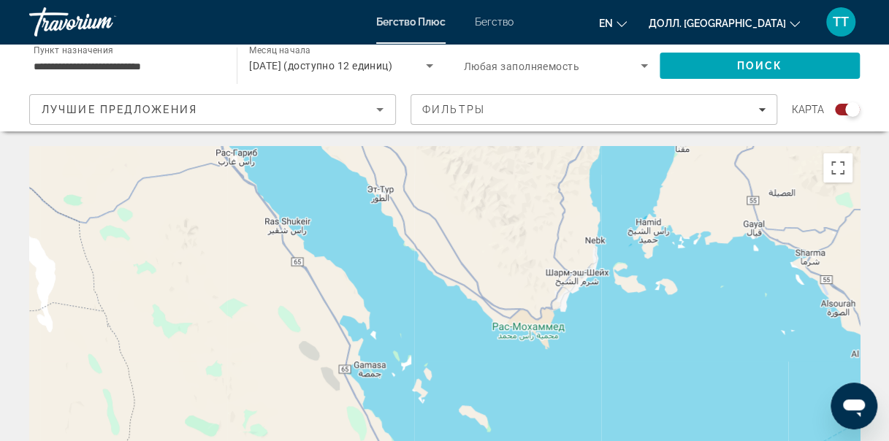
click at [570, 288] on div "Основное содержание" at bounding box center [444, 365] width 830 height 438
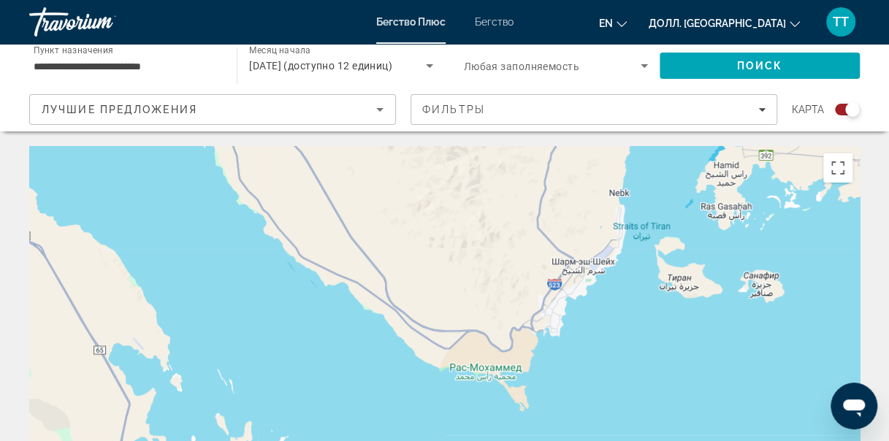
click at [581, 276] on div "Основное содержание" at bounding box center [444, 365] width 830 height 438
click at [154, 71] on input "**********" at bounding box center [126, 67] width 184 height 18
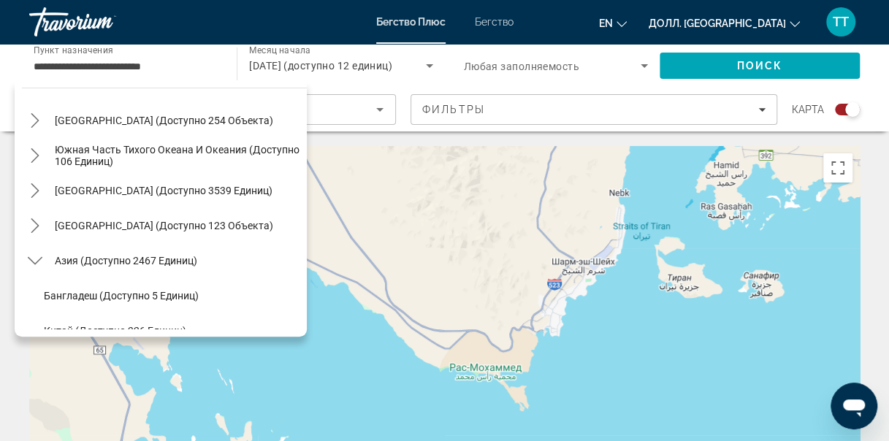
scroll to position [210, 0]
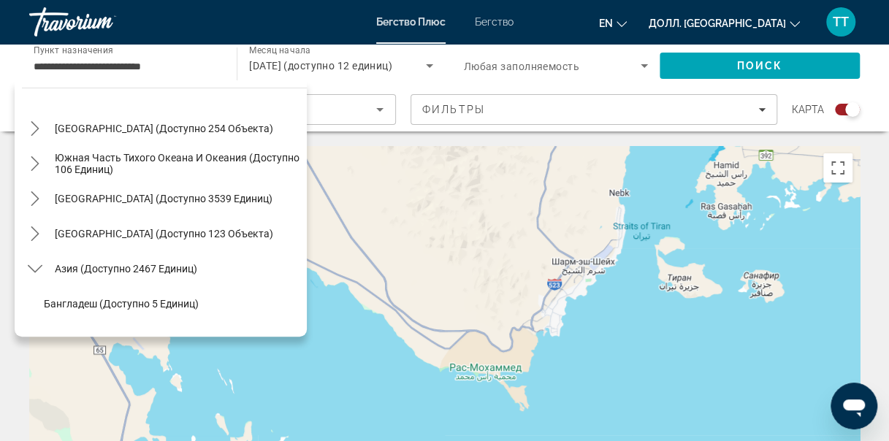
click at [485, 275] on div "Основное содержание" at bounding box center [444, 365] width 830 height 438
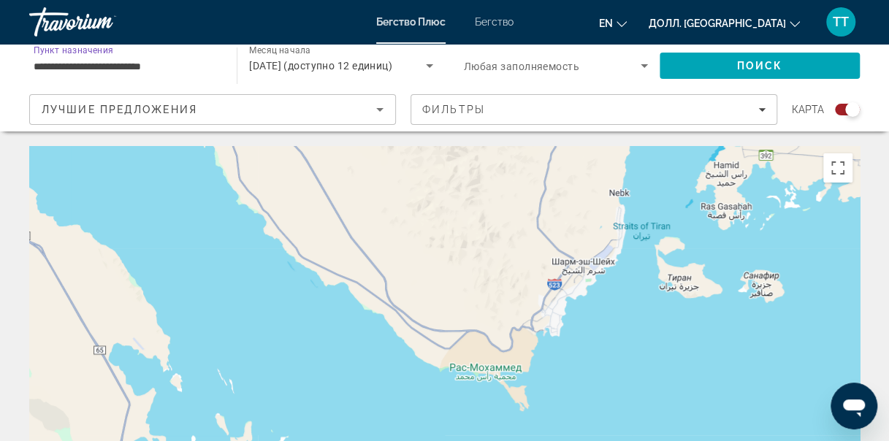
click at [179, 64] on input "**********" at bounding box center [126, 67] width 184 height 18
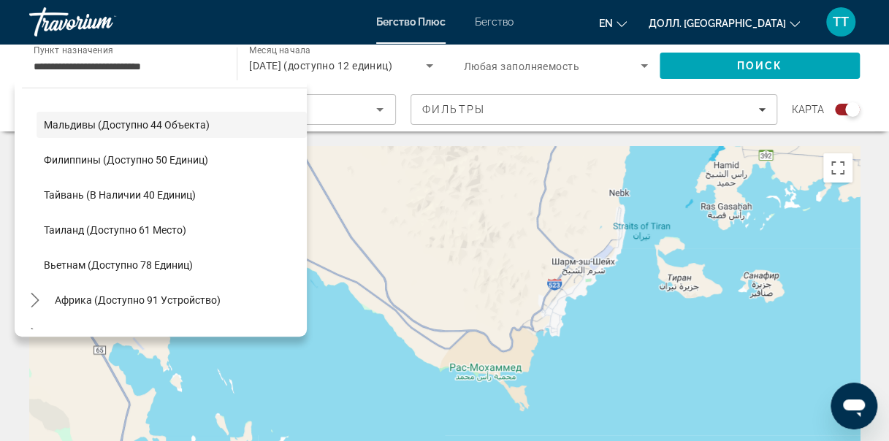
scroll to position [587, 0]
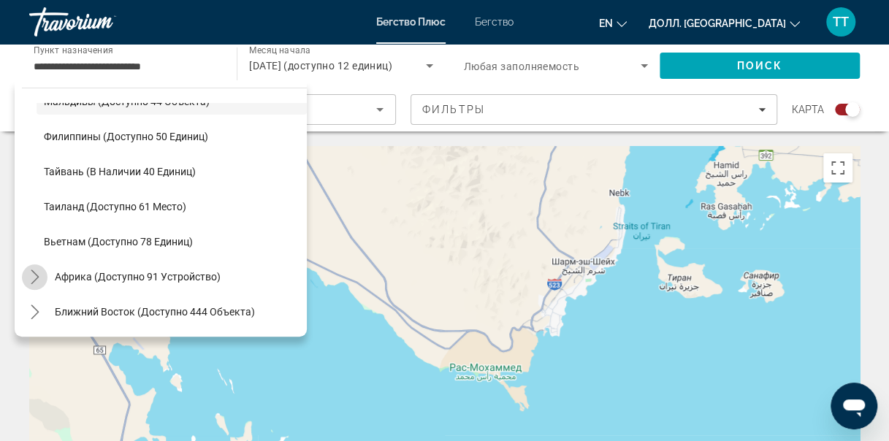
click at [29, 283] on icon "Подменю «Переключить Африку» (доступно 91 устройство)" at bounding box center [35, 276] width 15 height 15
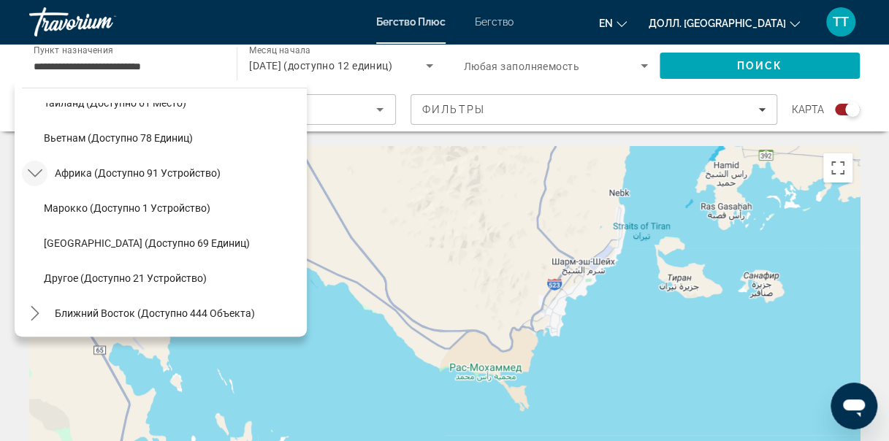
scroll to position [692, 0]
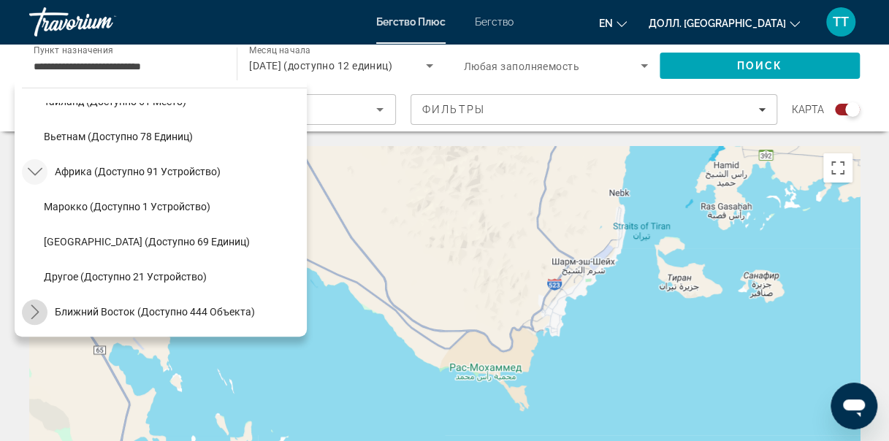
click at [32, 311] on icon "Переключить подменю «Ближний Восток» (доступно 444 единицы)" at bounding box center [35, 311] width 15 height 15
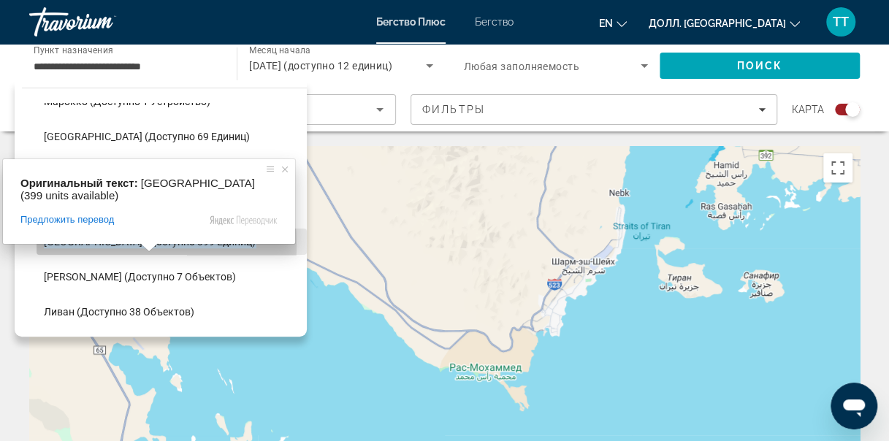
click at [55, 245] on ya-tr-span "[GEOGRAPHIC_DATA] (доступно 399 единиц)" at bounding box center [150, 242] width 212 height 12
type input "**********"
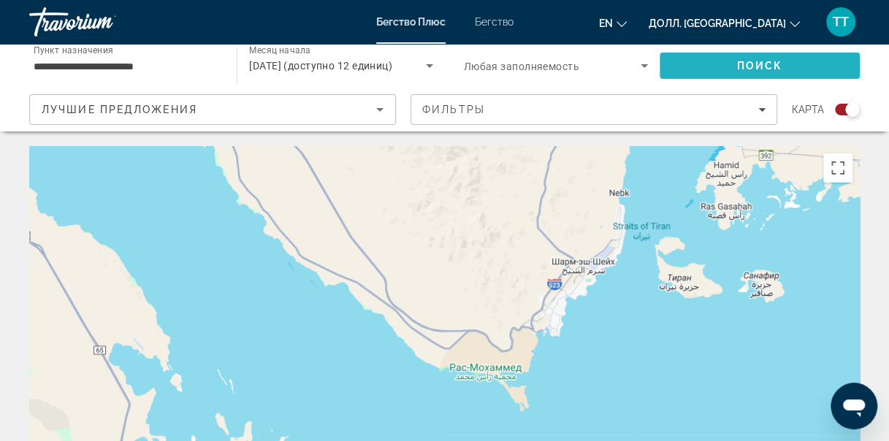
click at [716, 65] on span "Поиск" at bounding box center [759, 65] width 200 height 35
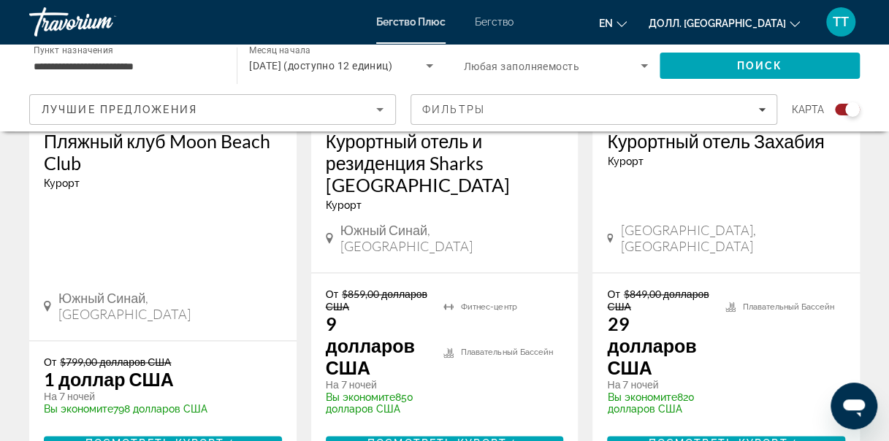
scroll to position [759, 0]
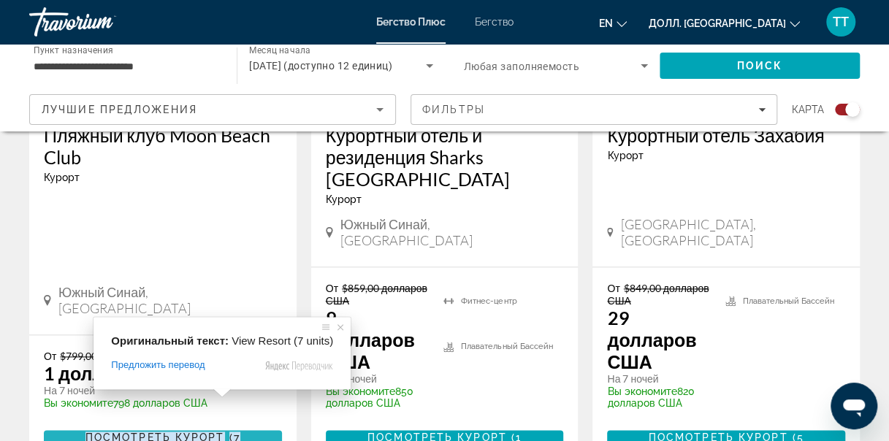
click at [188, 432] on ya-tr-span "Посмотреть курорт" at bounding box center [154, 438] width 139 height 12
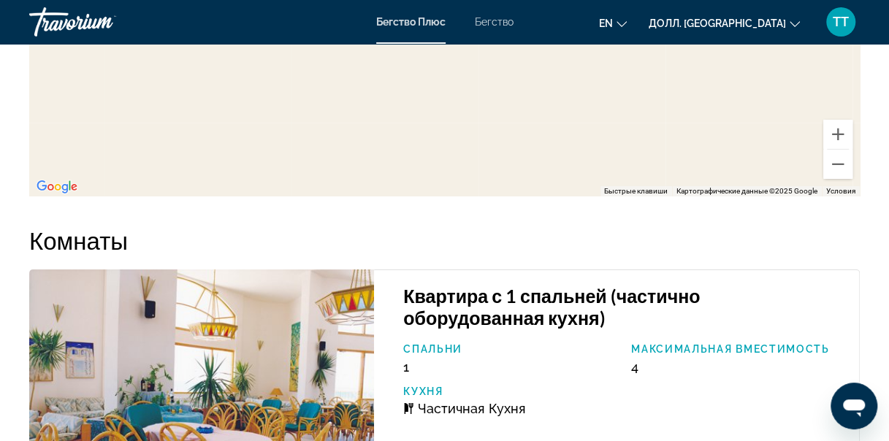
scroll to position [2138, 0]
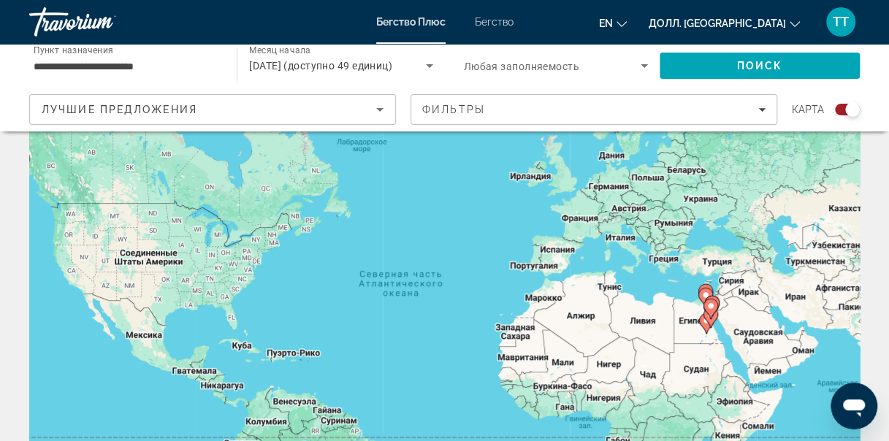
scroll to position [29, 0]
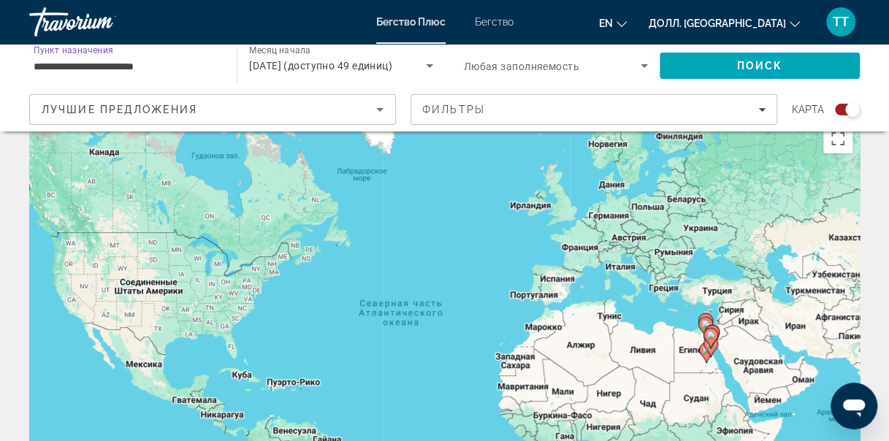
click at [158, 59] on input "**********" at bounding box center [126, 67] width 184 height 18
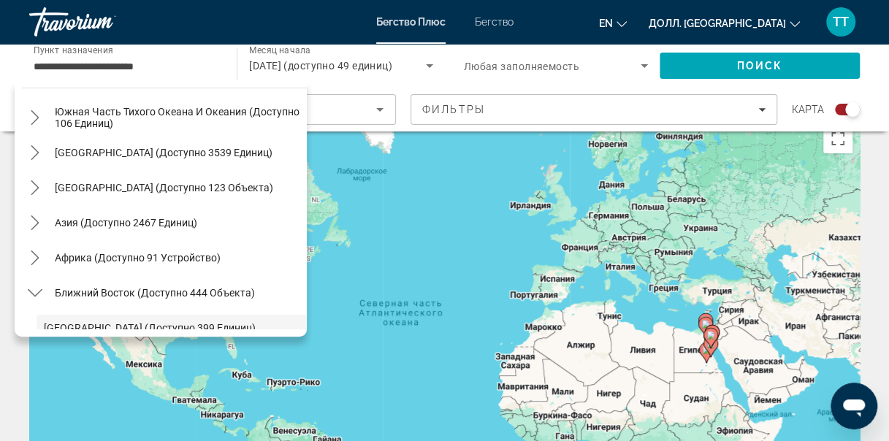
scroll to position [261, 0]
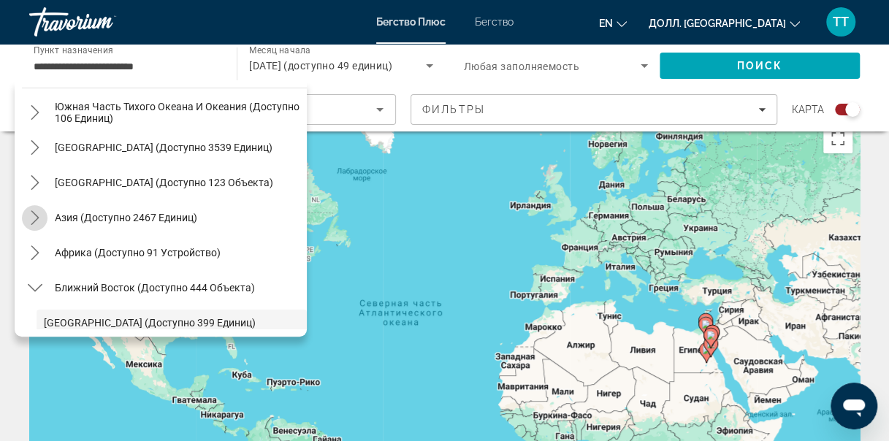
click at [33, 215] on icon "Подменю «Азия» (доступно 2467 единиц)" at bounding box center [35, 217] width 15 height 15
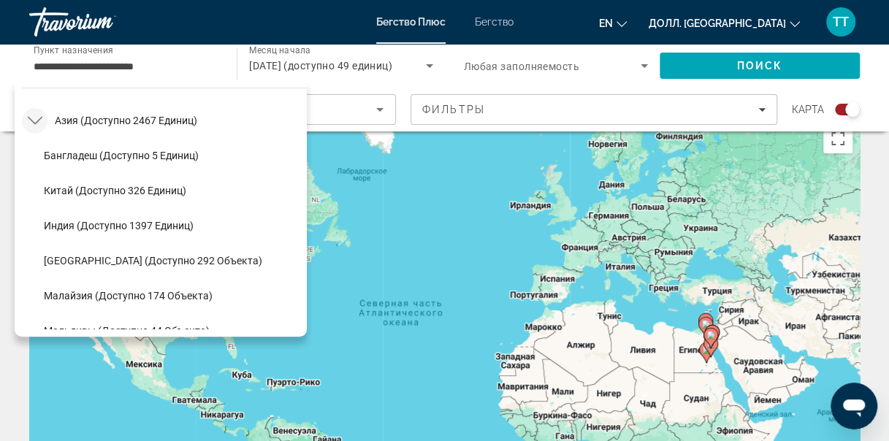
click at [297, 329] on div "Все пункты назначения Соединённые Штаты (доступно 42 231 устройство) [GEOGRAPHI…" at bounding box center [161, 208] width 292 height 256
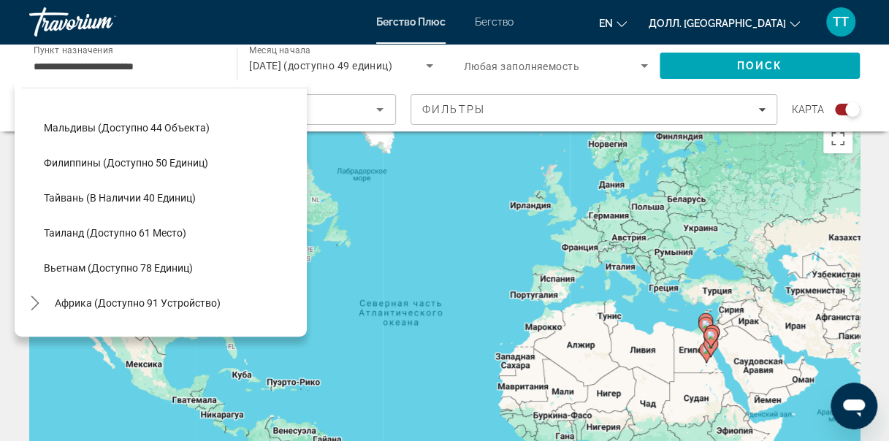
scroll to position [562, 0]
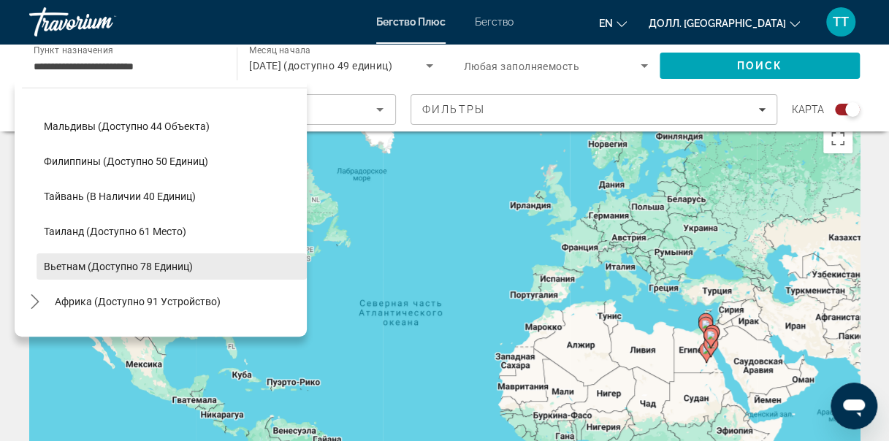
click at [131, 261] on ya-tr-span "Вьетнам (доступно 78 единиц)" at bounding box center [118, 267] width 149 height 12
type input "**********"
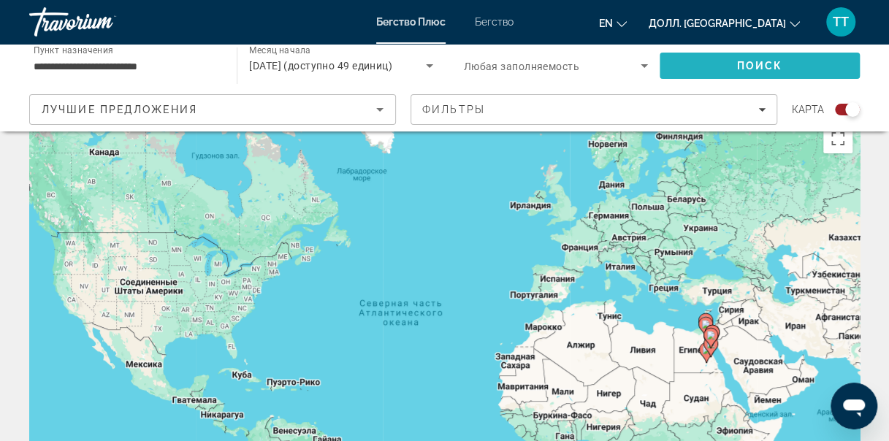
click at [793, 59] on span "Поиск" at bounding box center [759, 65] width 200 height 35
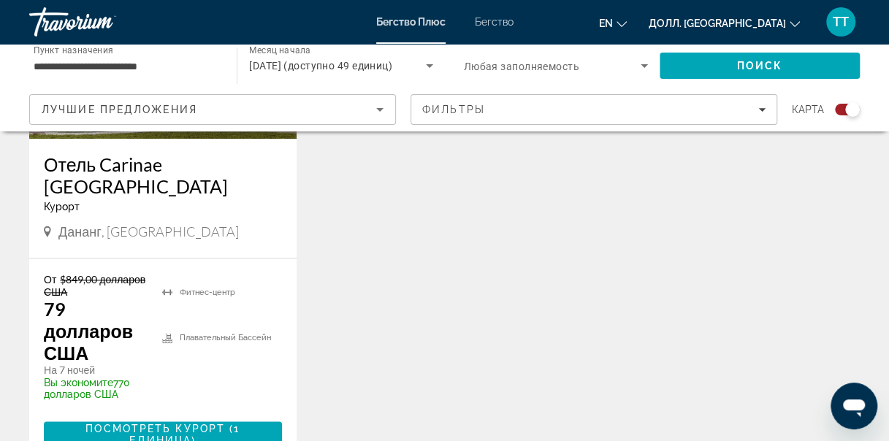
scroll to position [759, 0]
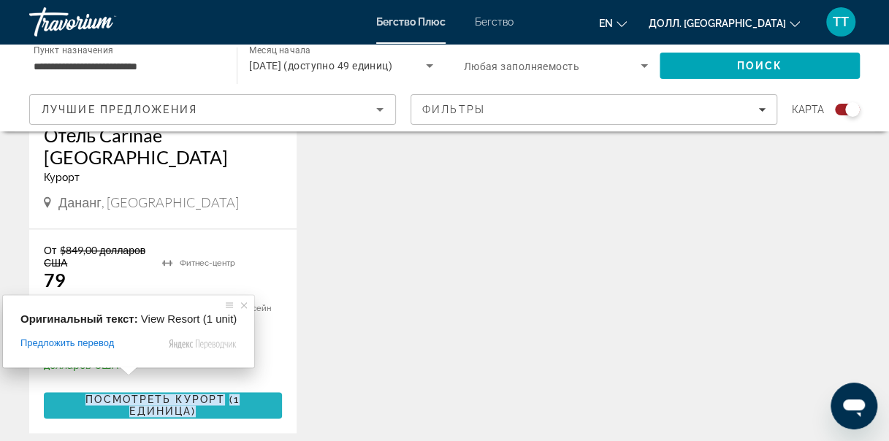
click at [96, 394] on ya-tr-span "Посмотреть курорт" at bounding box center [154, 400] width 139 height 12
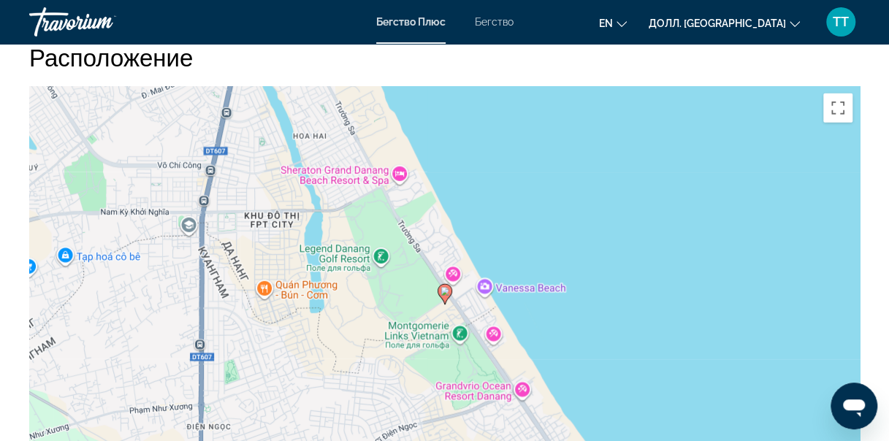
scroll to position [1898, 0]
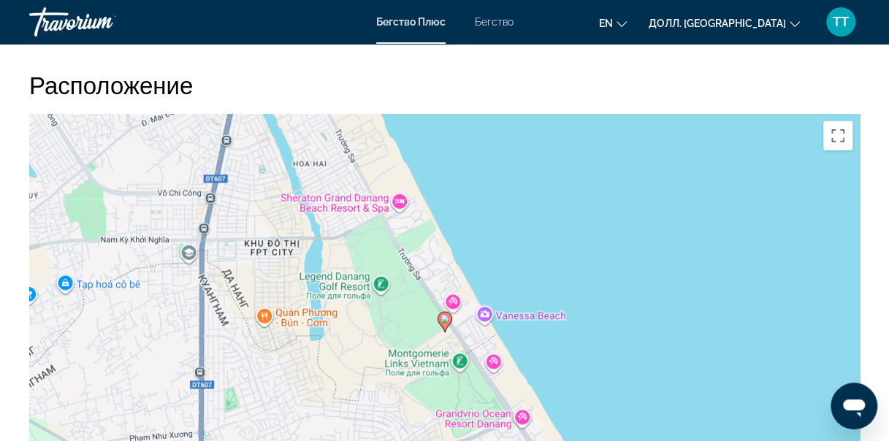
click at [442, 315] on image "Основное содержание" at bounding box center [444, 319] width 9 height 9
click at [448, 312] on icon "Основное содержание" at bounding box center [443, 321] width 13 height 19
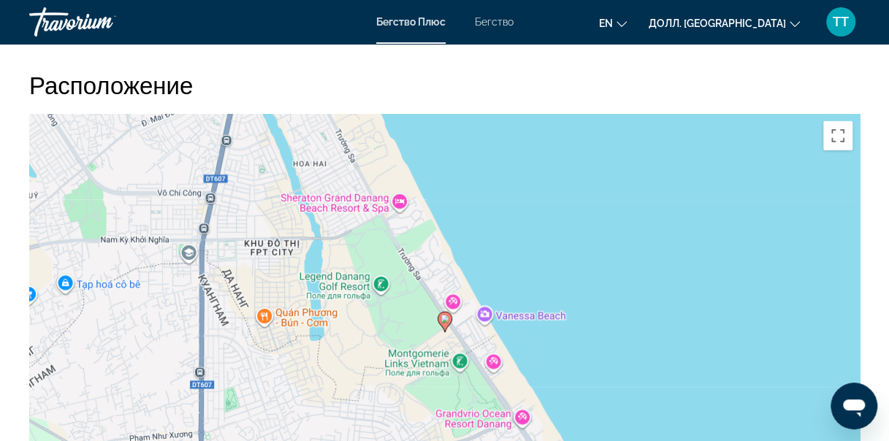
click at [448, 312] on icon "Основное содержание" at bounding box center [443, 321] width 13 height 19
click at [442, 315] on image "Основное содержание" at bounding box center [444, 319] width 9 height 9
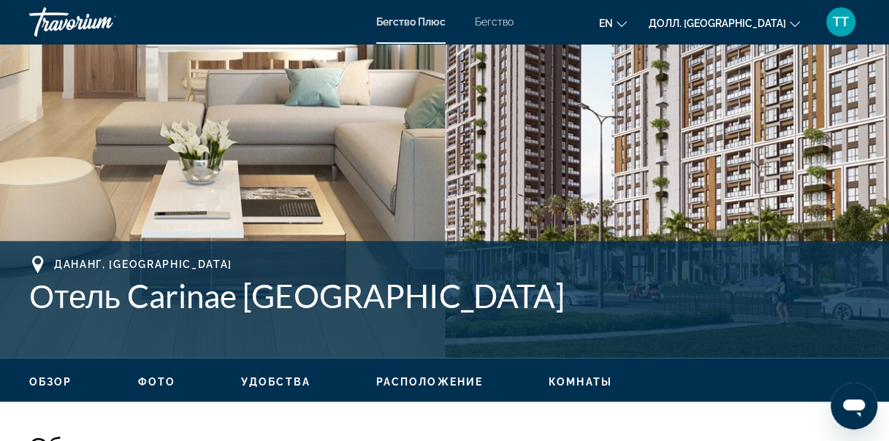
scroll to position [0, 0]
